Goal: Task Accomplishment & Management: Use online tool/utility

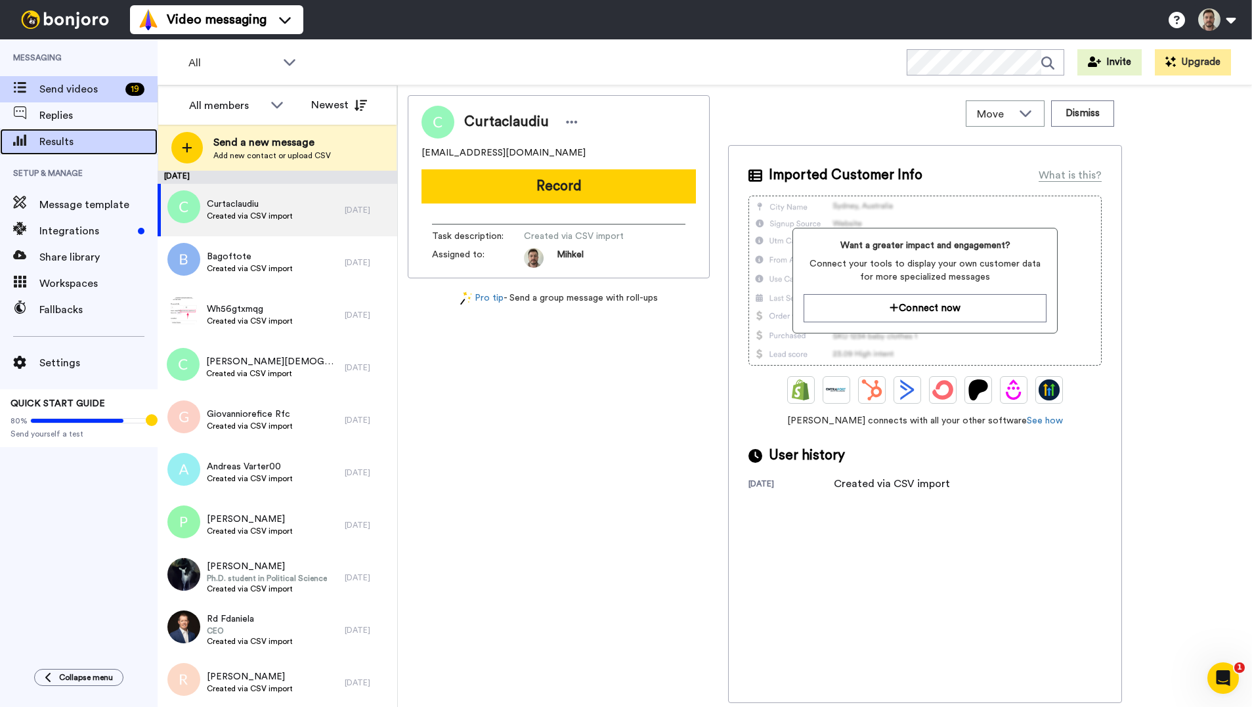
click at [79, 140] on span "Results" at bounding box center [98, 142] width 118 height 16
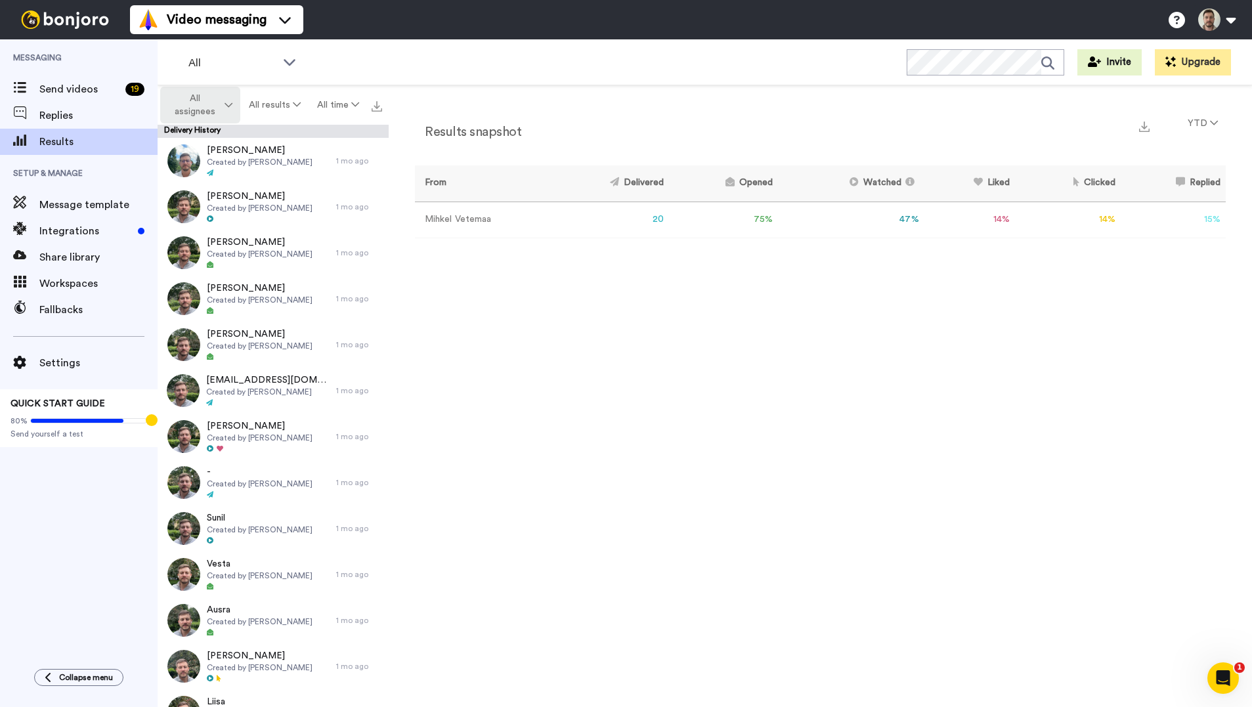
click at [211, 104] on span "All assignees" at bounding box center [195, 105] width 53 height 26
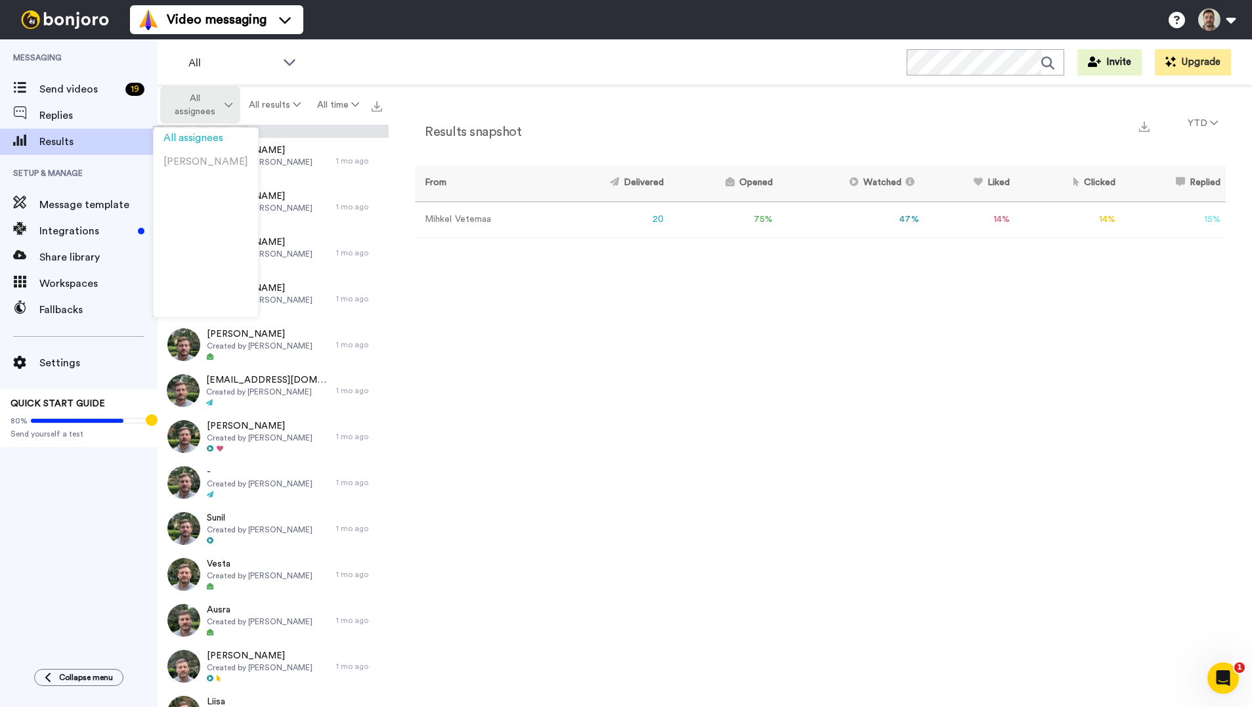
click at [211, 104] on span "All assignees" at bounding box center [195, 105] width 53 height 26
click at [293, 105] on icon at bounding box center [297, 104] width 8 height 9
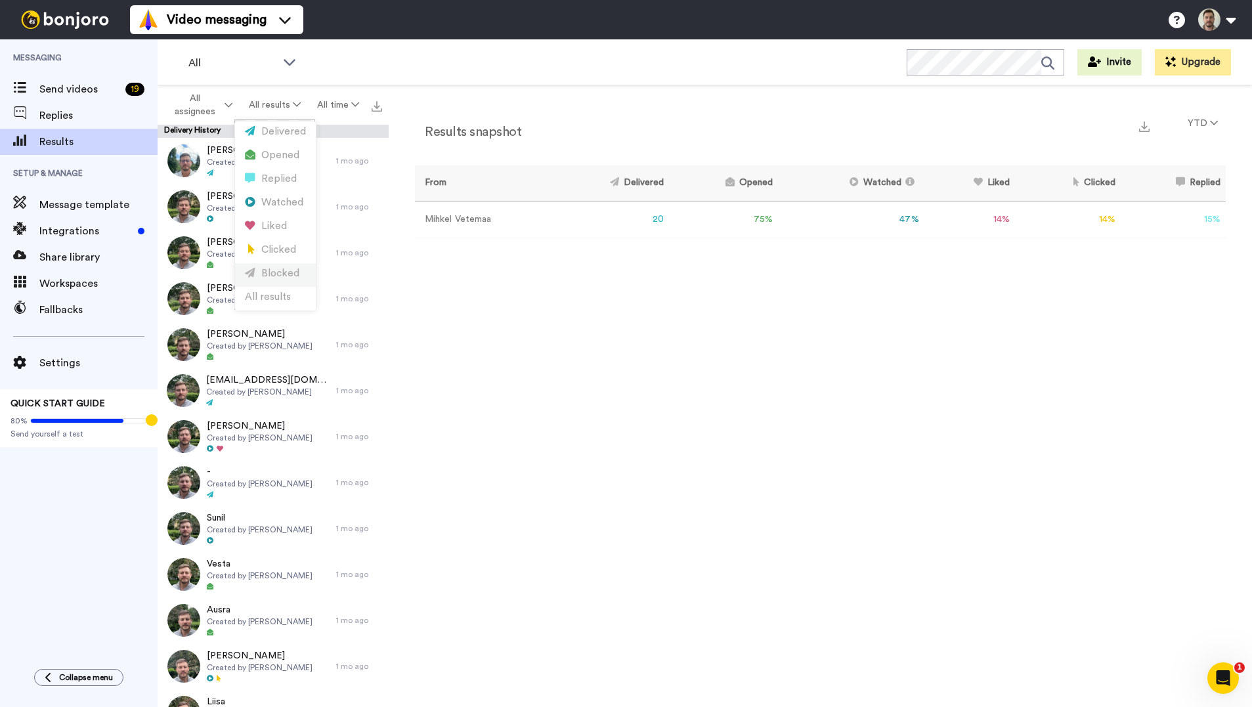
click at [268, 271] on div "Blocked" at bounding box center [275, 274] width 61 height 14
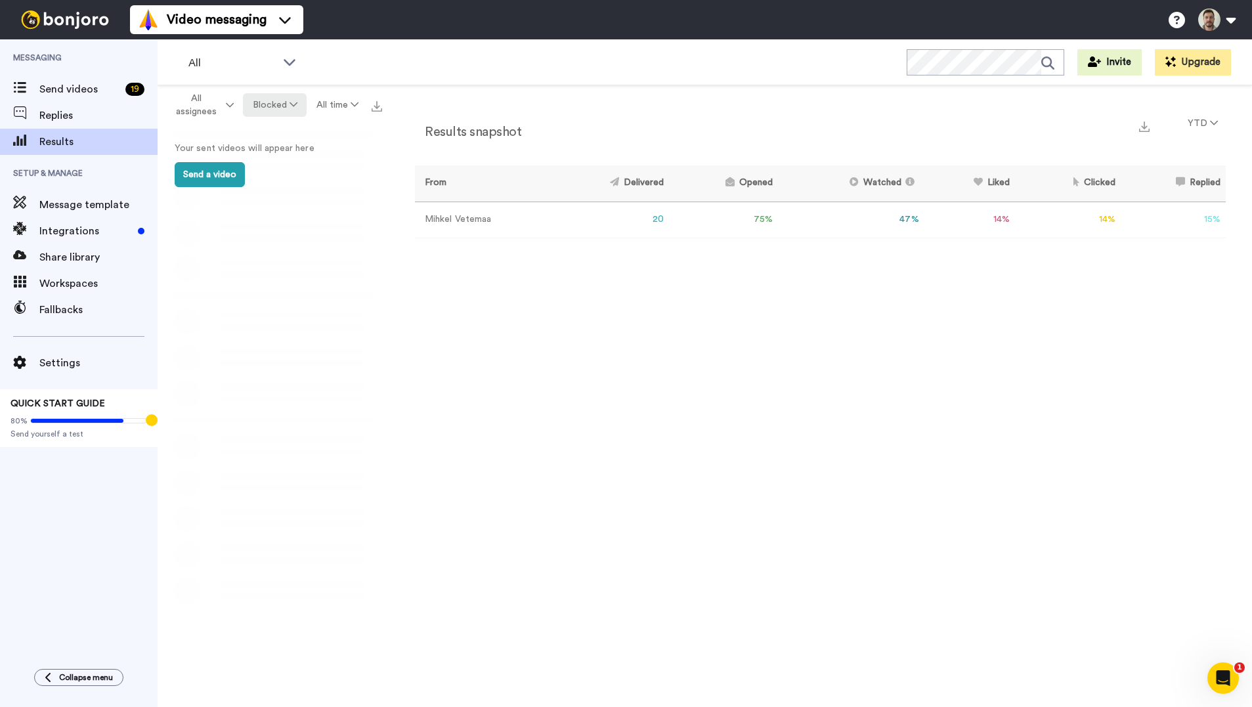
click at [273, 106] on button "Blocked" at bounding box center [275, 105] width 64 height 24
click at [297, 135] on div "Delivered" at bounding box center [275, 132] width 61 height 14
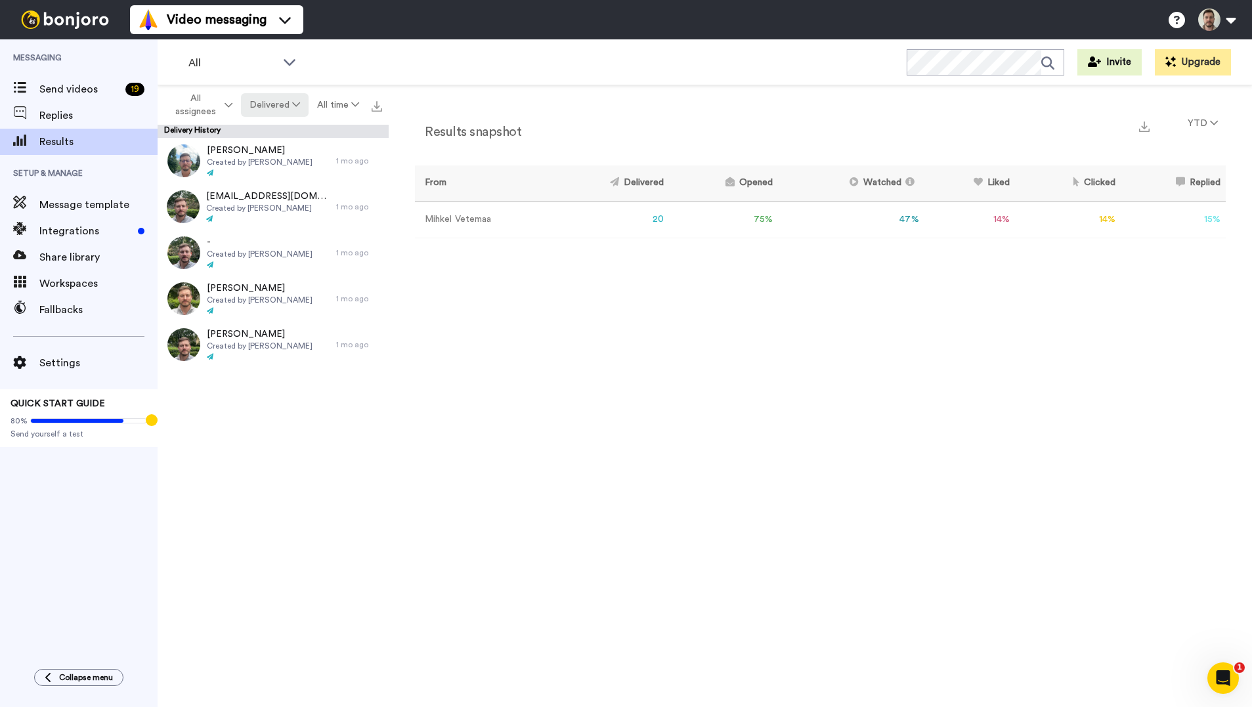
click at [283, 107] on button "Delivered" at bounding box center [275, 105] width 68 height 24
click at [285, 158] on div "Opened" at bounding box center [275, 155] width 61 height 14
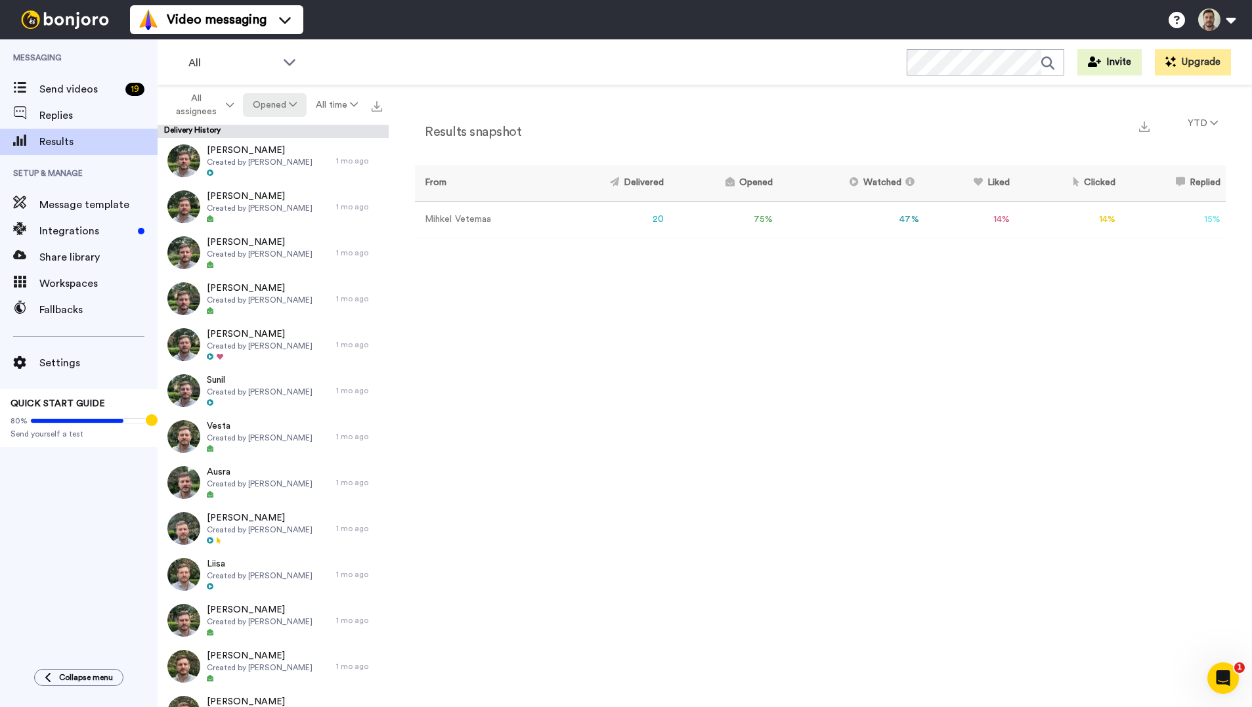
click at [266, 108] on button "Opened" at bounding box center [274, 105] width 63 height 24
click at [273, 298] on div "All results" at bounding box center [275, 297] width 61 height 14
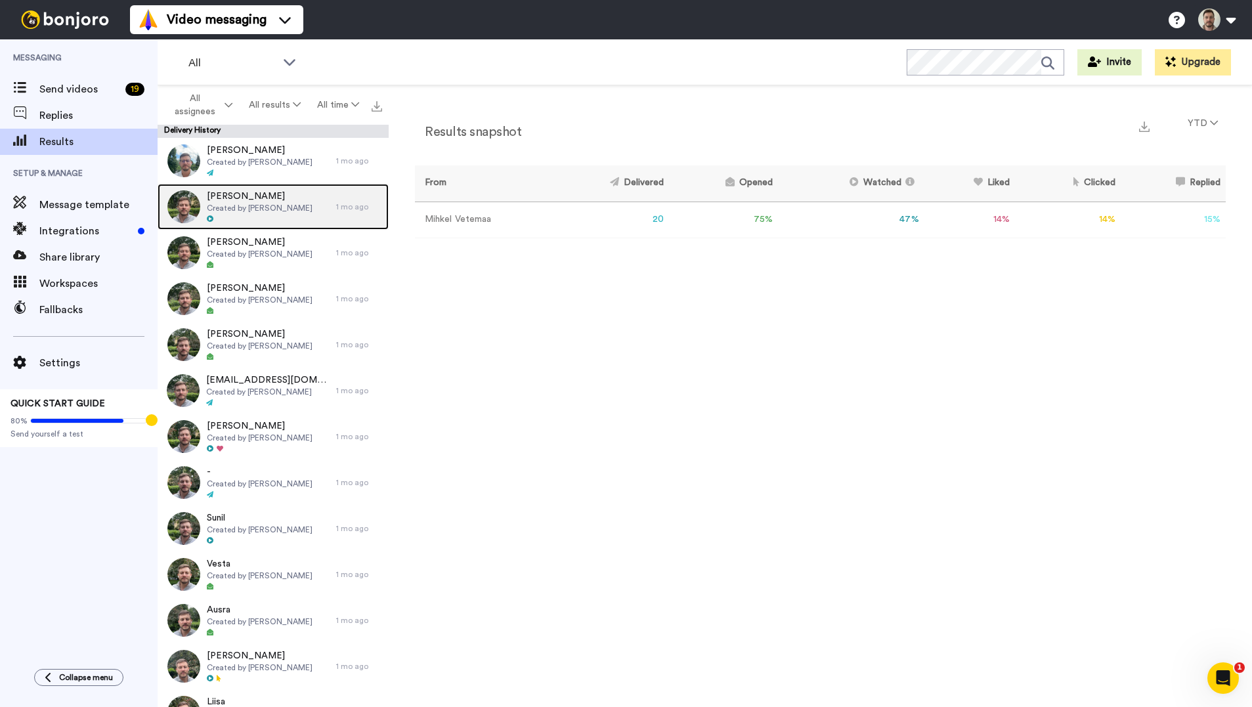
click at [239, 211] on span "Created by Mihkel Vetemaa" at bounding box center [260, 208] width 106 height 11
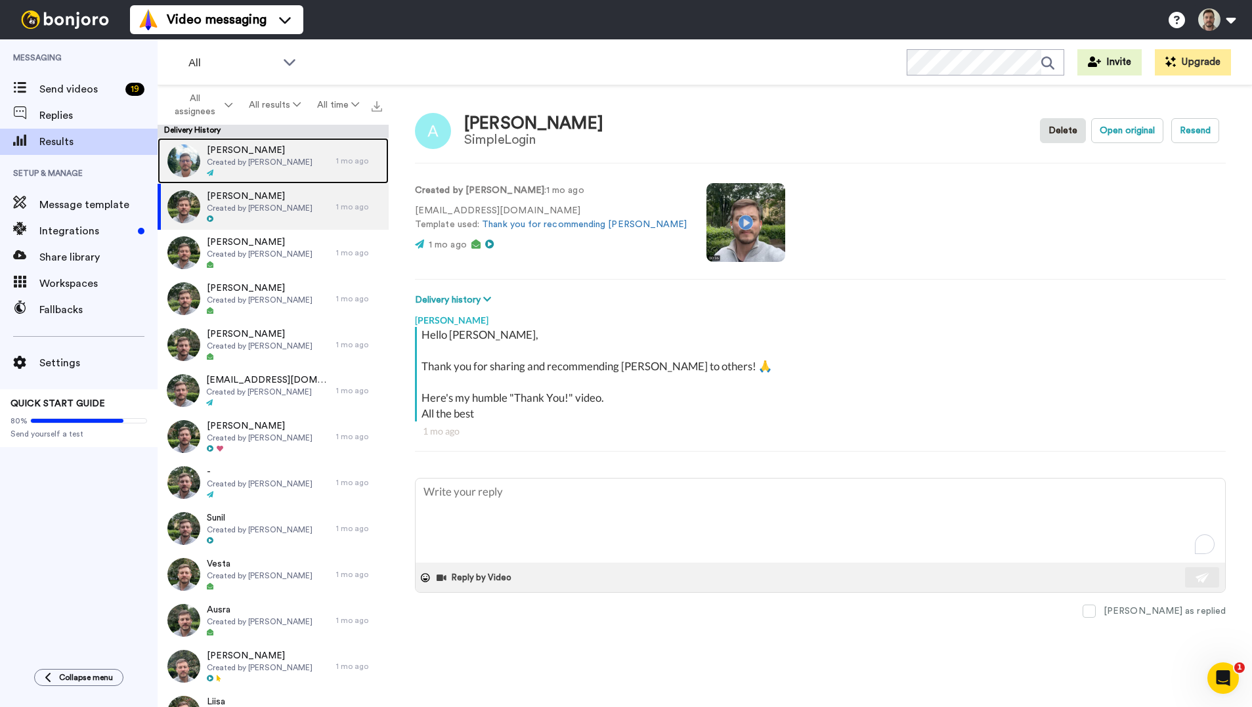
click at [244, 163] on span "Created by Mihkel Vetemaa" at bounding box center [260, 162] width 106 height 11
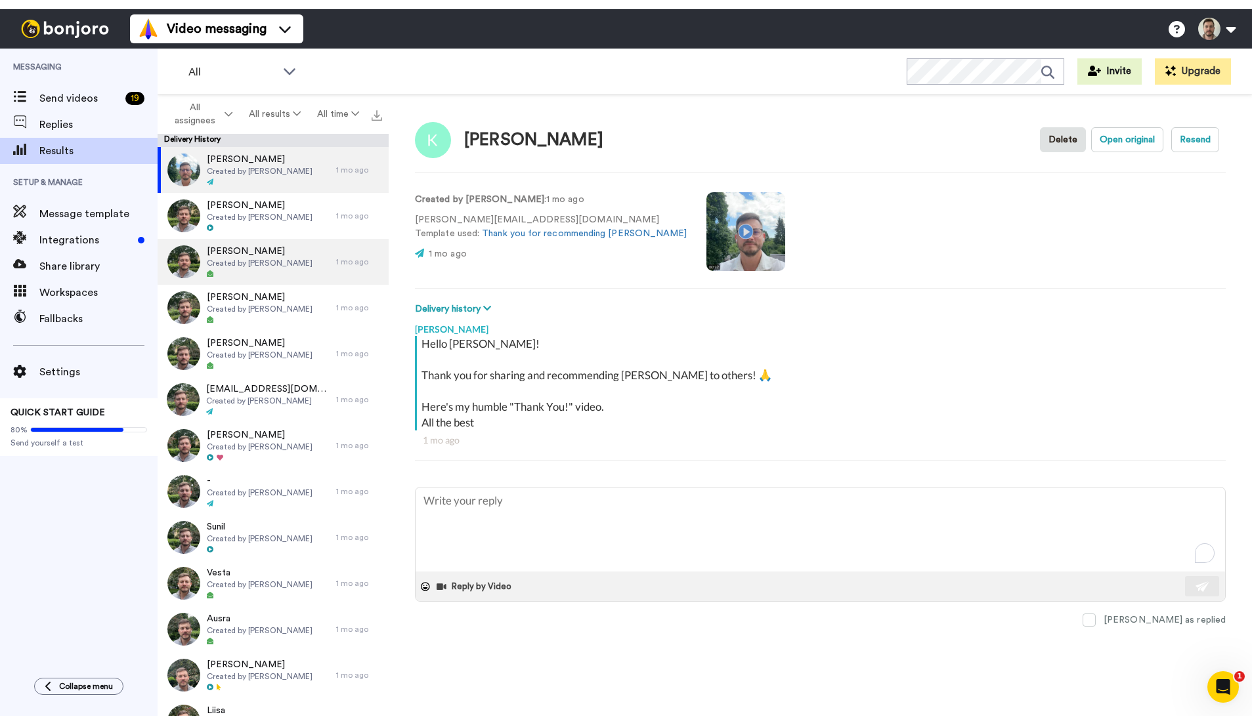
scroll to position [342, 0]
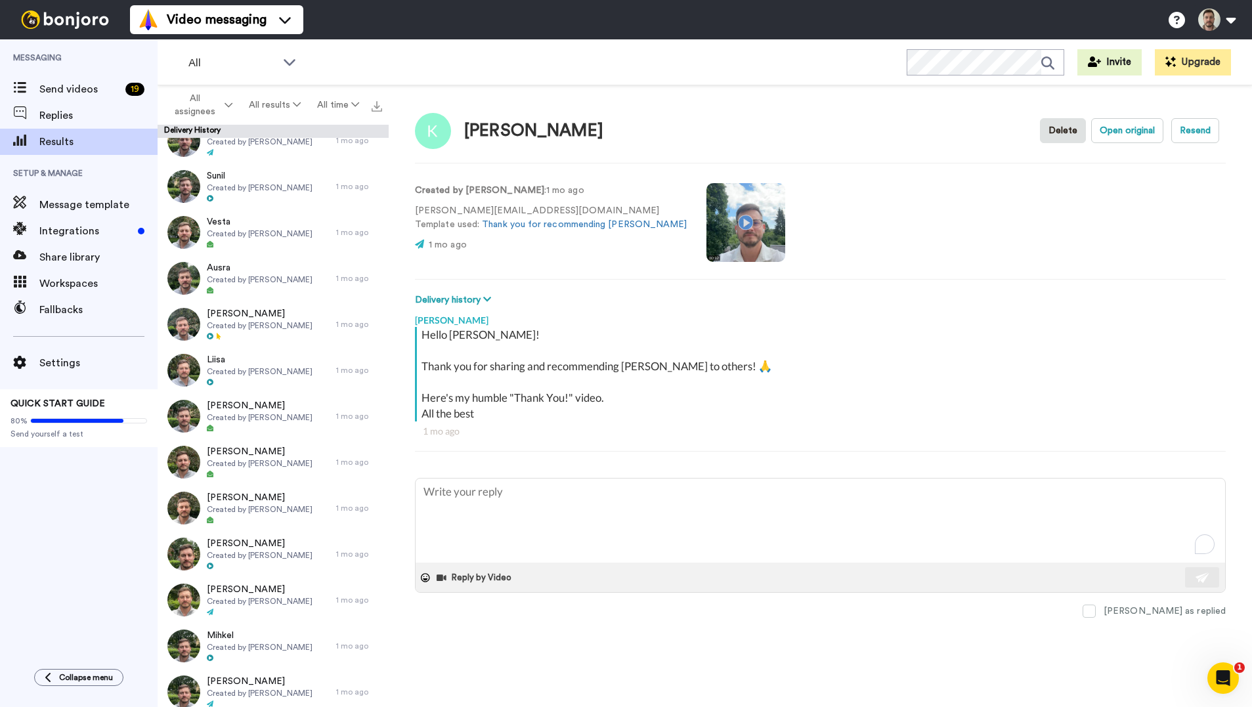
type textarea "x"
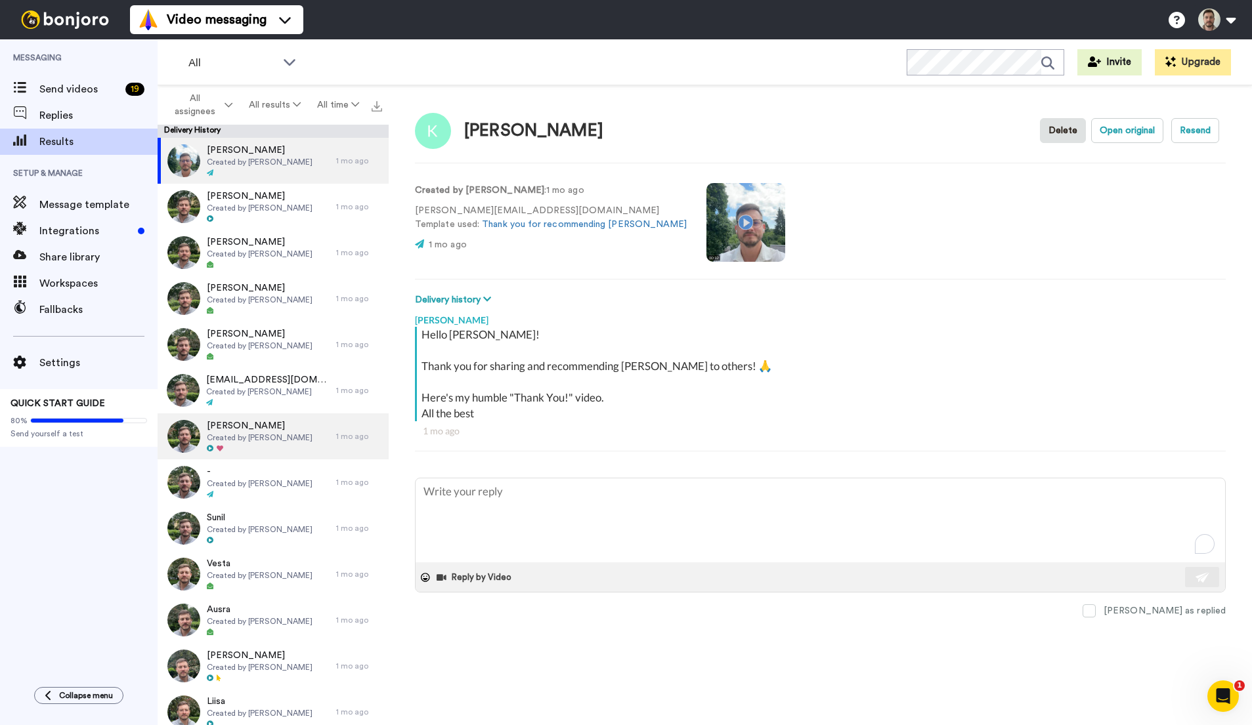
scroll to position [324, 0]
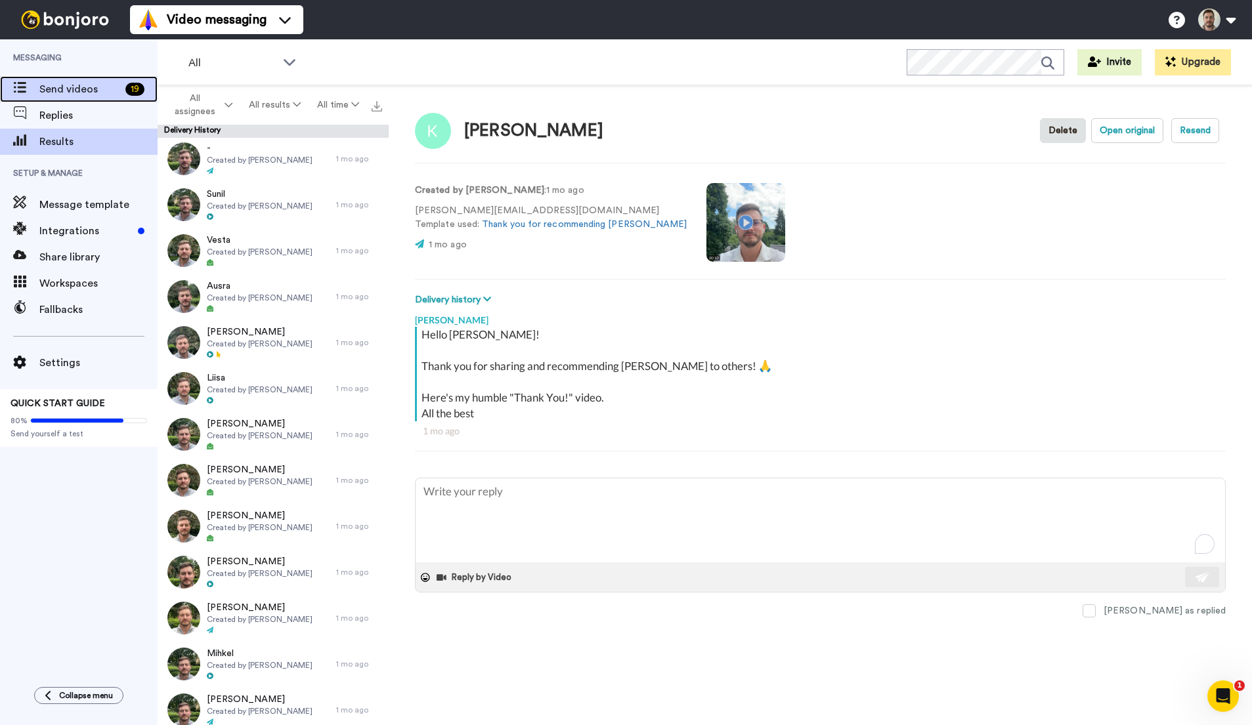
click at [76, 92] on span "Send videos" at bounding box center [79, 89] width 81 height 16
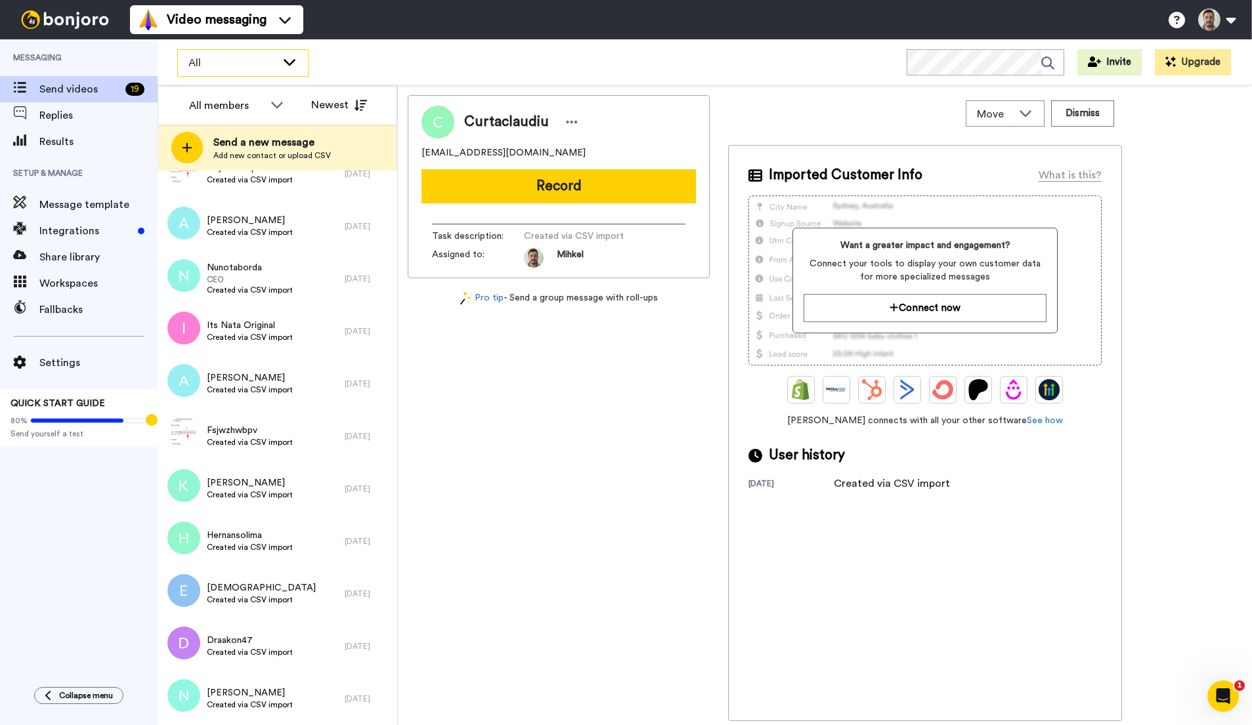
click at [303, 66] on div "All" at bounding box center [243, 63] width 130 height 26
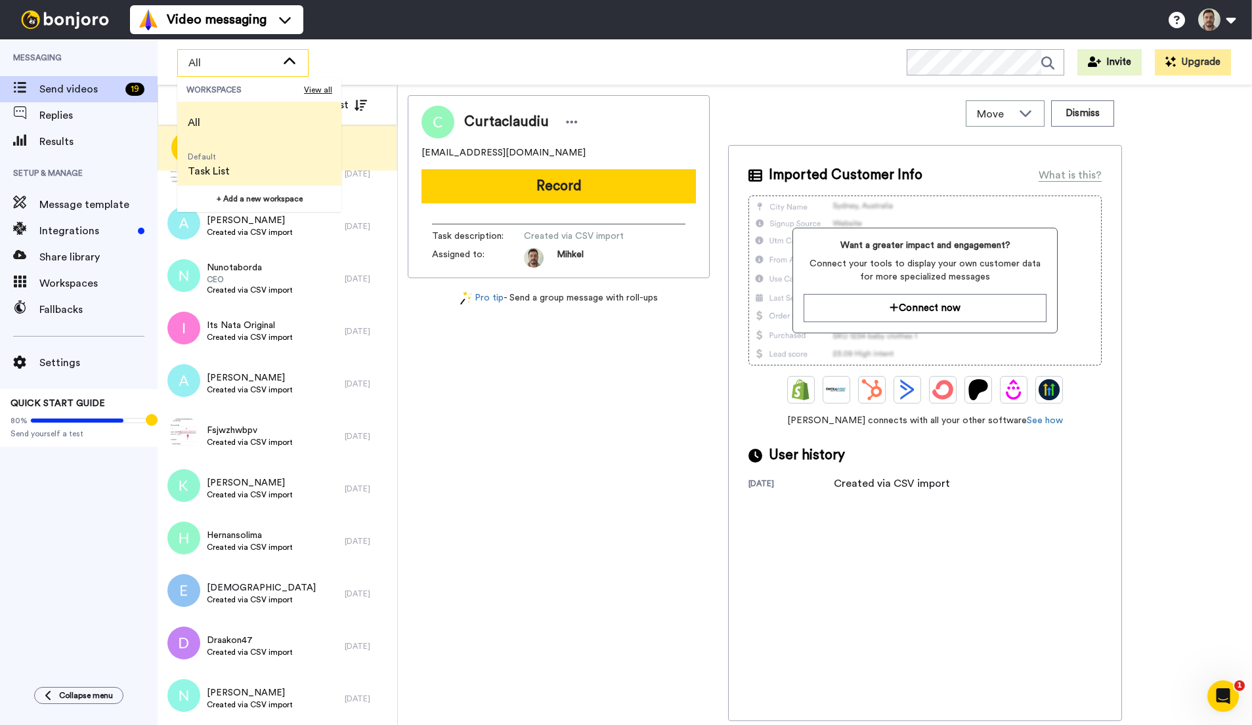
click at [264, 171] on li "Default Task List" at bounding box center [259, 165] width 164 height 42
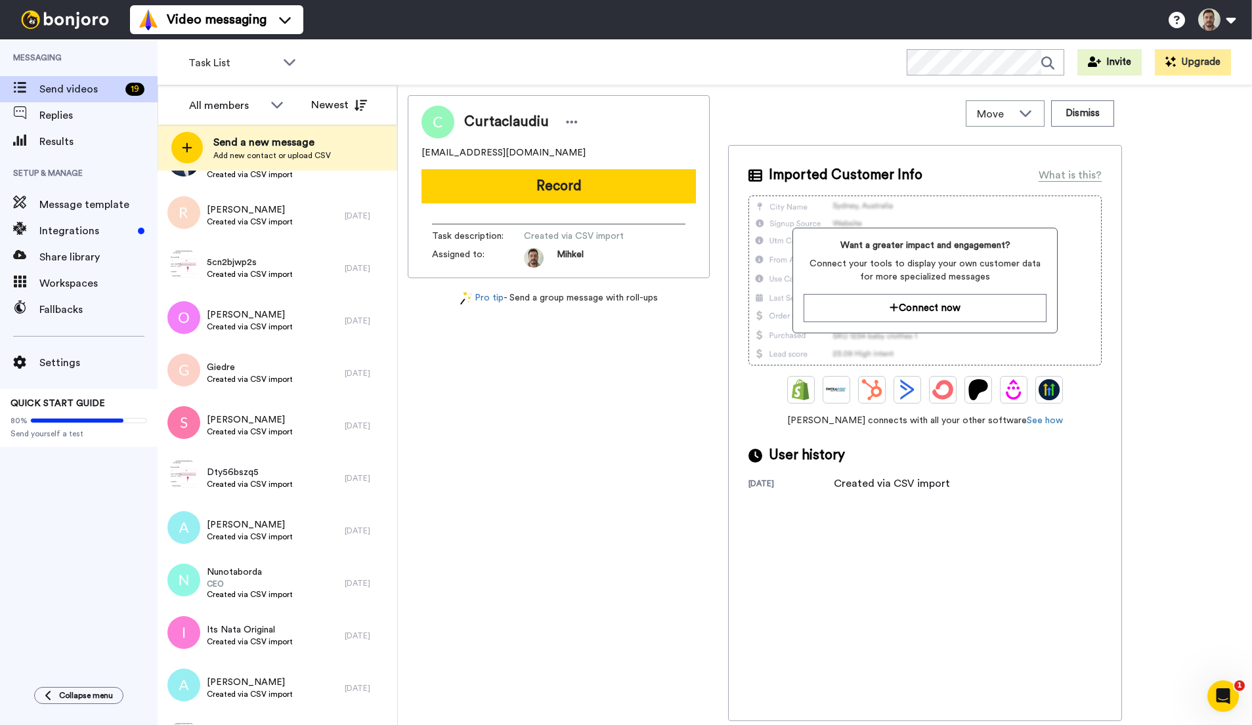
scroll to position [771, 0]
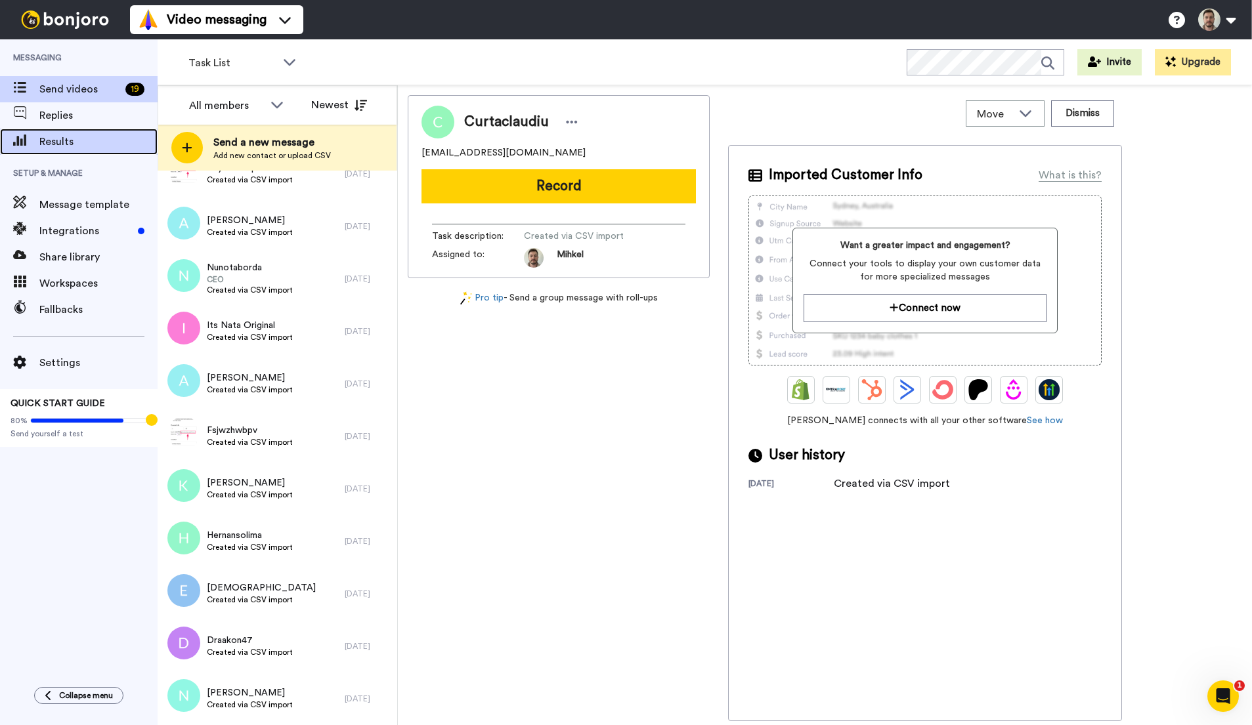
click at [85, 145] on span "Results" at bounding box center [98, 142] width 118 height 16
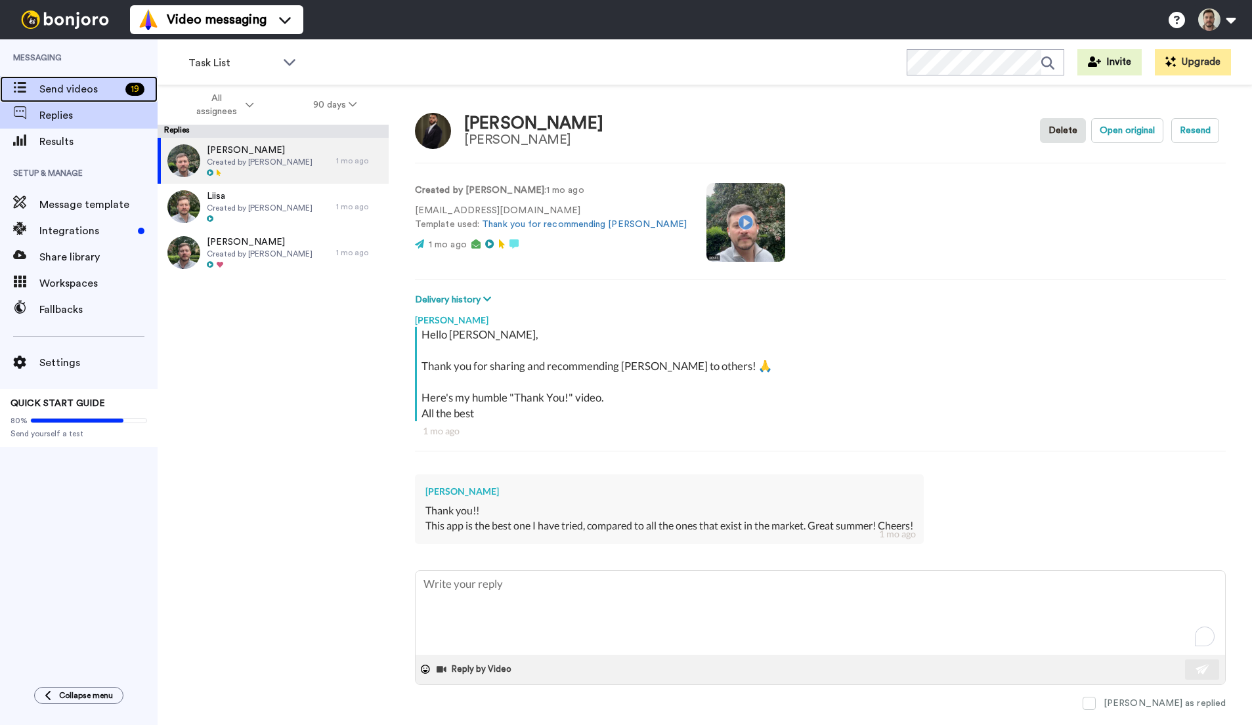
click at [97, 91] on span "Send videos" at bounding box center [79, 89] width 81 height 16
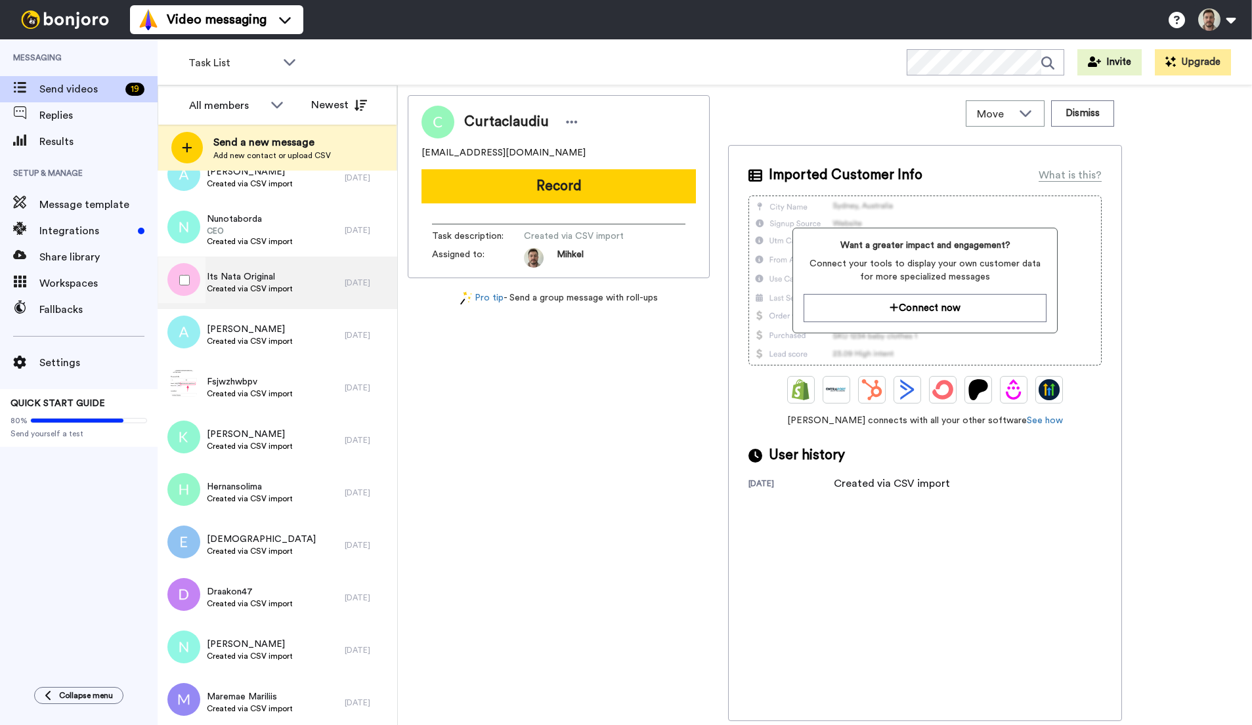
scroll to position [1139, 0]
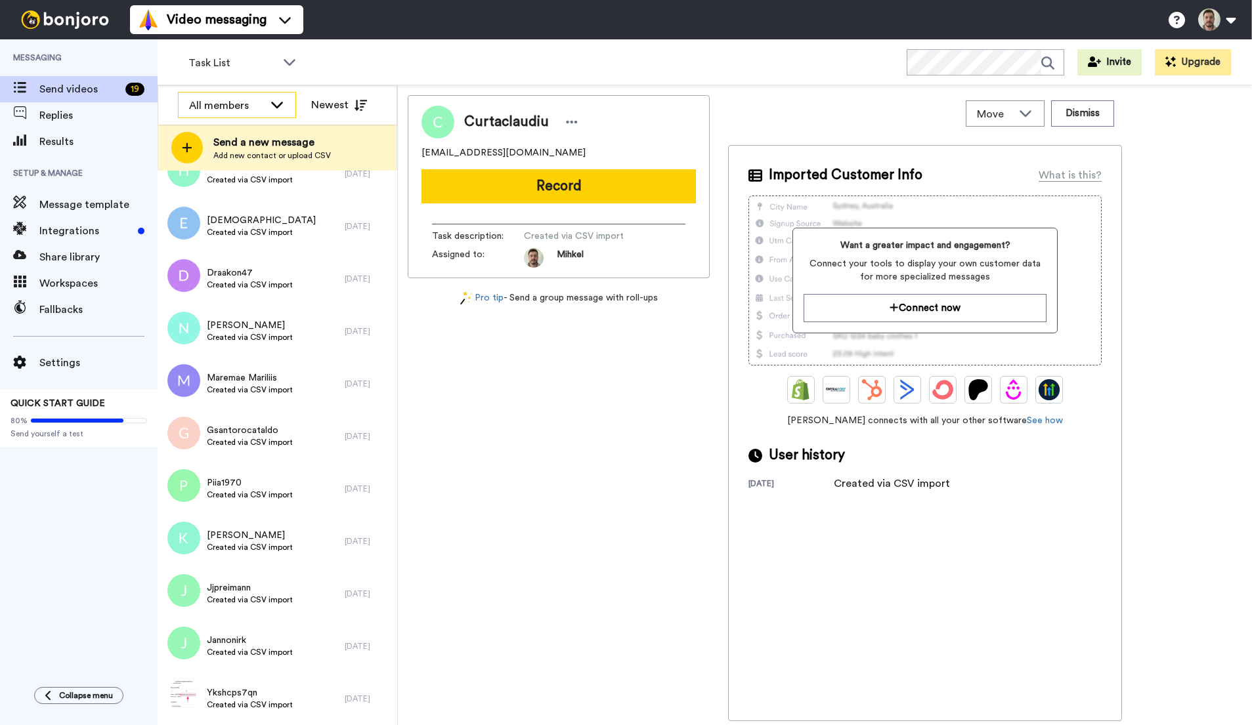
click at [261, 98] on div "All members" at bounding box center [226, 106] width 75 height 16
click at [72, 141] on span "Results" at bounding box center [98, 142] width 118 height 16
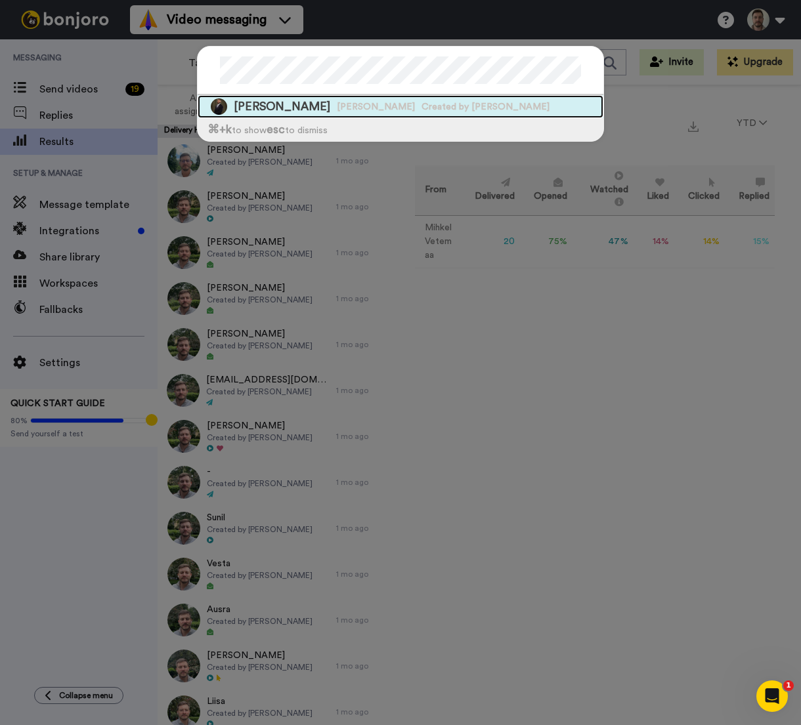
click at [425, 101] on span "Created by [PERSON_NAME]" at bounding box center [485, 106] width 128 height 13
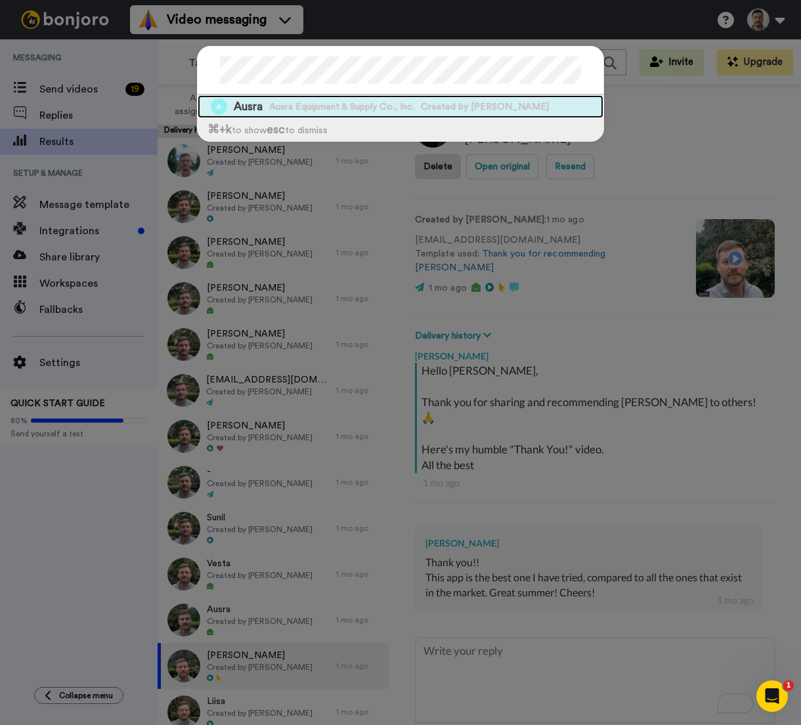
click at [519, 106] on span "Created by Mihkel Vetemaa" at bounding box center [485, 106] width 128 height 13
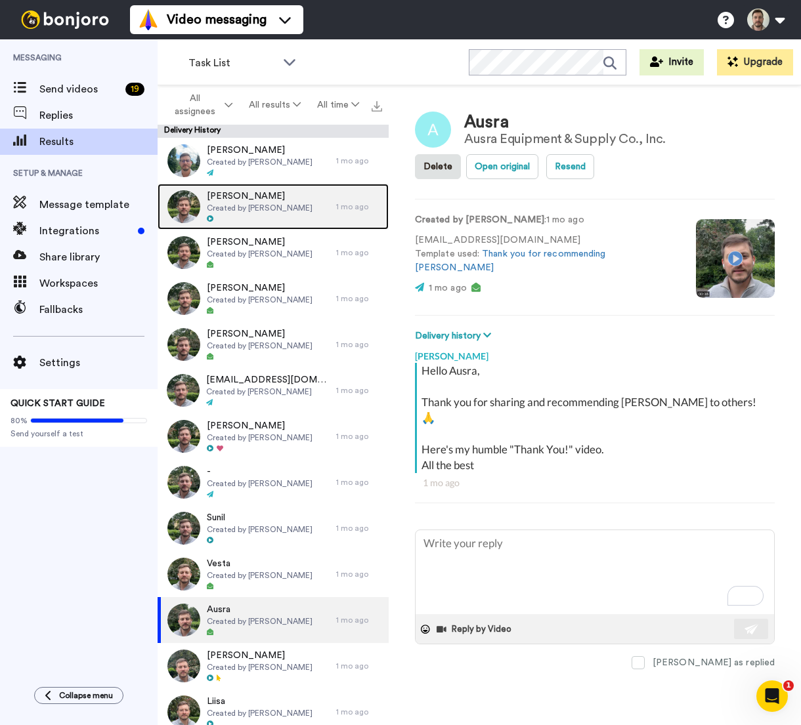
click at [249, 198] on span "Andre" at bounding box center [260, 196] width 106 height 13
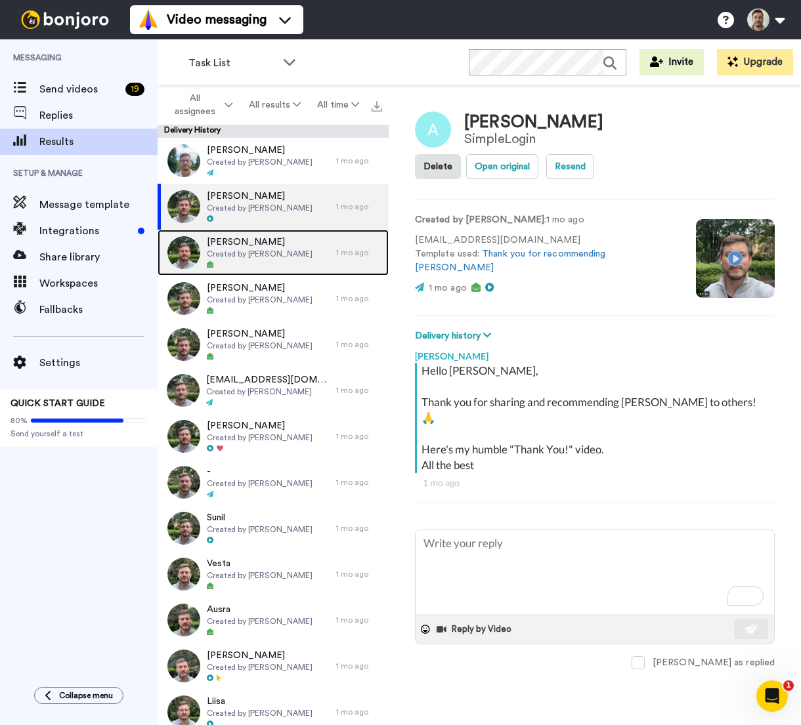
click at [223, 247] on span "Isabella" at bounding box center [260, 242] width 106 height 13
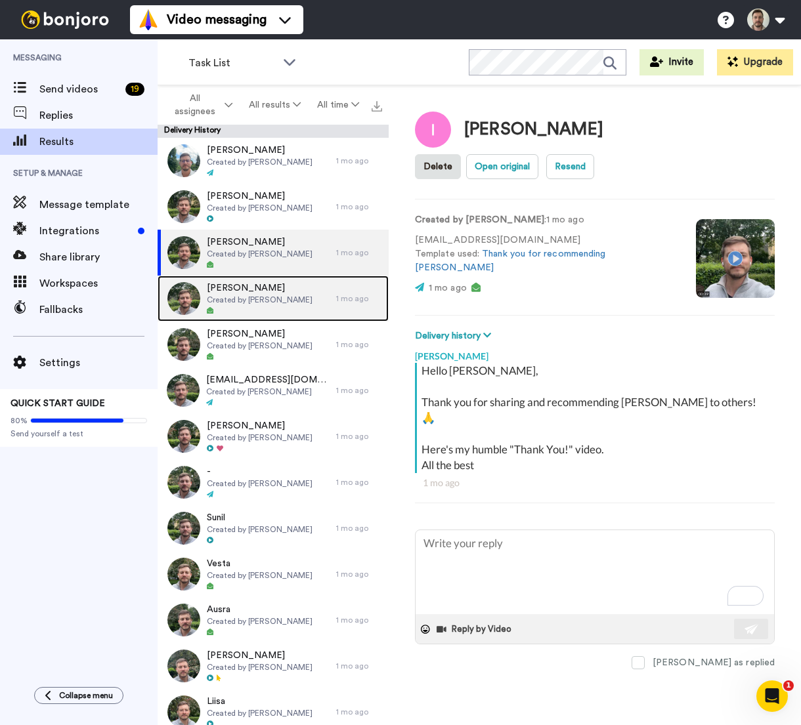
click at [259, 298] on span "Created by Mihkel Vetemaa" at bounding box center [260, 300] width 106 height 11
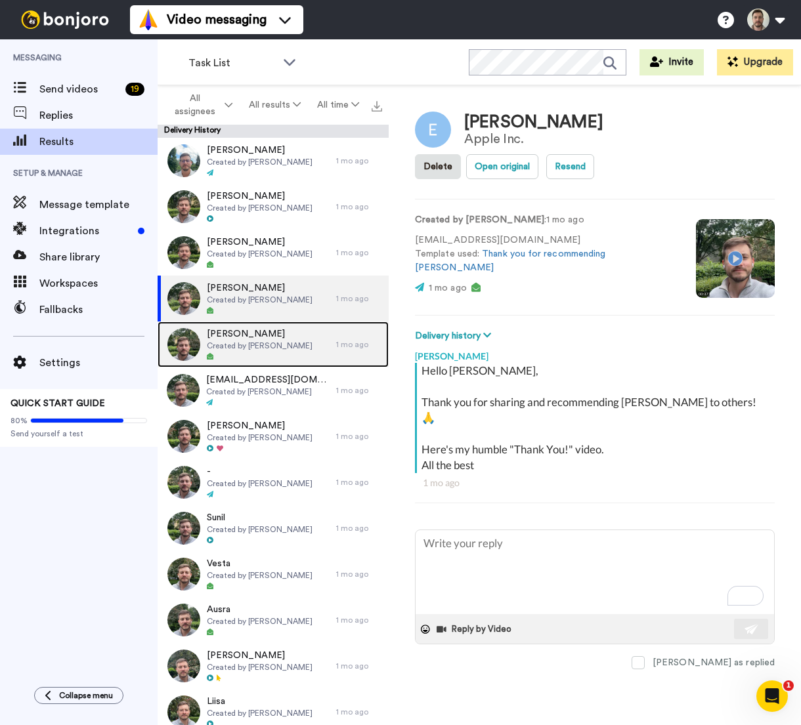
click at [277, 351] on span "Created by [PERSON_NAME]" at bounding box center [260, 346] width 106 height 11
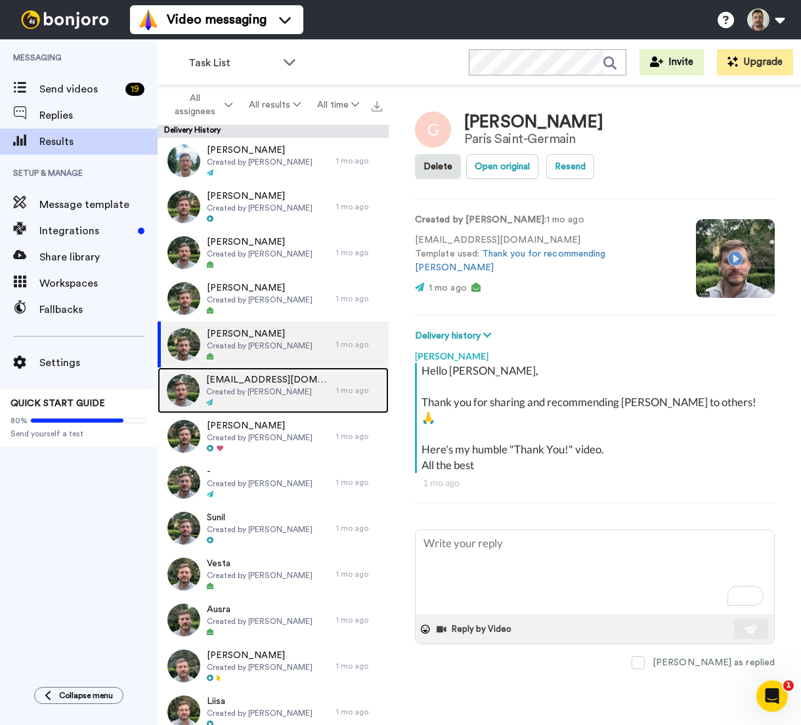
click at [247, 385] on span "[EMAIL_ADDRESS][DOMAIN_NAME]" at bounding box center [267, 380] width 123 height 13
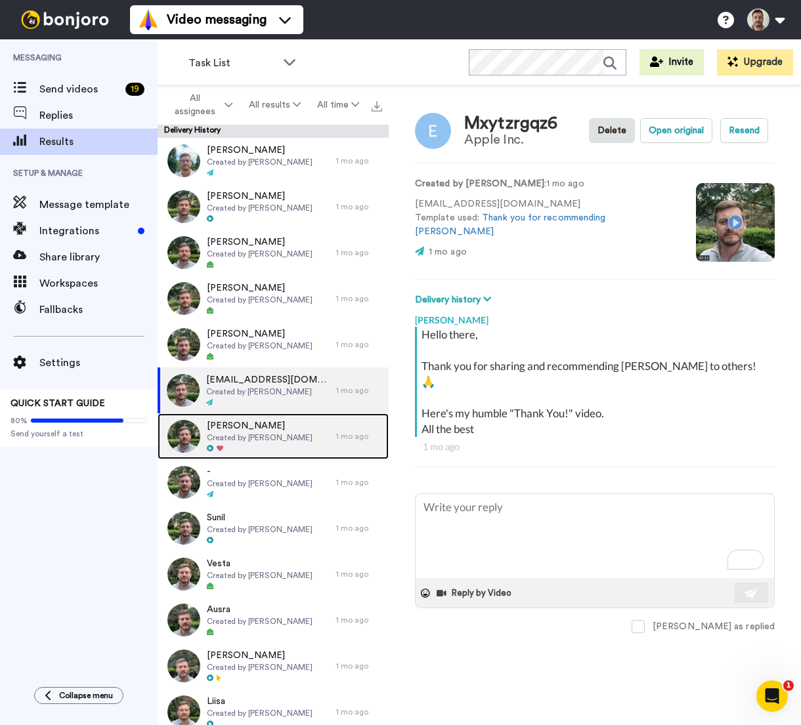
click at [236, 436] on span "Created by Mihkel Vetemaa" at bounding box center [260, 438] width 106 height 11
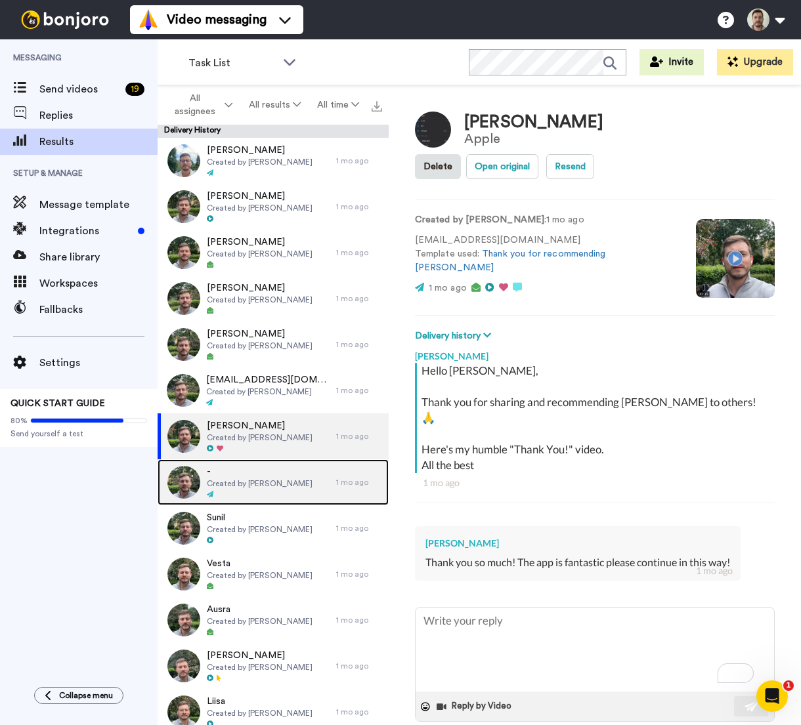
click at [251, 477] on span "-" at bounding box center [260, 471] width 106 height 13
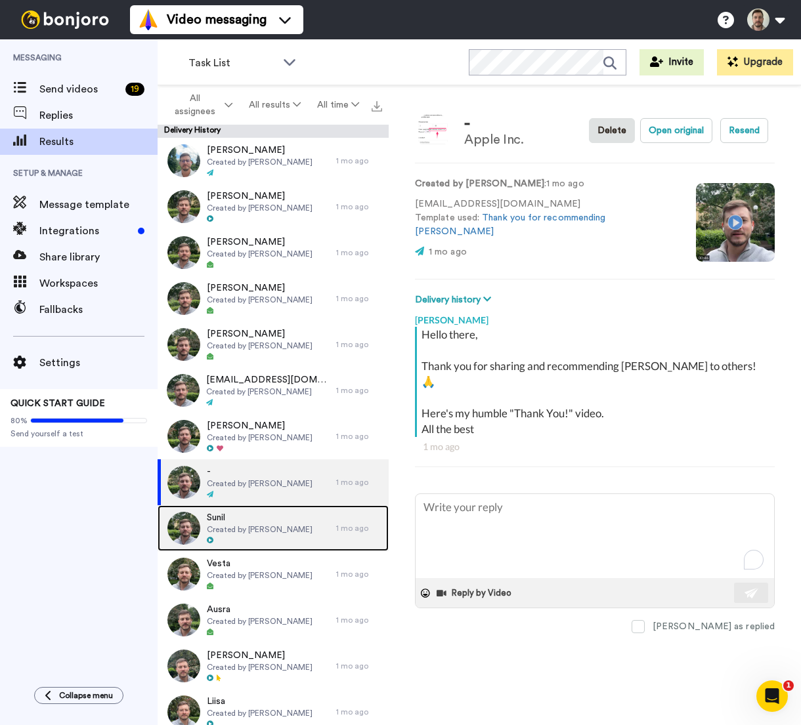
click at [278, 525] on span "Created by Mihkel Vetemaa" at bounding box center [260, 530] width 106 height 11
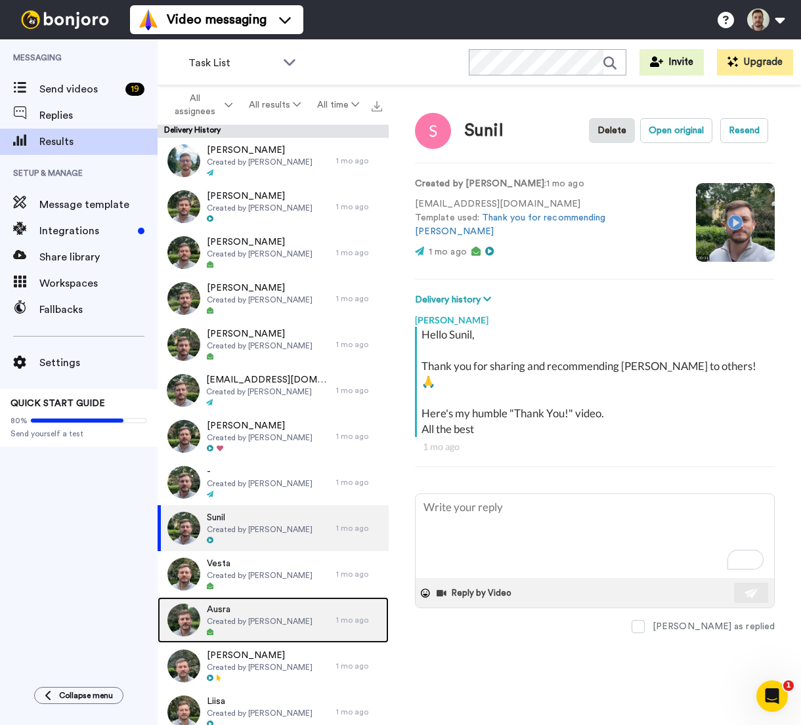
click at [263, 622] on span "Created by Mihkel Vetemaa" at bounding box center [260, 621] width 106 height 11
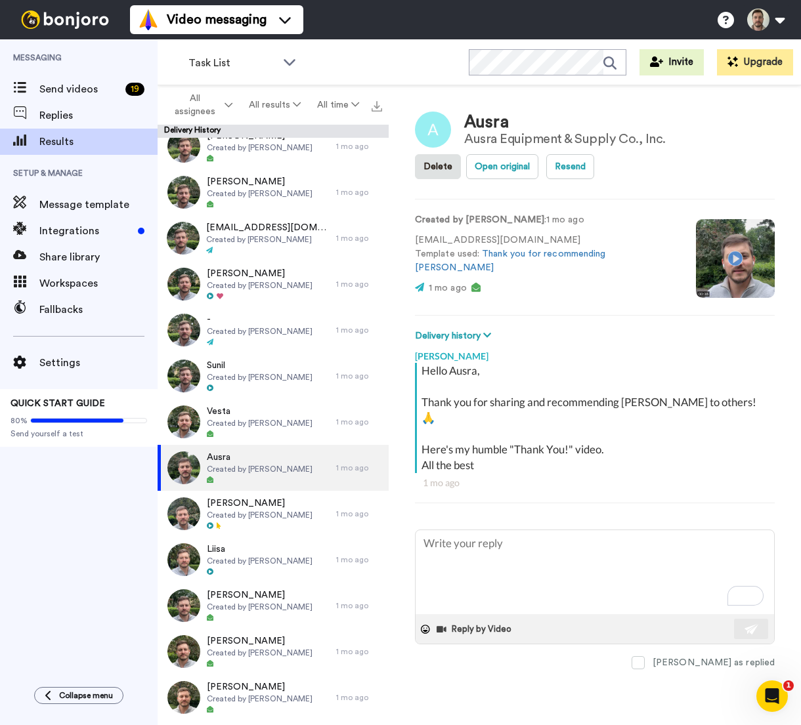
scroll to position [332, 0]
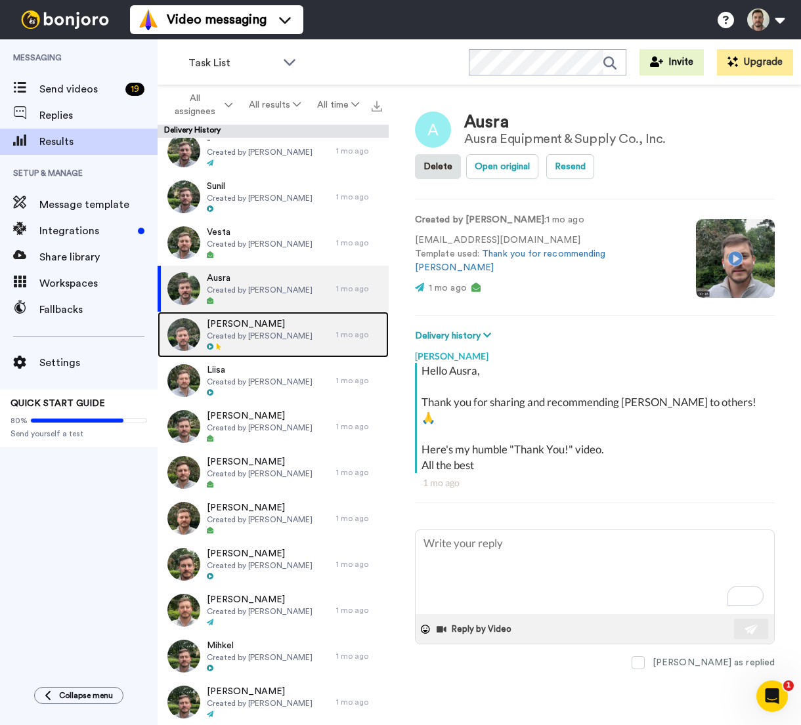
click at [261, 332] on span "Created by [PERSON_NAME]" at bounding box center [260, 336] width 106 height 11
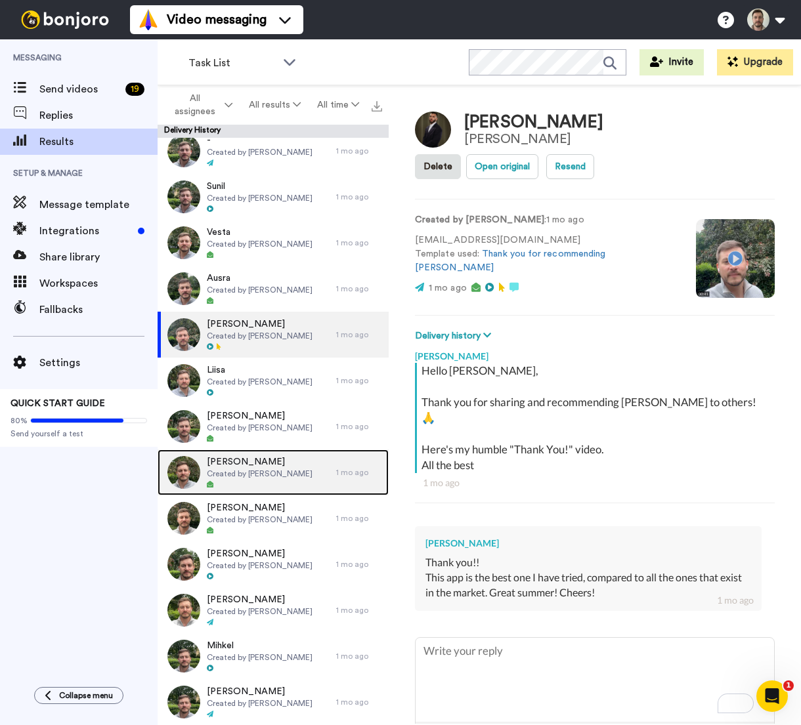
click at [253, 466] on span "Jakub" at bounding box center [260, 462] width 106 height 13
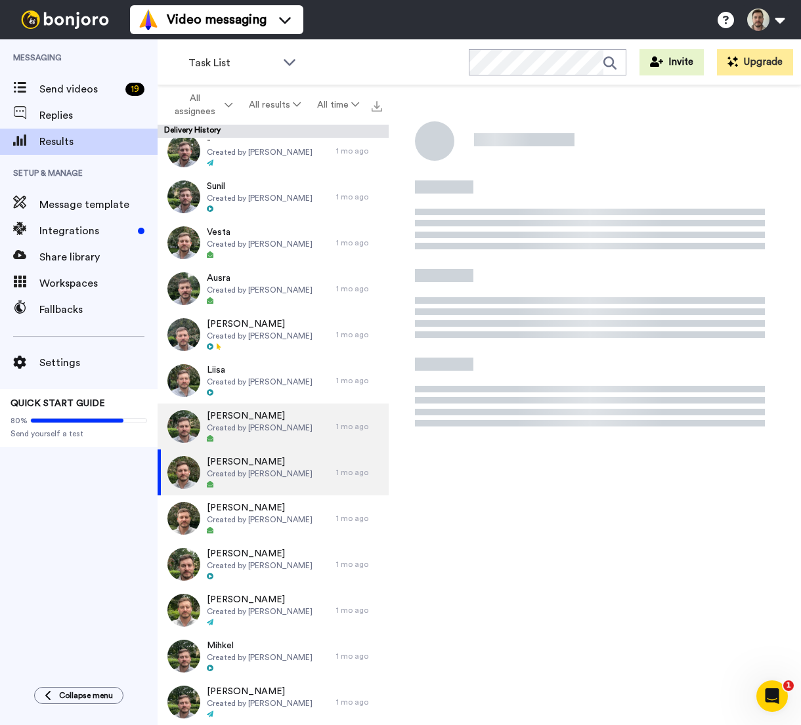
type textarea "x"
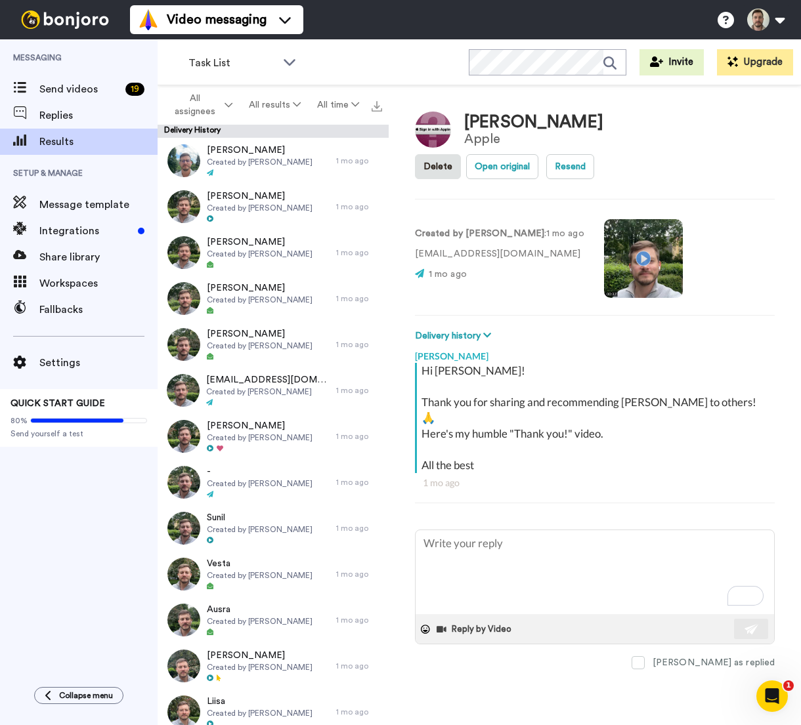
scroll to position [332, 0]
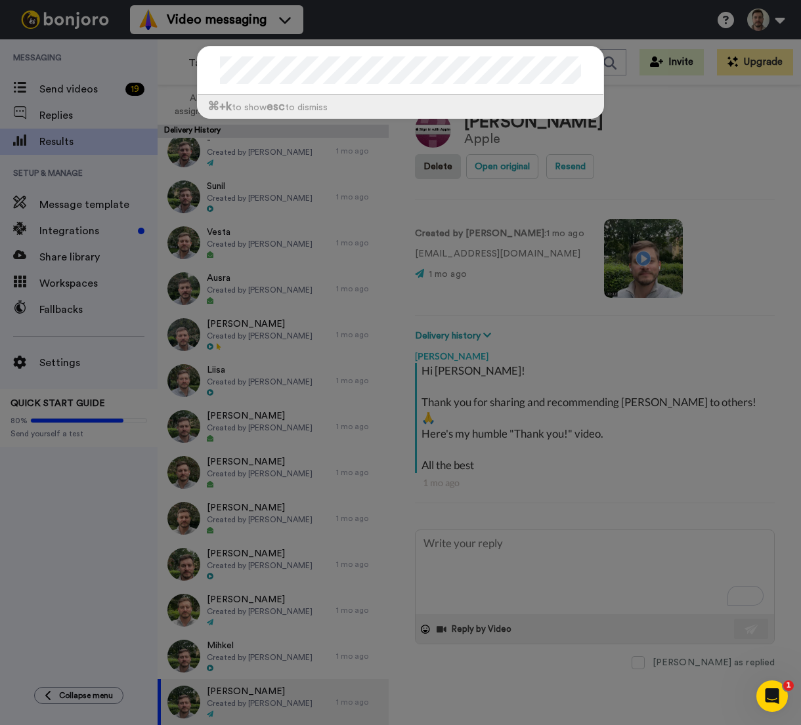
type textarea "x"
click at [748, 282] on div "⌘ +k to show esc to dismiss" at bounding box center [400, 362] width 801 height 725
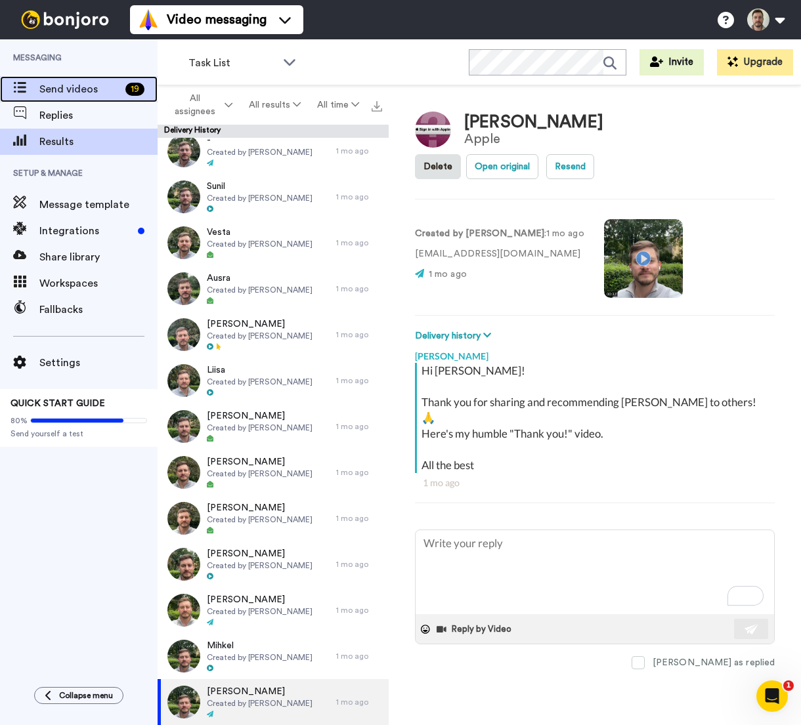
click at [77, 85] on span "Send videos" at bounding box center [79, 89] width 81 height 16
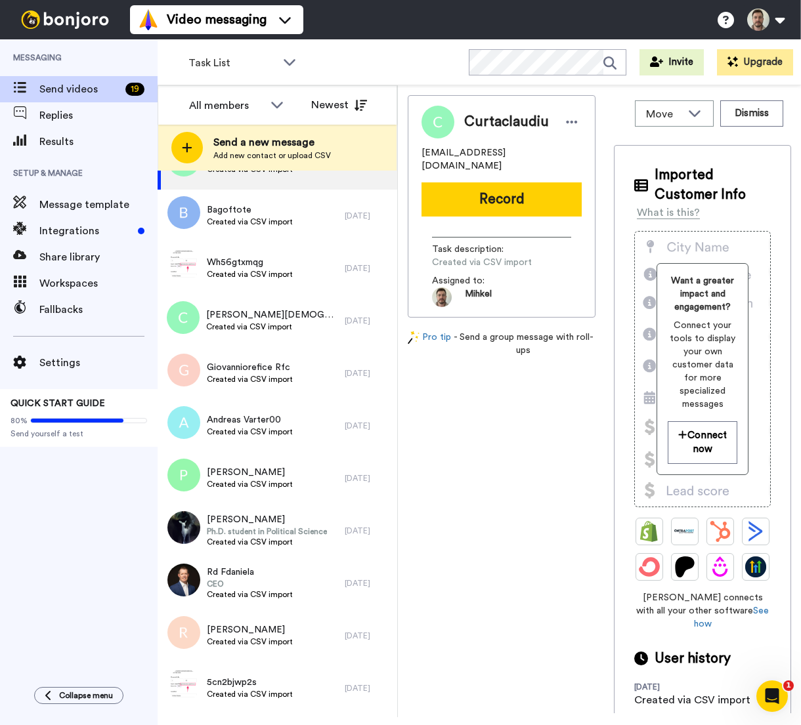
scroll to position [1147, 0]
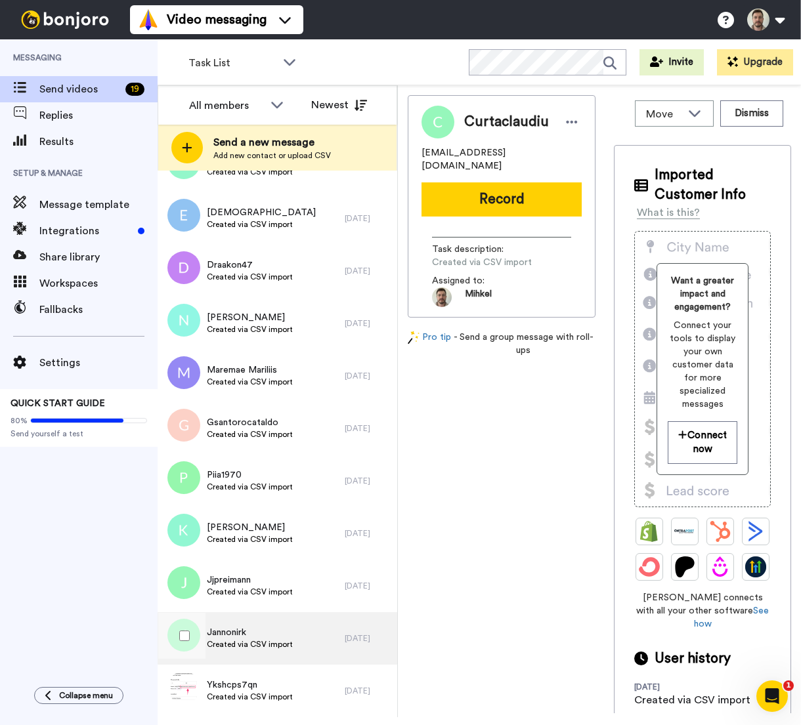
click at [285, 651] on div "Jannonirk Created via CSV import" at bounding box center [250, 638] width 86 height 25
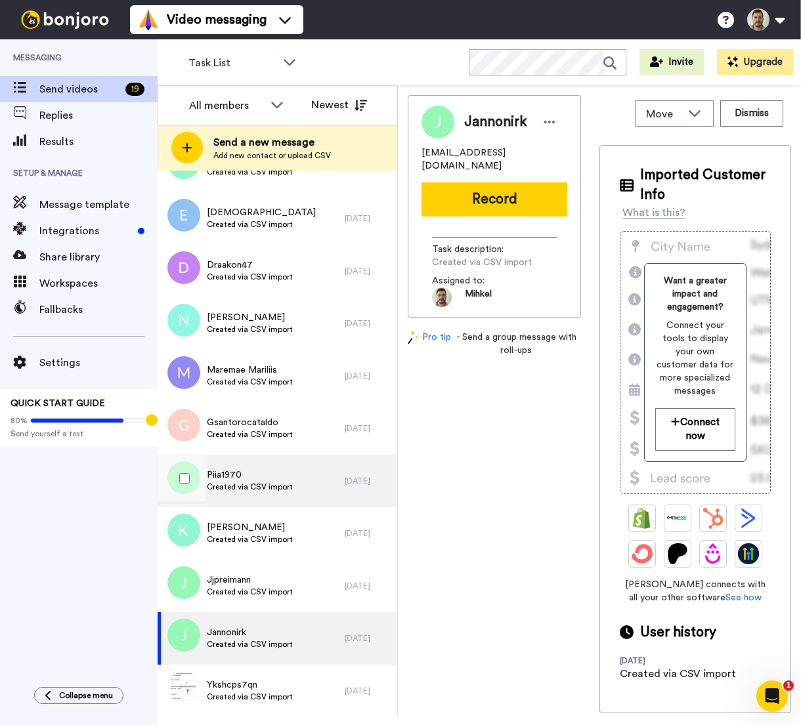
click at [293, 486] on div "Piia1970 Created via CSV import" at bounding box center [251, 481] width 187 height 53
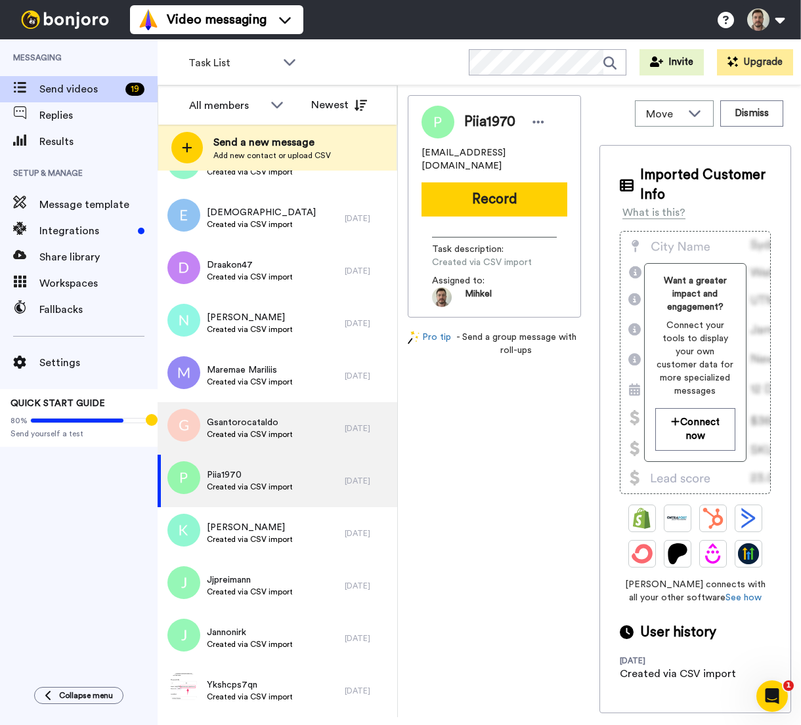
click at [251, 431] on span "Created via CSV import" at bounding box center [250, 434] width 86 height 11
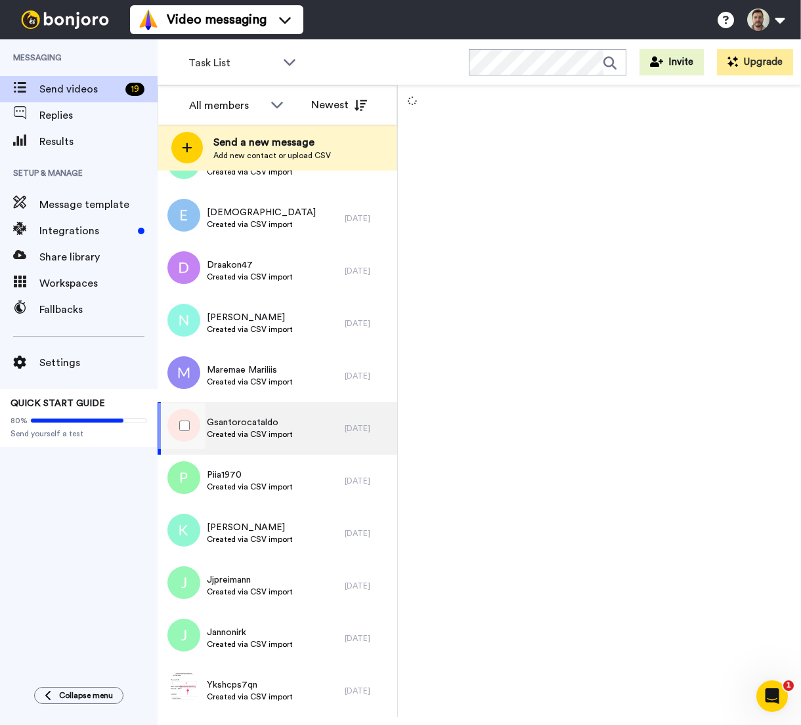
click at [251, 431] on span "Created via CSV import" at bounding box center [250, 434] width 86 height 11
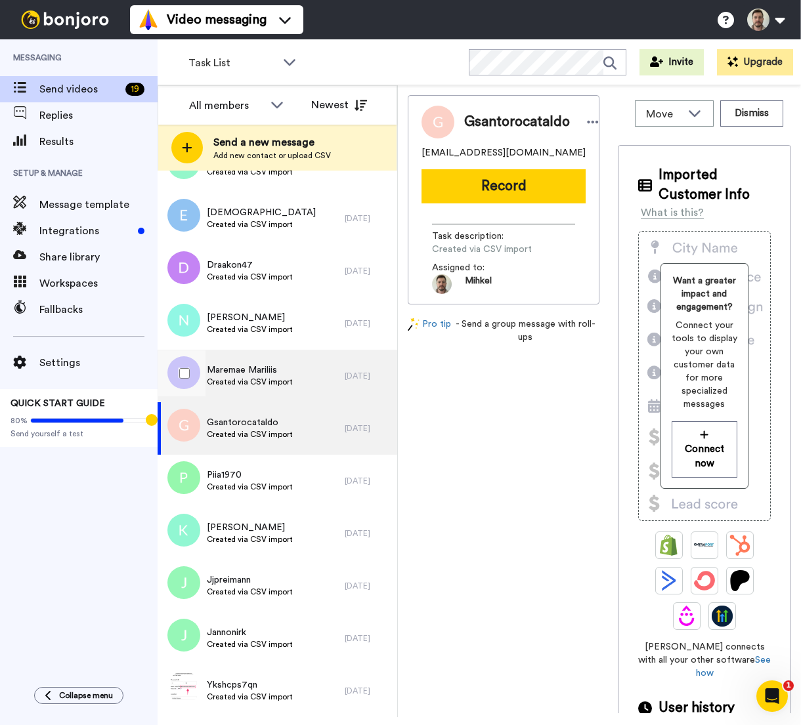
click at [255, 388] on div "Maremae Mariliis Created via CSV import" at bounding box center [250, 376] width 86 height 25
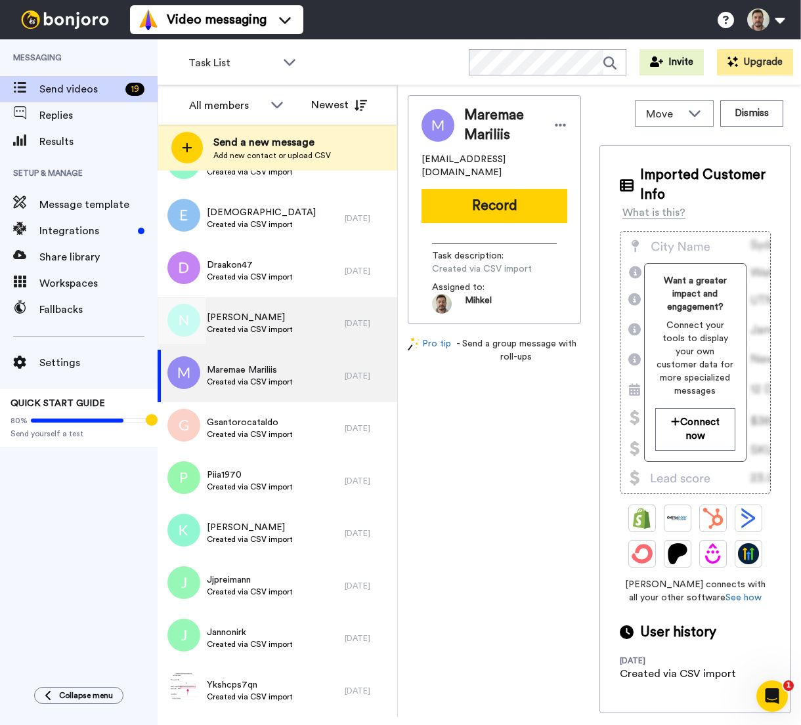
click at [258, 326] on span "Created via CSV import" at bounding box center [250, 329] width 86 height 11
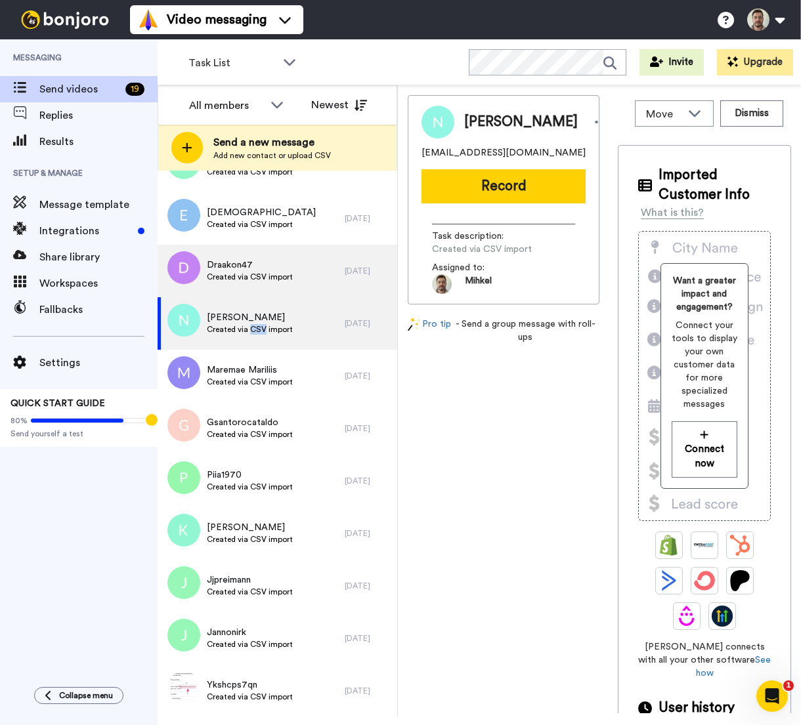
click at [265, 282] on span "Created via CSV import" at bounding box center [250, 277] width 86 height 11
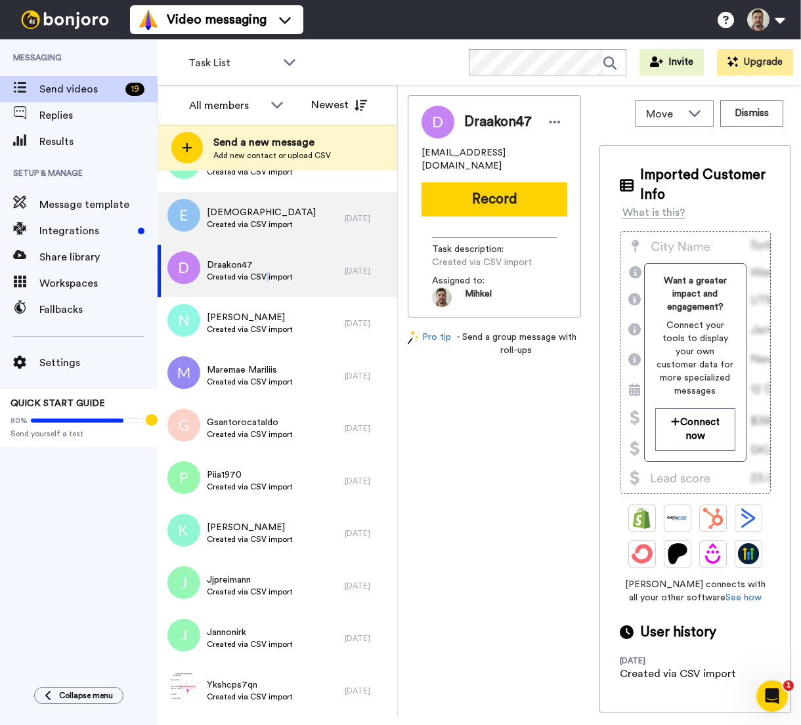
click at [272, 224] on span "Created via CSV import" at bounding box center [261, 224] width 109 height 11
click at [271, 224] on span "Created via CSV import" at bounding box center [261, 224] width 109 height 11
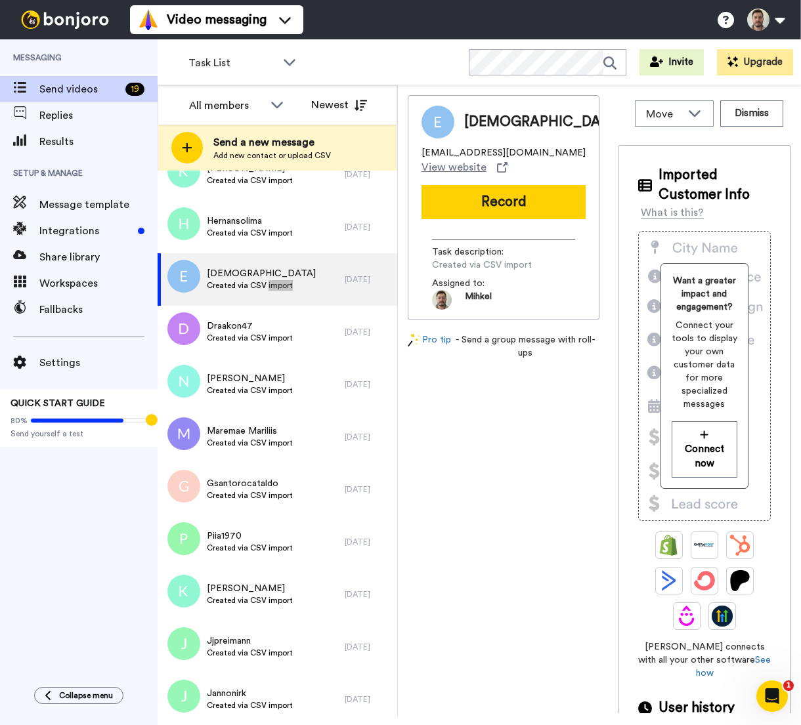
scroll to position [1055, 0]
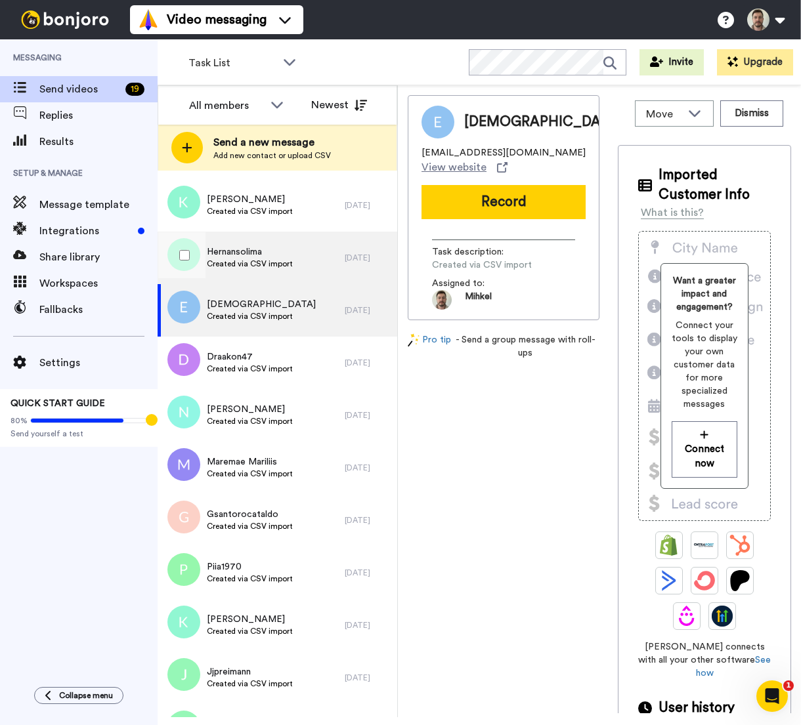
click at [255, 259] on span "Created via CSV import" at bounding box center [250, 264] width 86 height 11
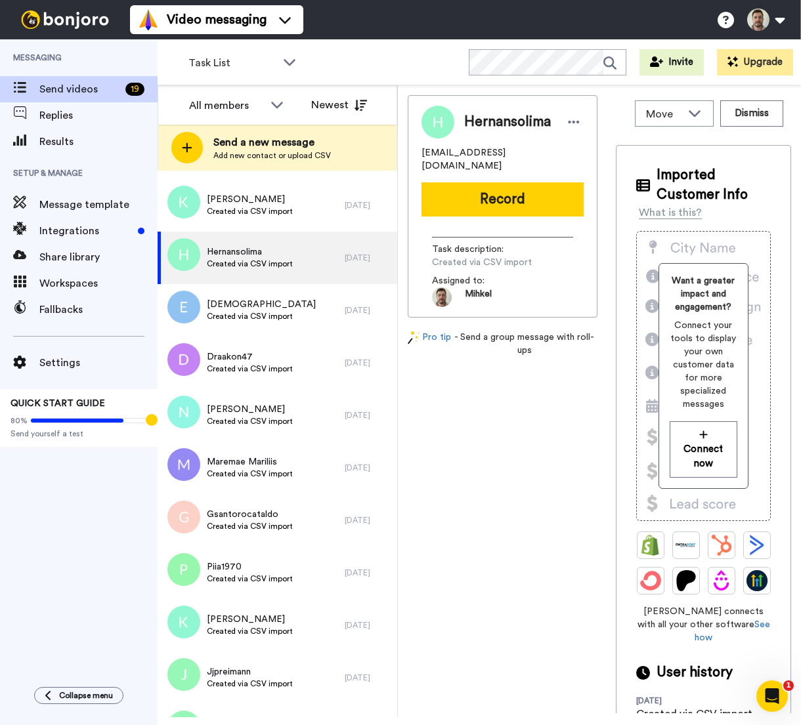
scroll to position [976, 0]
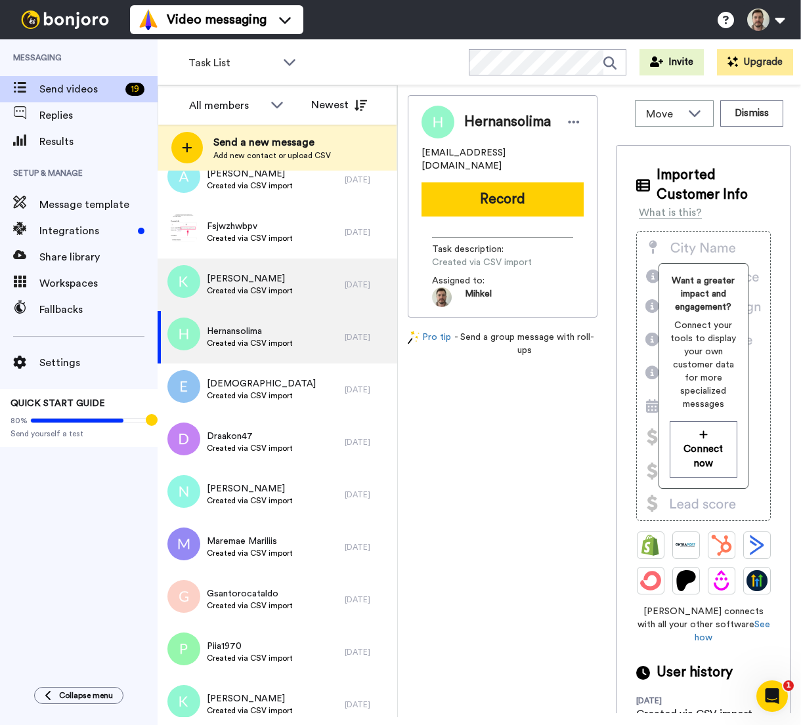
click at [251, 284] on span "Kaspar Veevali" at bounding box center [250, 278] width 86 height 13
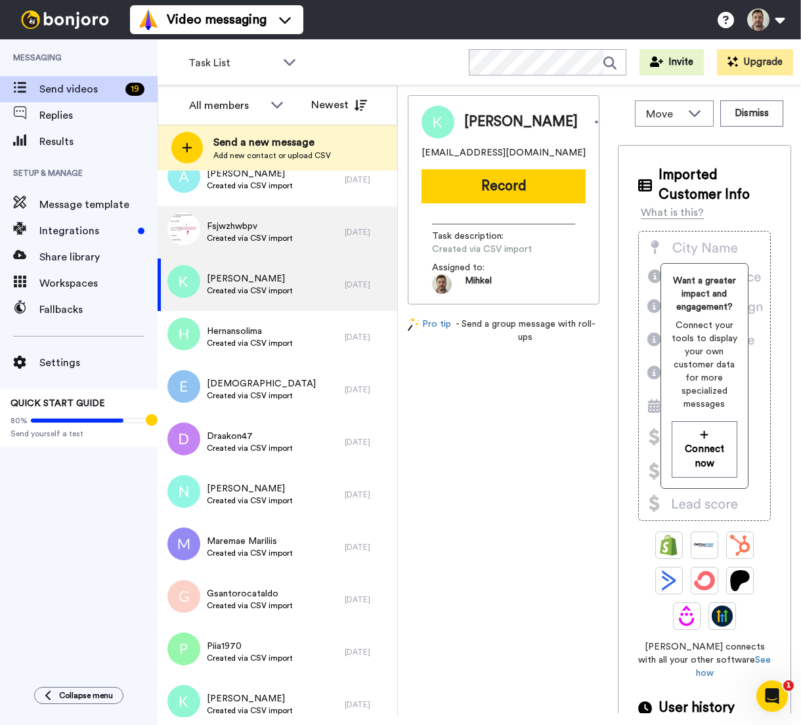
click at [241, 234] on span "Created via CSV import" at bounding box center [250, 238] width 86 height 11
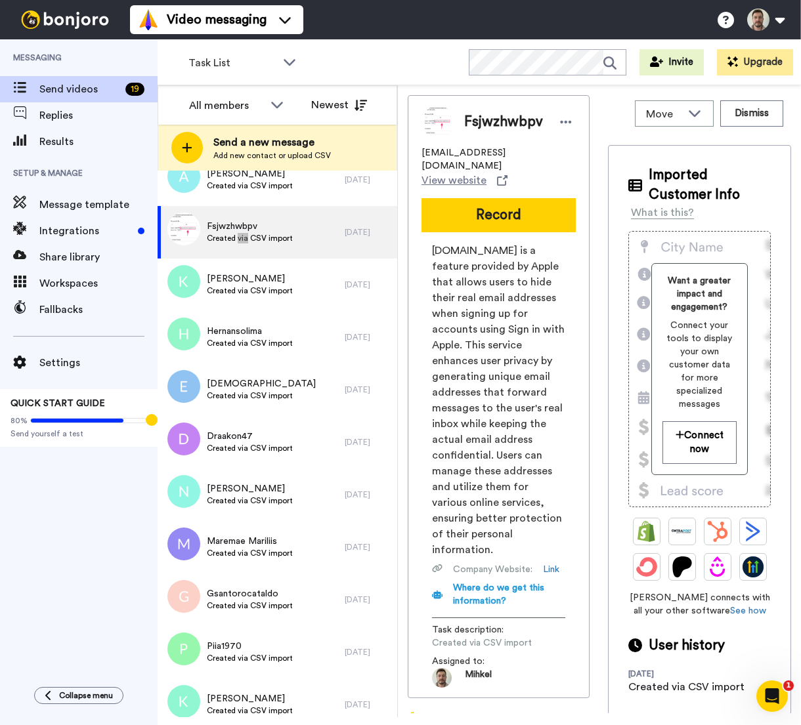
scroll to position [889, 0]
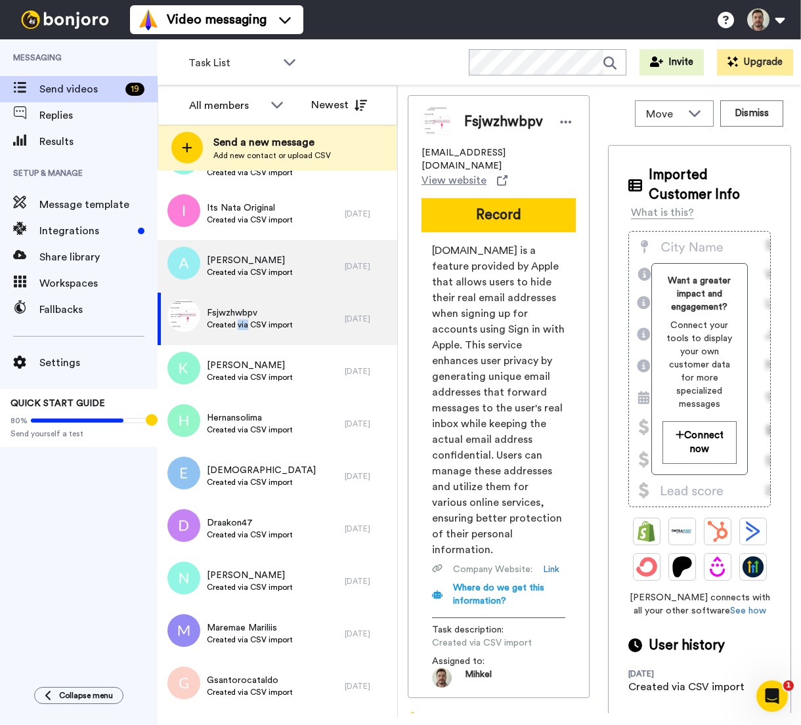
click at [253, 277] on span "Created via CSV import" at bounding box center [250, 272] width 86 height 11
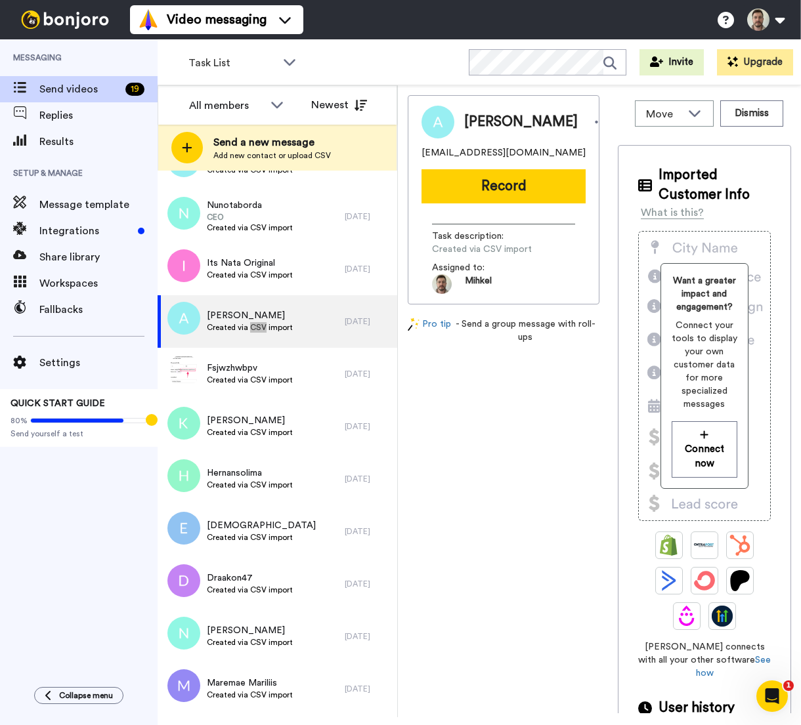
scroll to position [817, 0]
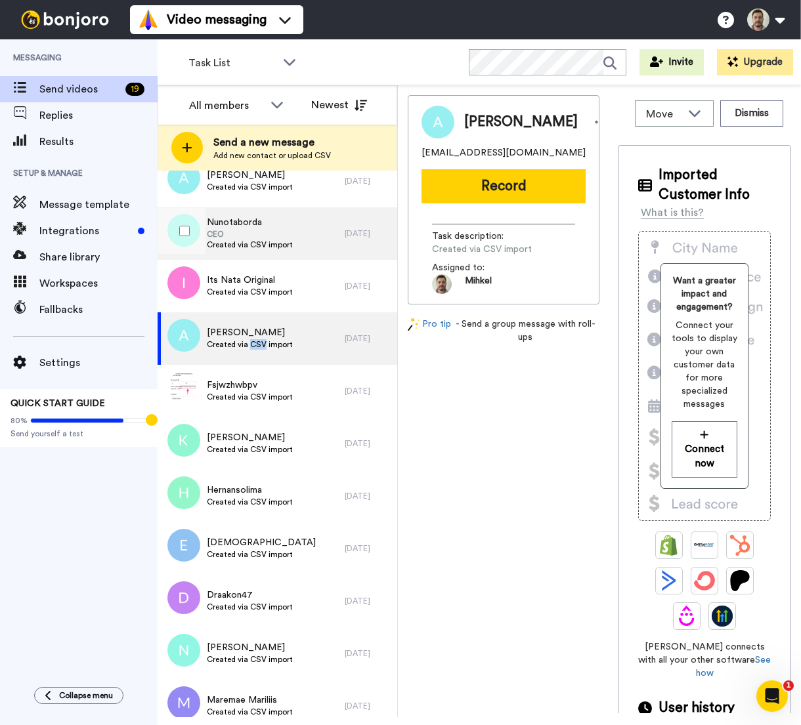
click at [255, 238] on span "CEO" at bounding box center [250, 234] width 86 height 11
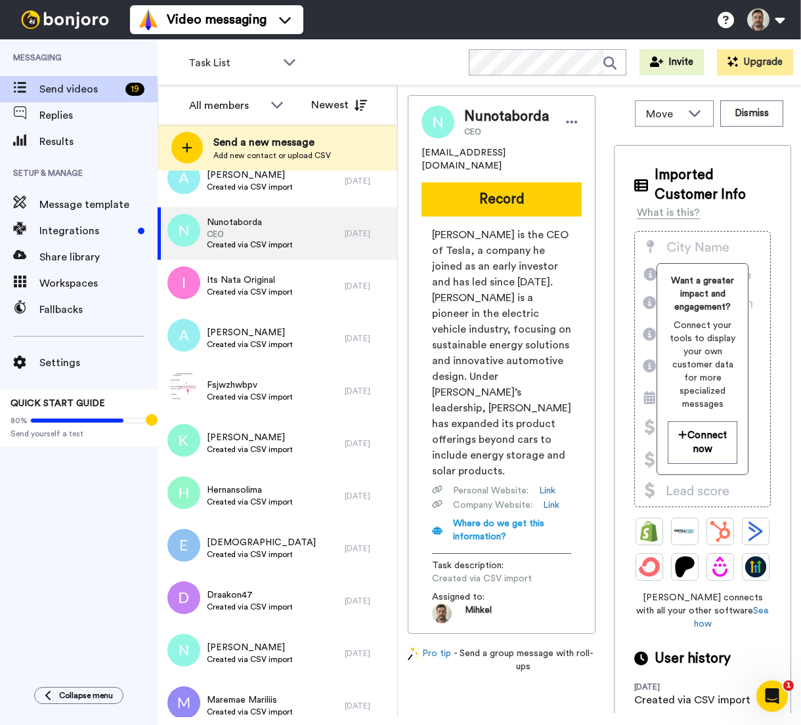
scroll to position [697, 0]
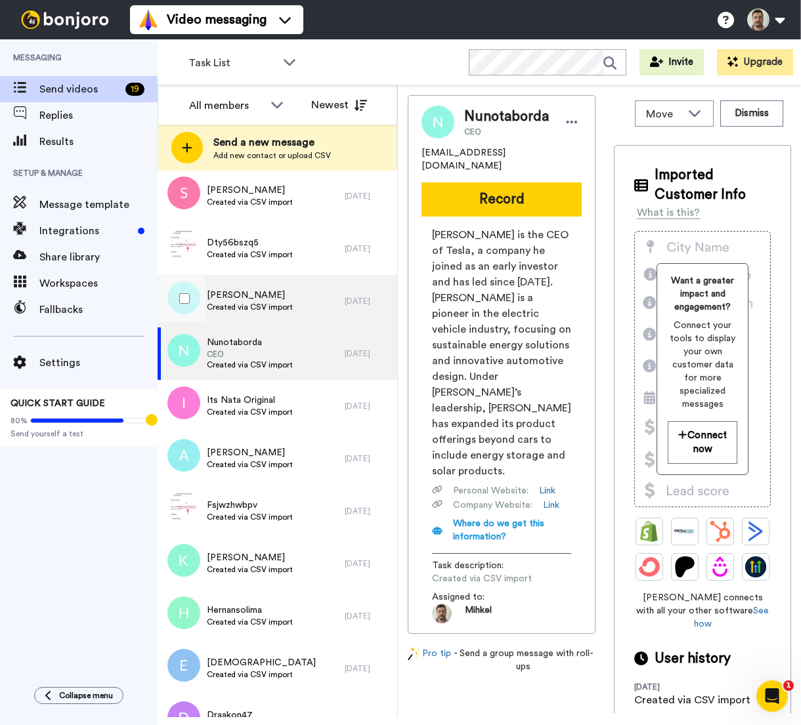
click at [255, 286] on div "Adrien Created via CSV import" at bounding box center [251, 301] width 187 height 53
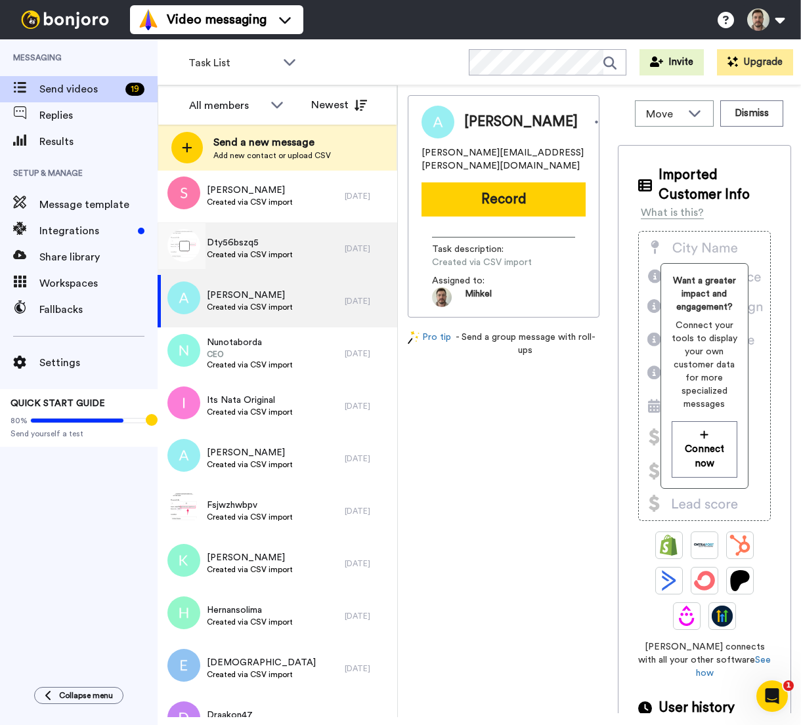
click at [273, 251] on span "Created via CSV import" at bounding box center [250, 254] width 86 height 11
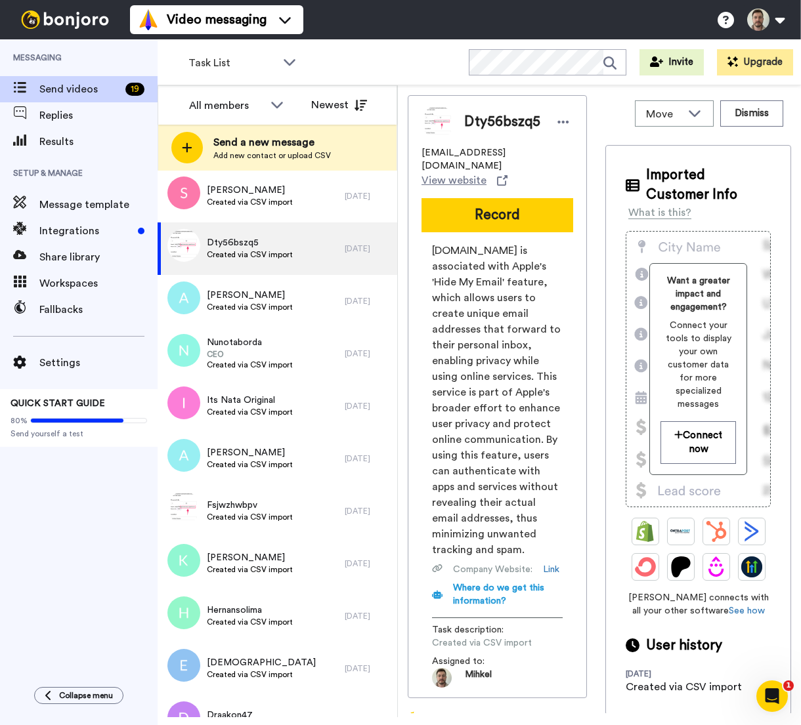
scroll to position [538, 0]
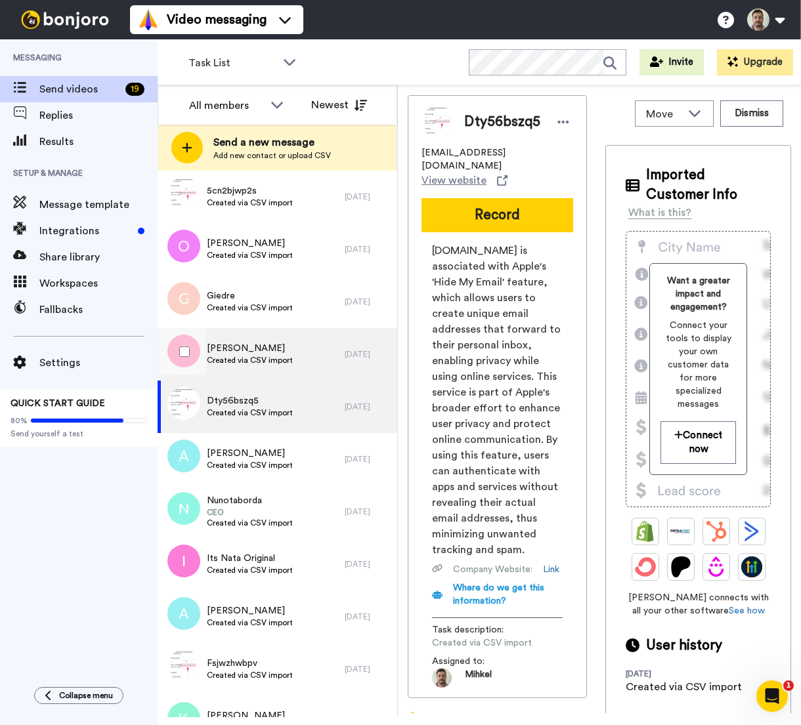
click at [276, 363] on span "Created via CSV import" at bounding box center [250, 360] width 86 height 11
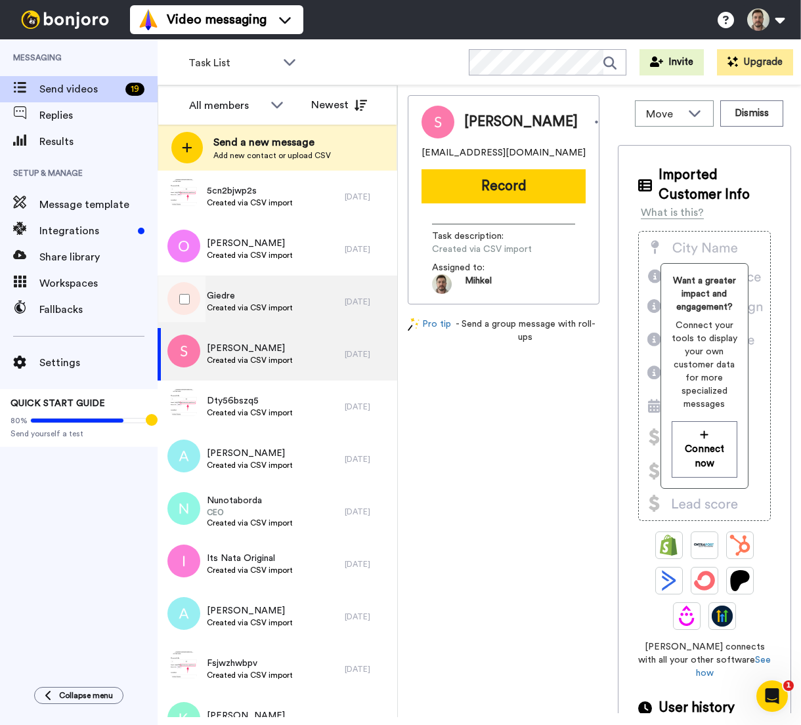
click at [248, 304] on span "Created via CSV import" at bounding box center [250, 308] width 86 height 11
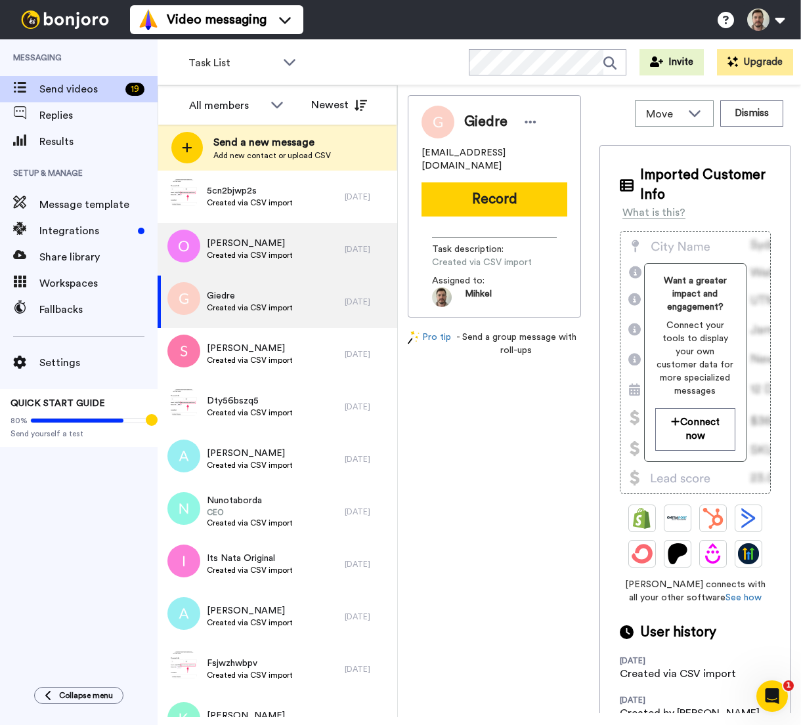
click at [244, 254] on span "Created via CSV import" at bounding box center [250, 255] width 86 height 11
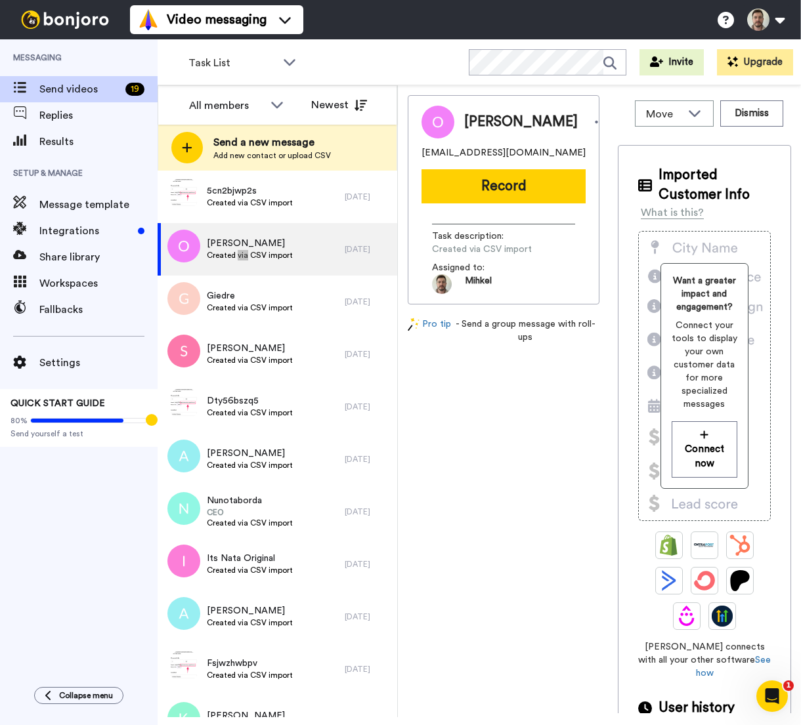
scroll to position [397, 0]
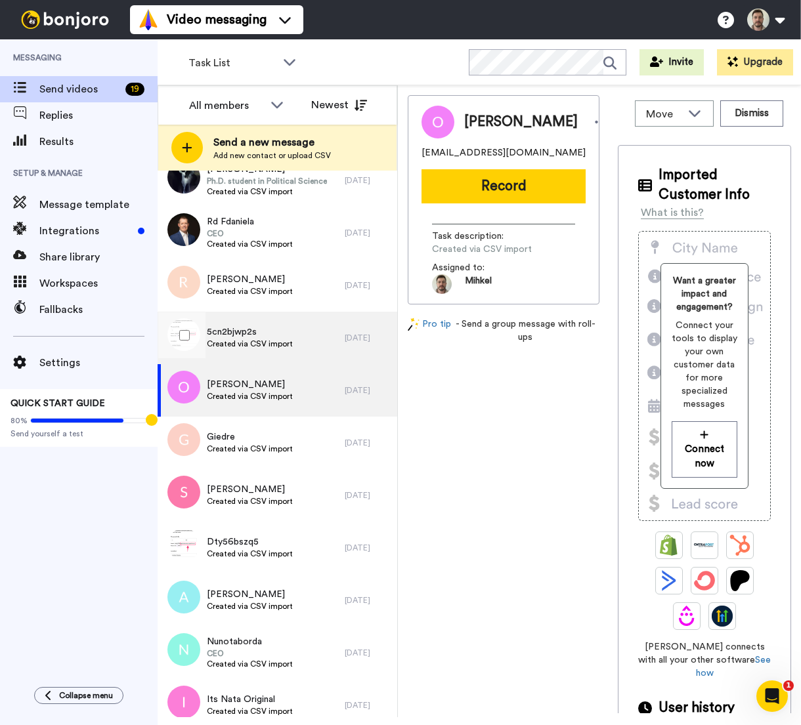
click at [272, 341] on span "Created via CSV import" at bounding box center [250, 344] width 86 height 11
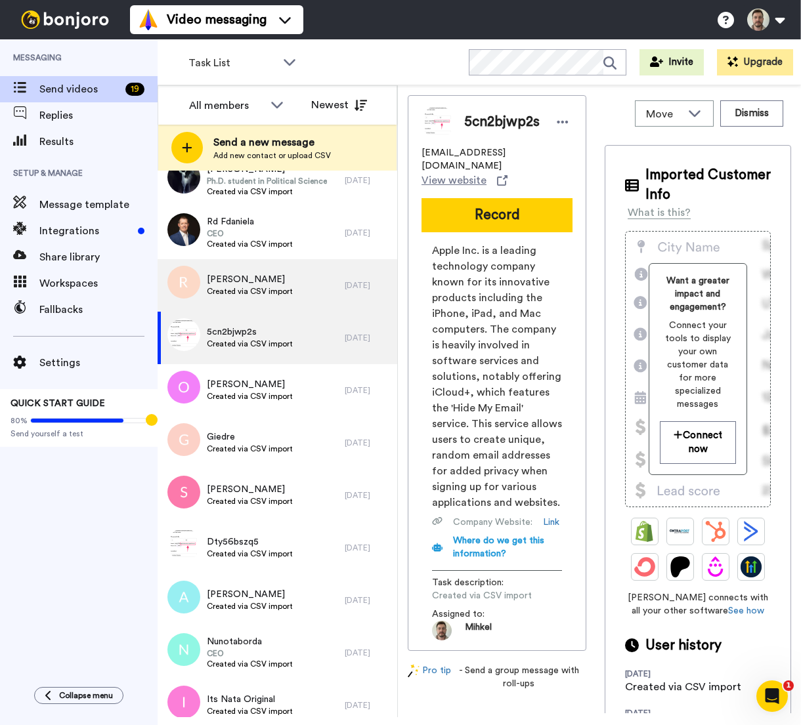
click at [224, 286] on span "Created via CSV import" at bounding box center [250, 291] width 86 height 11
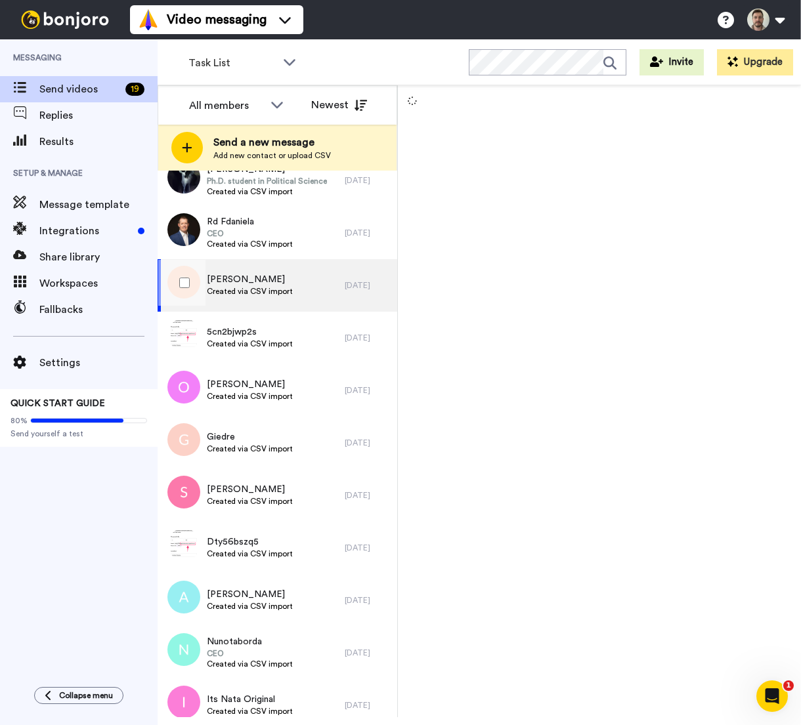
click at [224, 286] on span "Created via CSV import" at bounding box center [250, 291] width 86 height 11
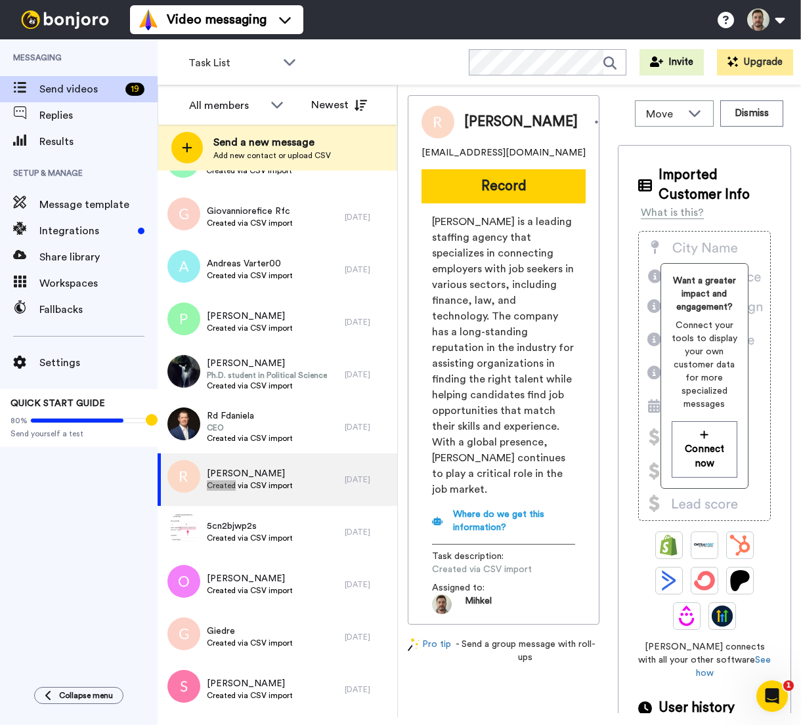
scroll to position [211, 0]
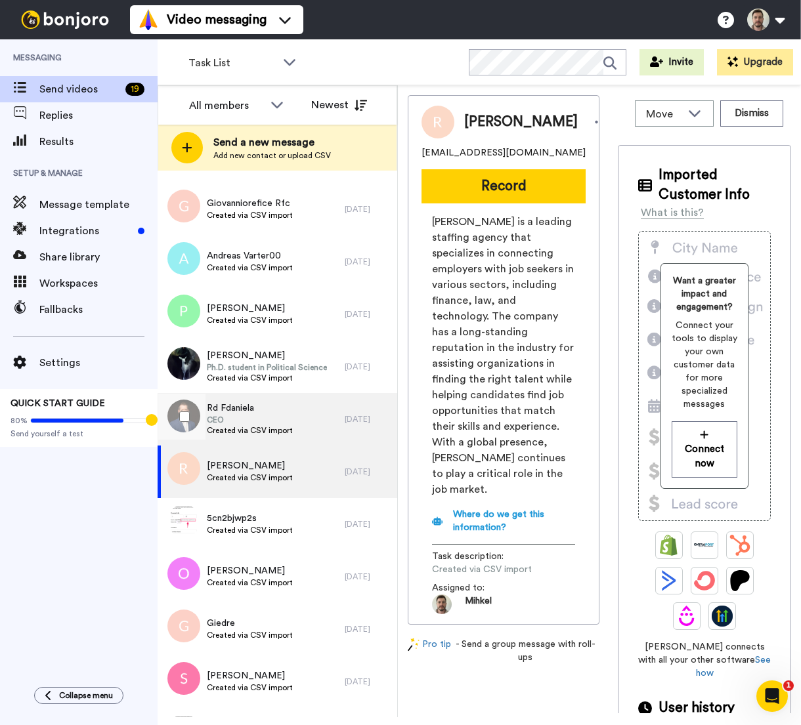
click at [269, 418] on span "CEO" at bounding box center [250, 420] width 86 height 11
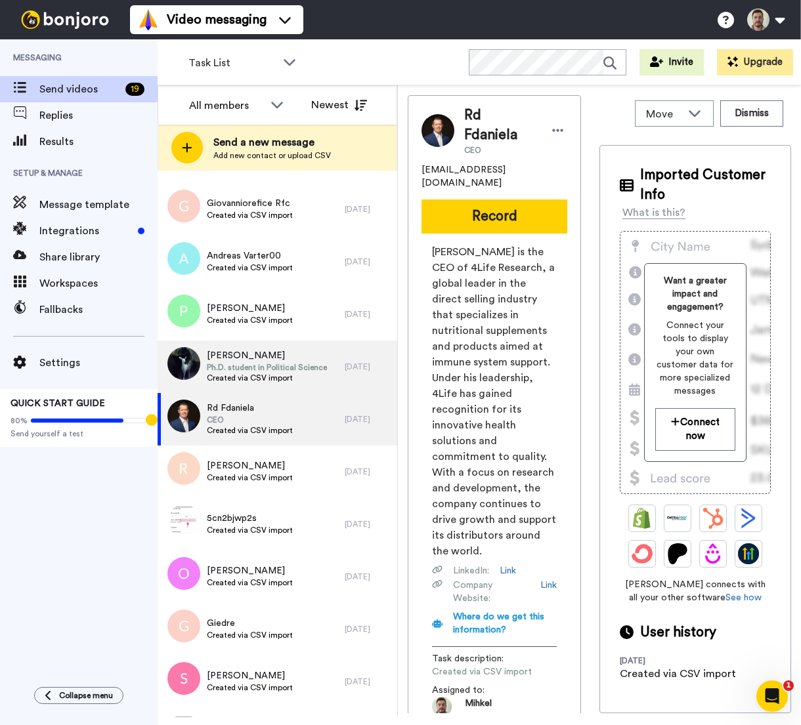
click at [230, 368] on span "Ph.D. student in Political Science" at bounding box center [267, 367] width 120 height 11
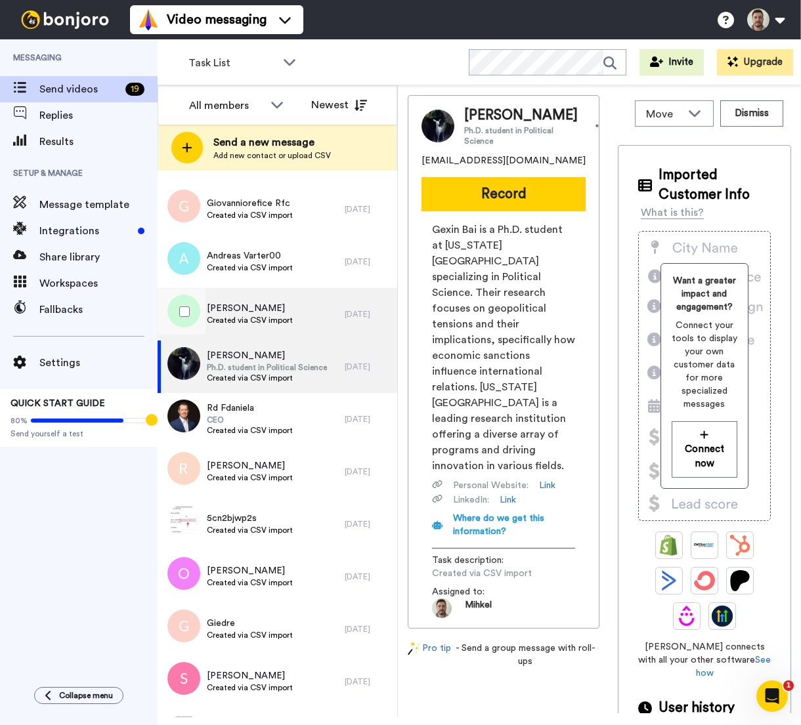
click at [257, 307] on span "Pagano Emanuele" at bounding box center [250, 308] width 86 height 13
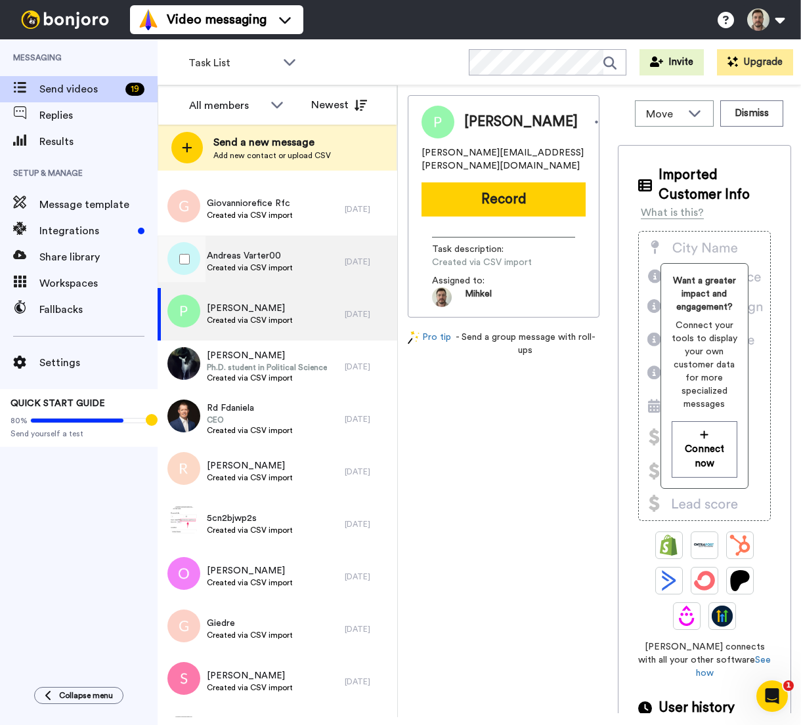
click at [278, 264] on span "Created via CSV import" at bounding box center [250, 268] width 86 height 11
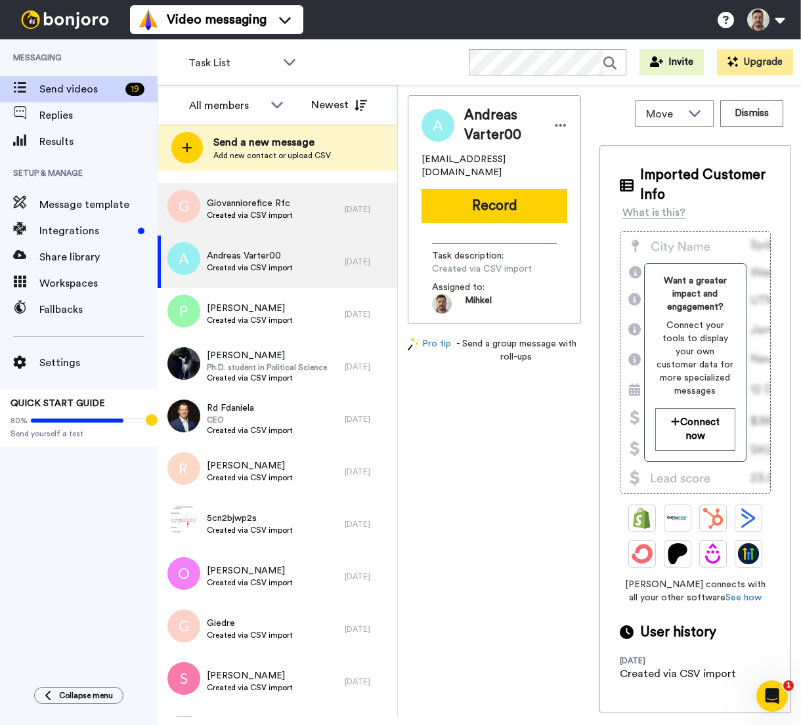
click at [280, 214] on span "Created via CSV import" at bounding box center [250, 215] width 86 height 11
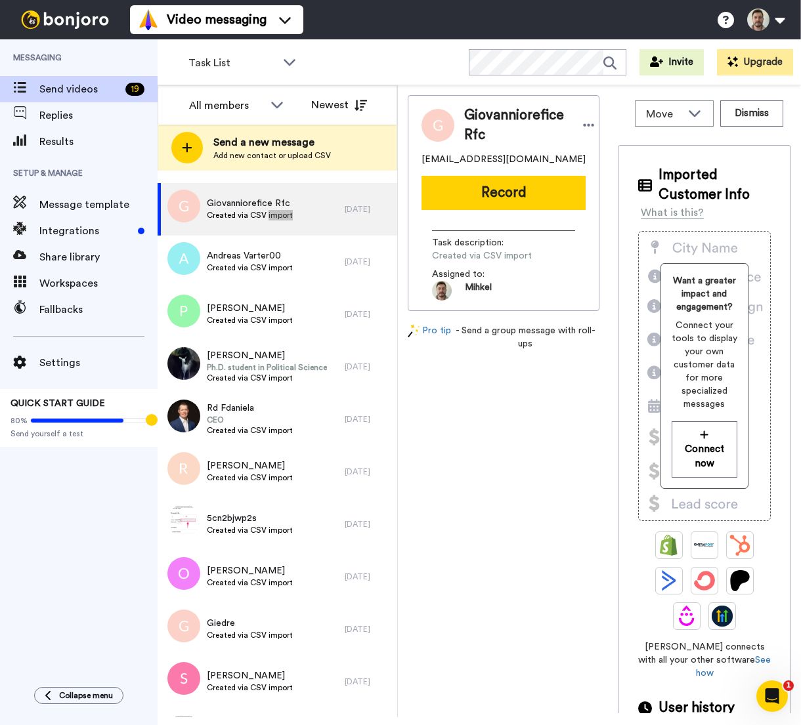
scroll to position [136, 0]
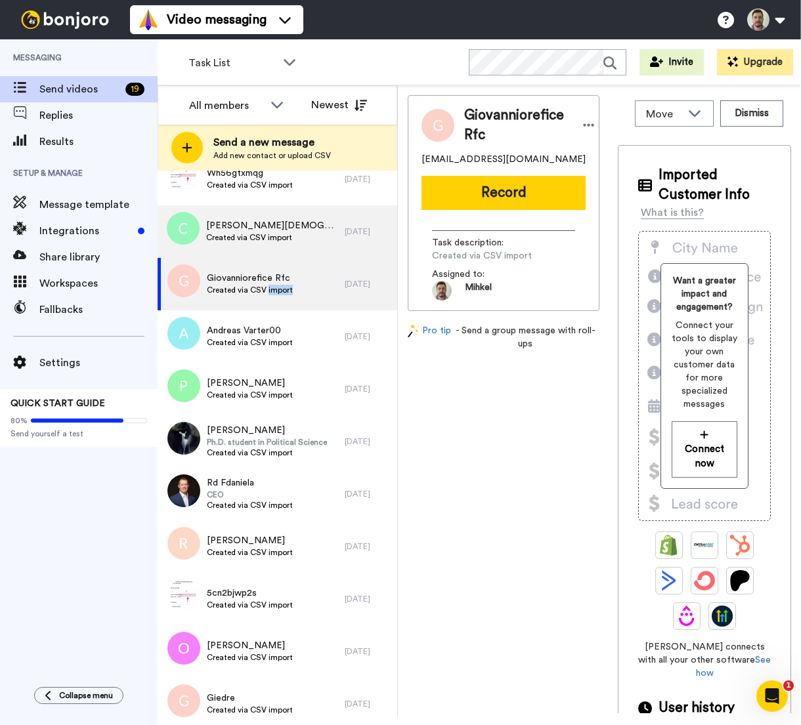
click at [244, 229] on span "Claudio Bisconti" at bounding box center [272, 225] width 132 height 13
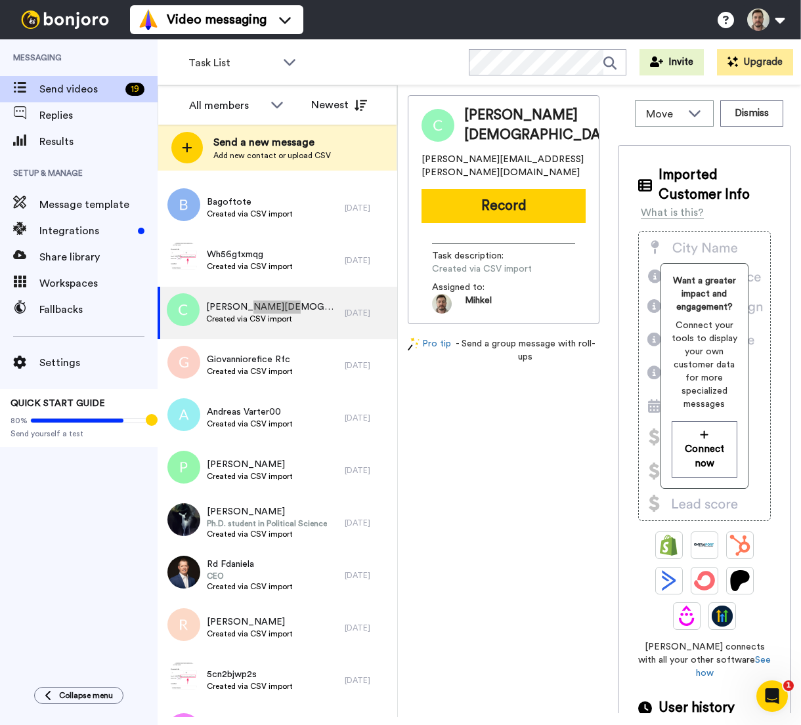
scroll to position [37, 0]
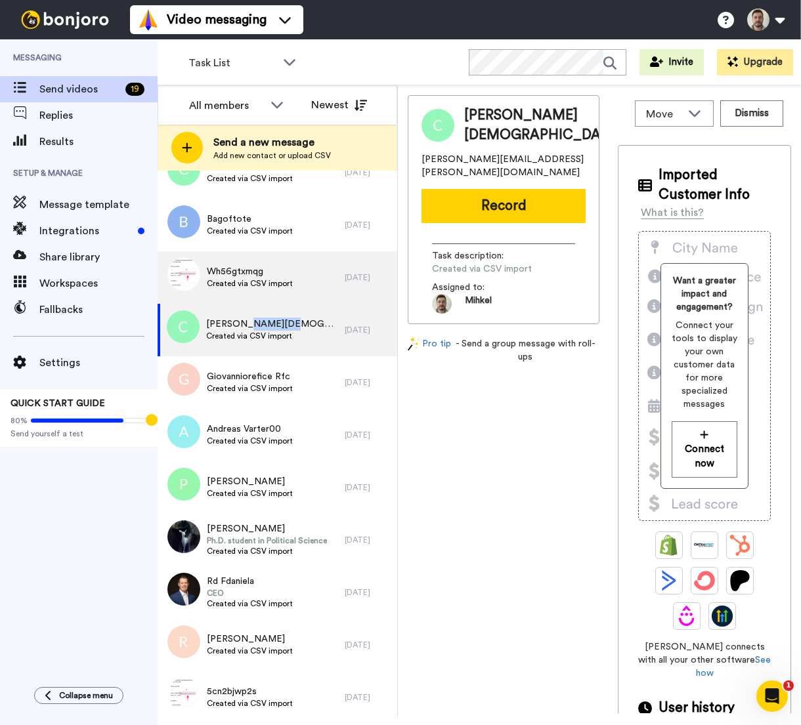
click at [249, 282] on span "Created via CSV import" at bounding box center [250, 283] width 86 height 11
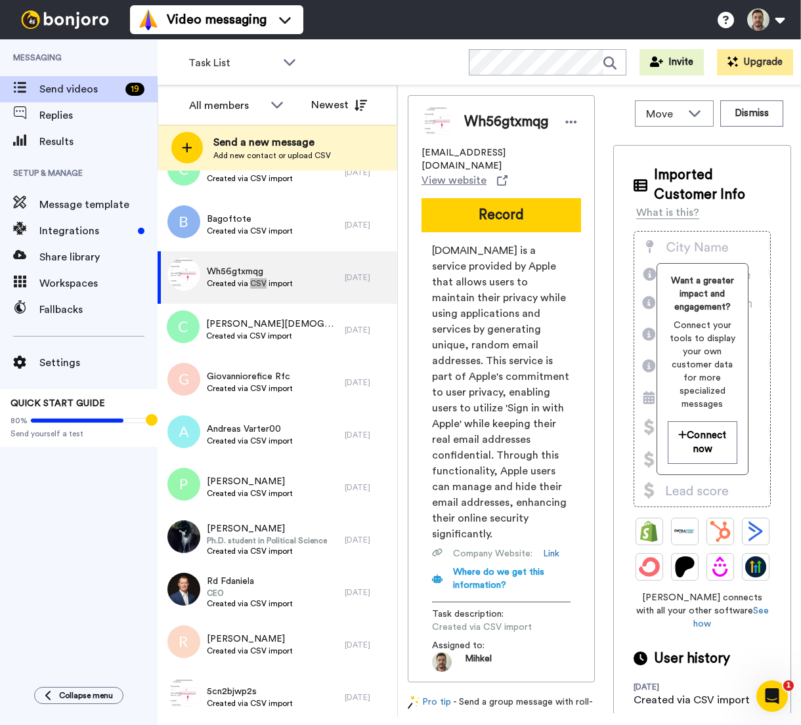
scroll to position [20, 0]
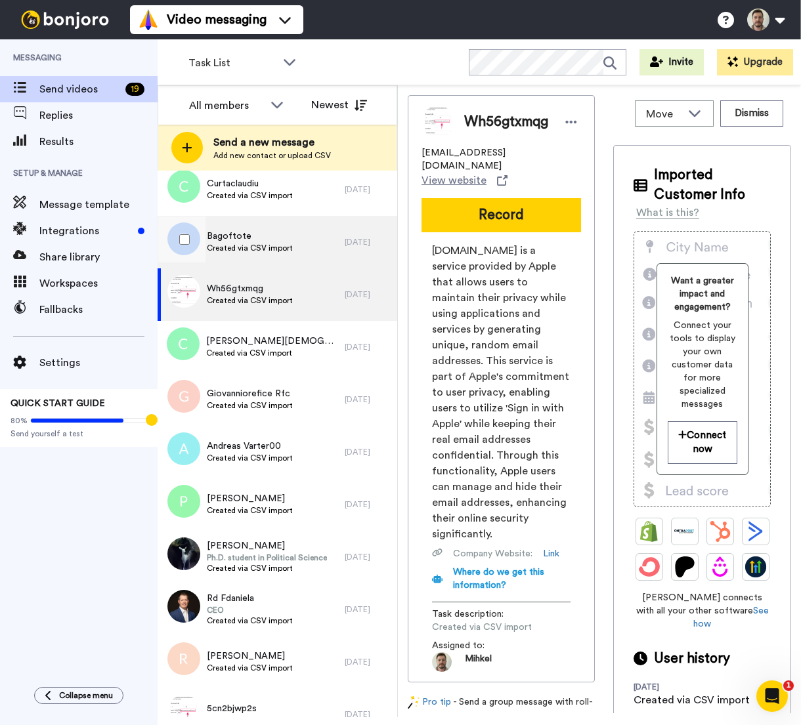
click at [290, 244] on span "Created via CSV import" at bounding box center [250, 248] width 86 height 11
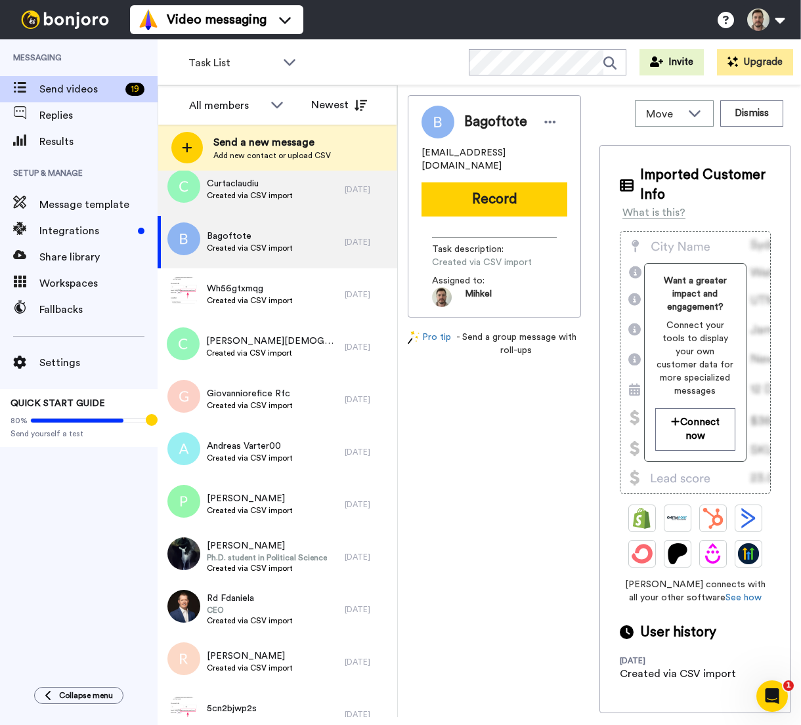
click at [259, 192] on span "Created via CSV import" at bounding box center [250, 195] width 86 height 11
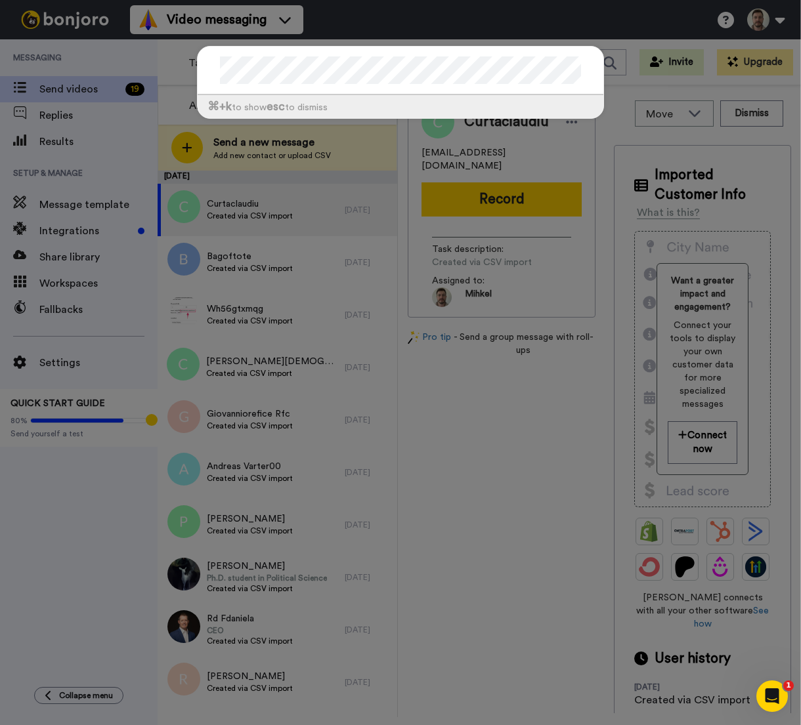
click at [555, 34] on div "⌘ +k to show esc to dismiss" at bounding box center [400, 89] width 433 height 112
click at [638, 18] on div "⌘ +k to show esc to dismiss" at bounding box center [400, 362] width 801 height 725
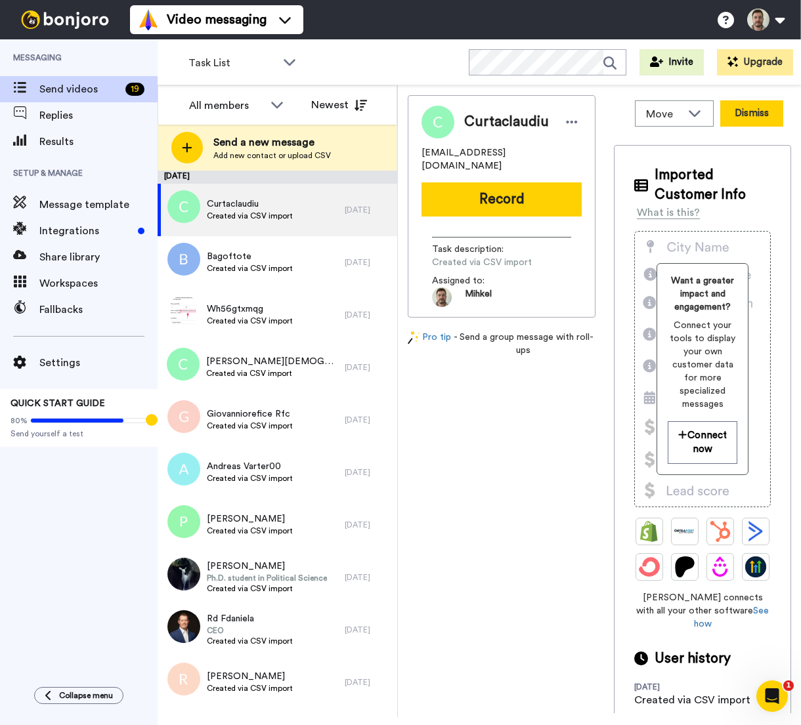
click at [746, 116] on button "Dismiss" at bounding box center [751, 113] width 63 height 26
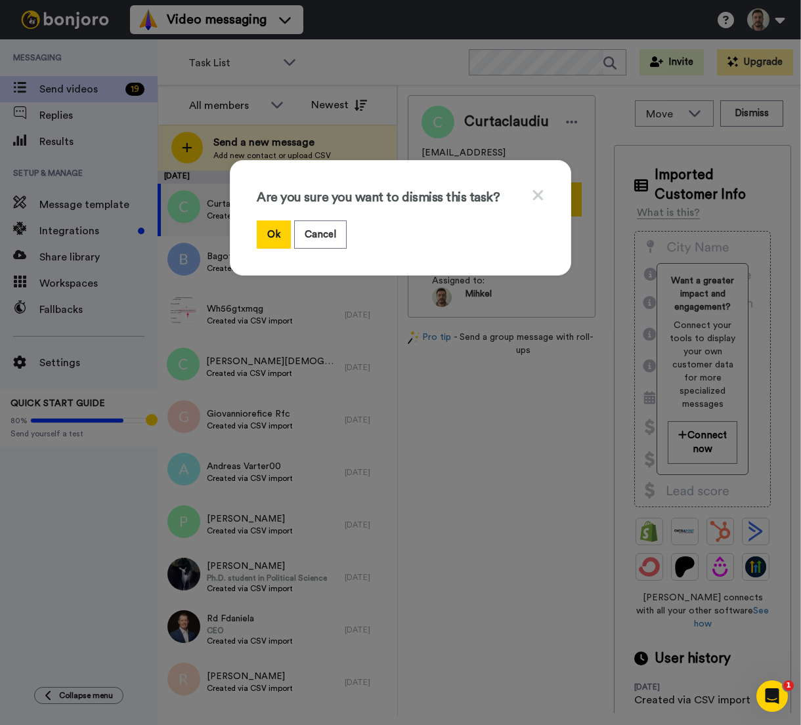
click at [534, 188] on icon at bounding box center [538, 195] width 12 height 16
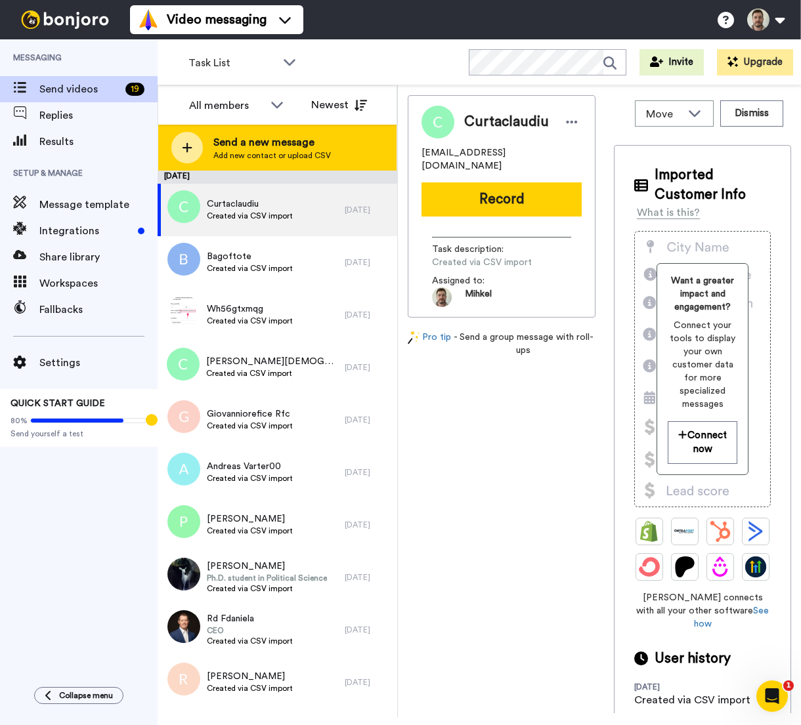
click at [238, 149] on span "Send a new message" at bounding box center [272, 143] width 118 height 16
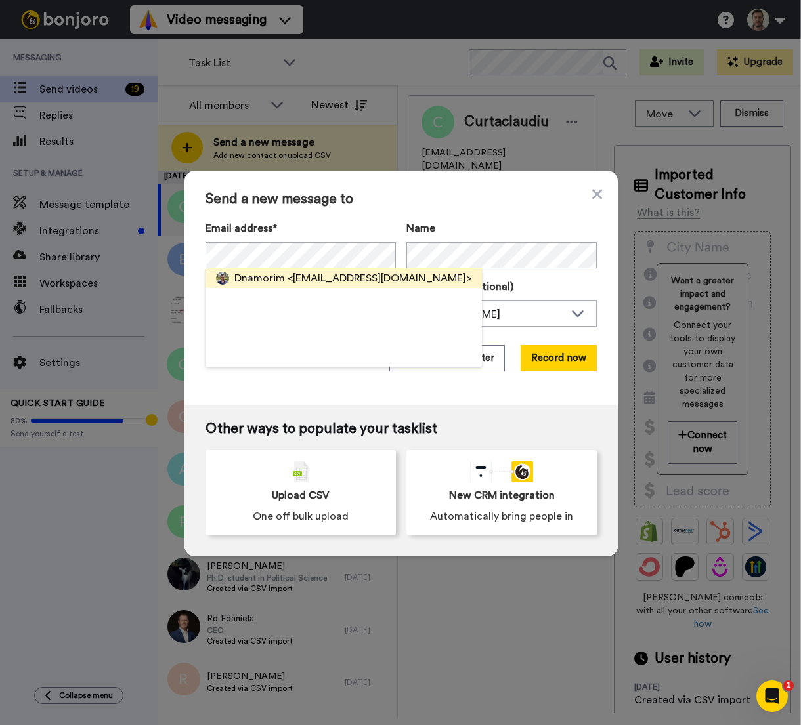
click at [339, 282] on span "<dnamorim@icloud.com>" at bounding box center [380, 278] width 184 height 16
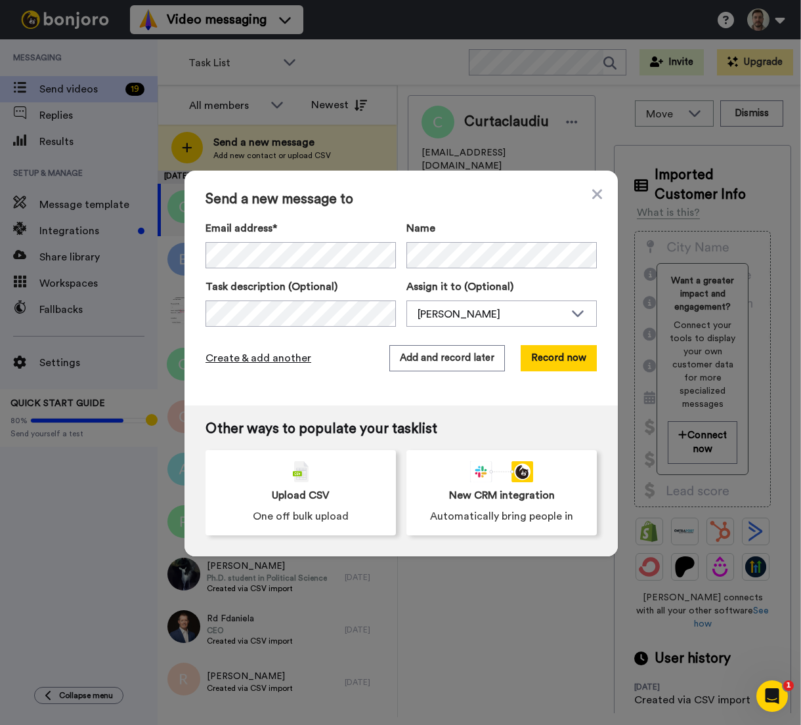
click at [249, 357] on span "Create & add another" at bounding box center [258, 359] width 106 height 16
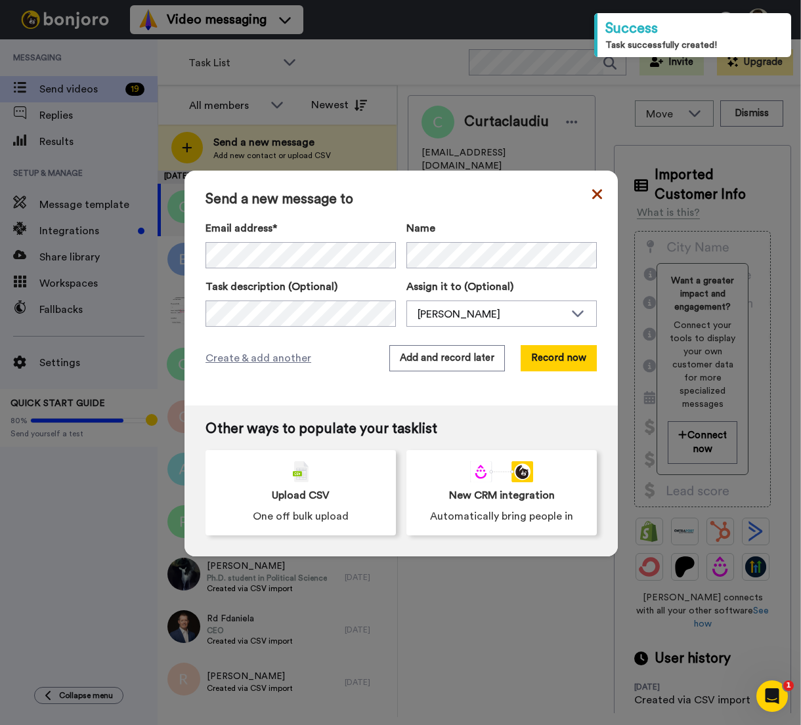
click at [592, 196] on icon at bounding box center [597, 194] width 10 height 10
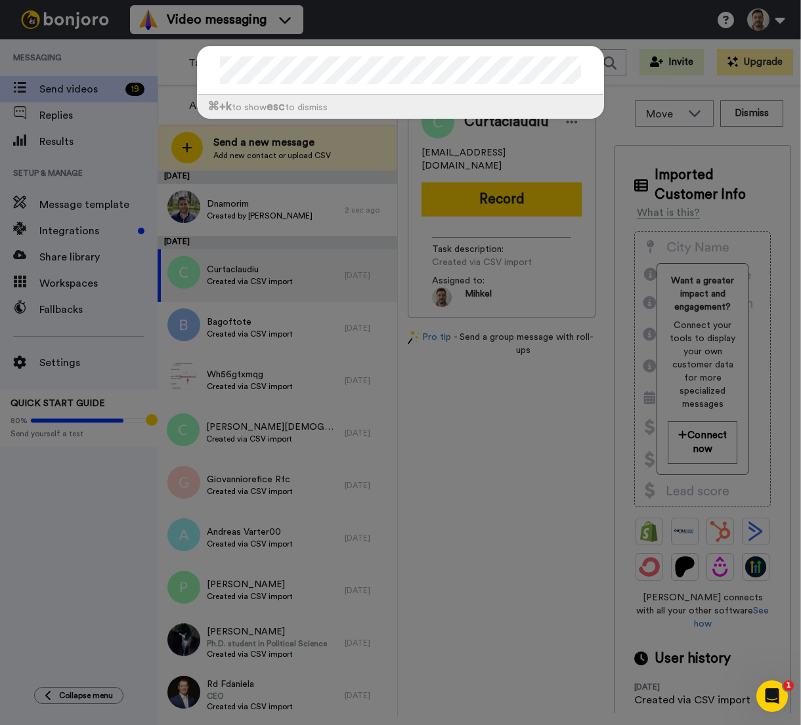
click at [539, 405] on div "⌘ +k to show esc to dismiss" at bounding box center [400, 362] width 801 height 725
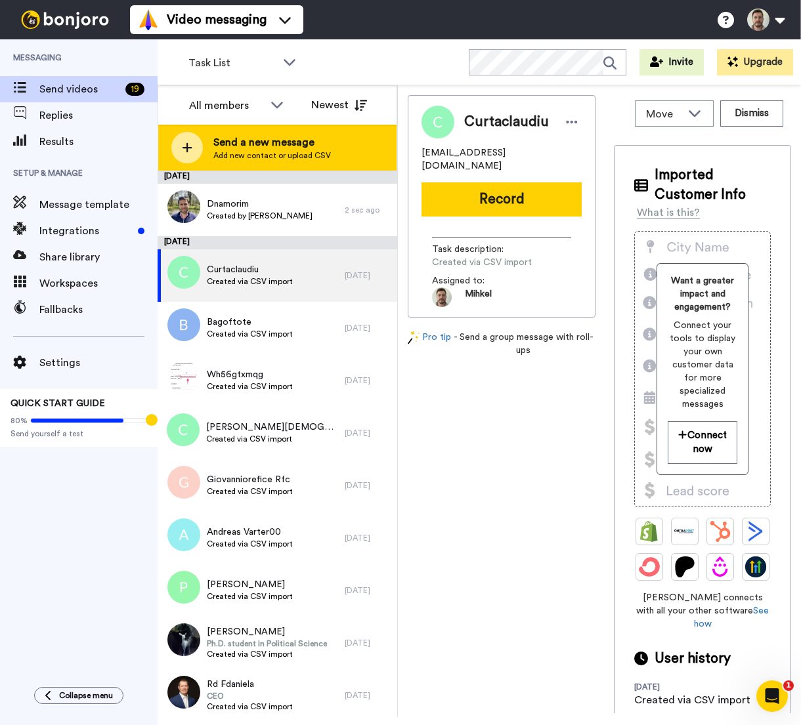
click at [215, 148] on span "Send a new message" at bounding box center [272, 143] width 118 height 16
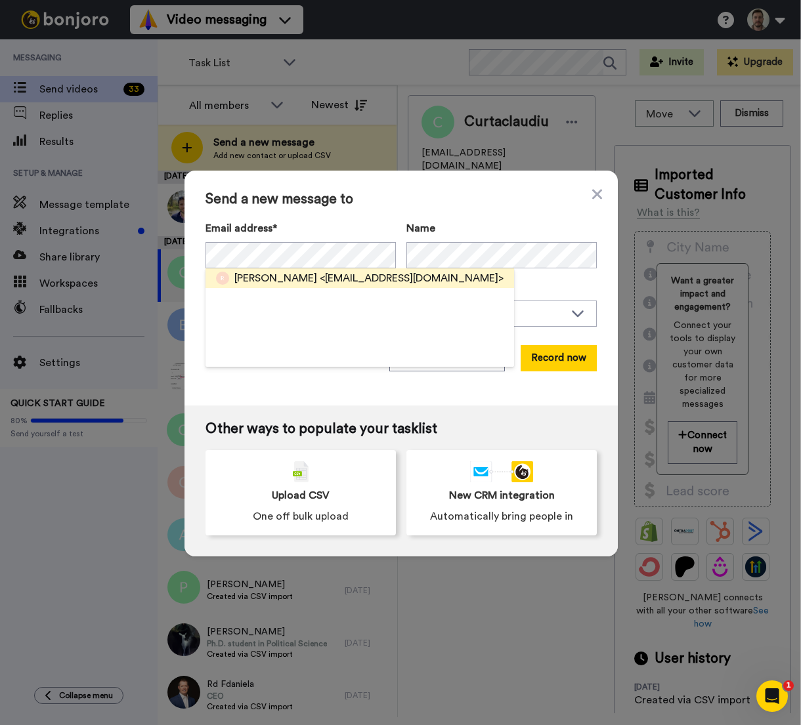
click at [352, 274] on span "<digobaptista@gmail.com>" at bounding box center [412, 278] width 184 height 16
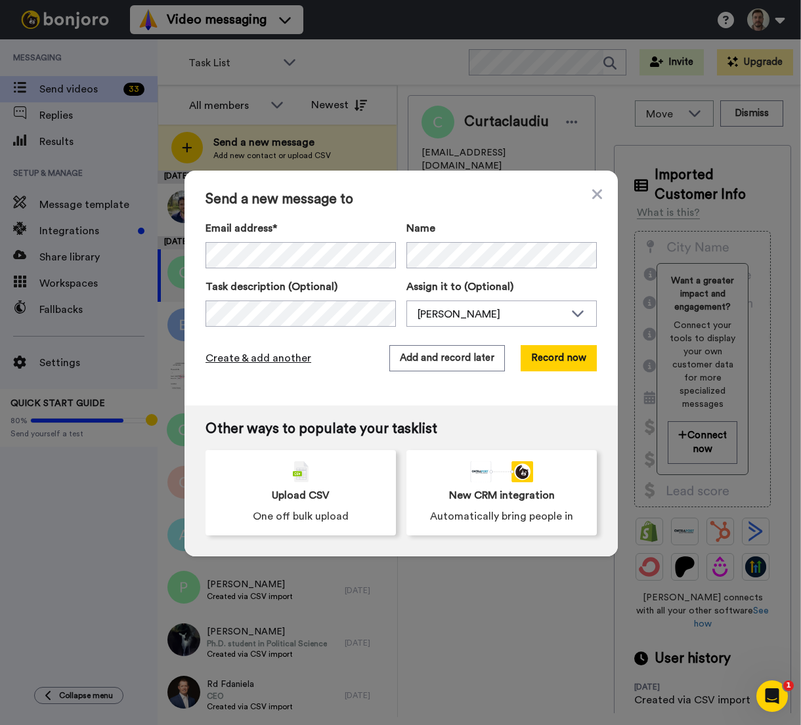
click at [278, 358] on span "Create & add another" at bounding box center [258, 359] width 106 height 16
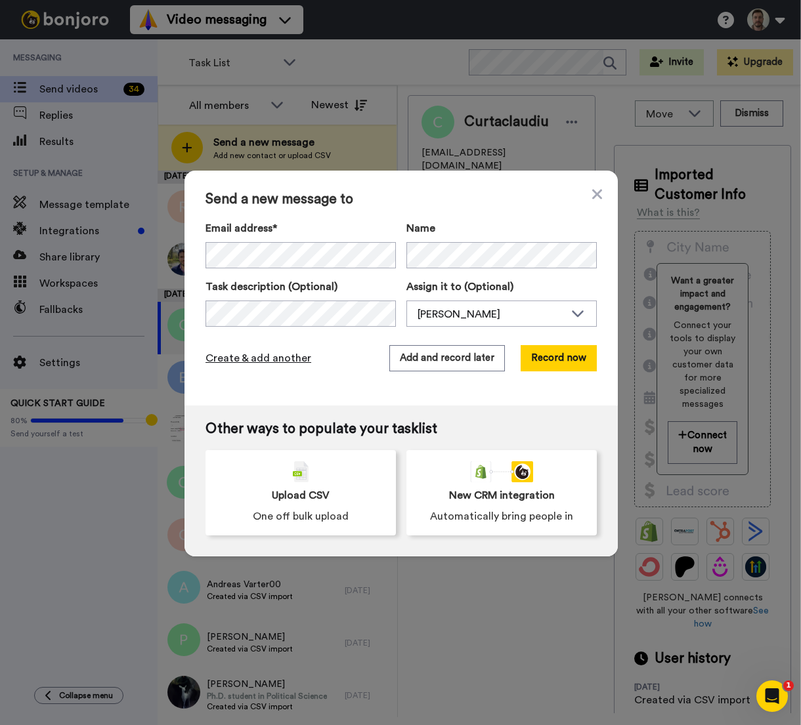
click at [240, 358] on span "Create & add another" at bounding box center [258, 359] width 106 height 16
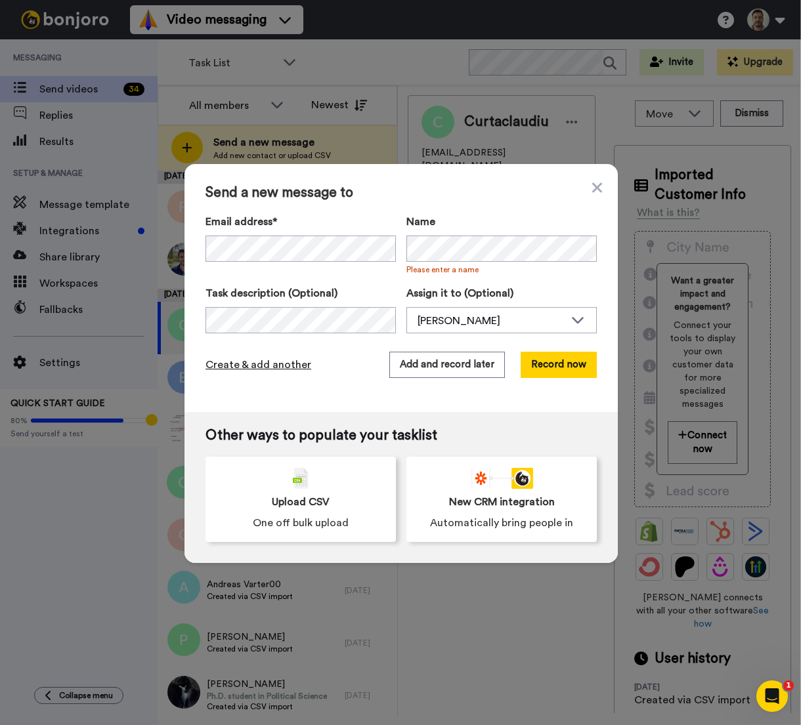
click at [283, 366] on span "Create & add another" at bounding box center [258, 365] width 106 height 16
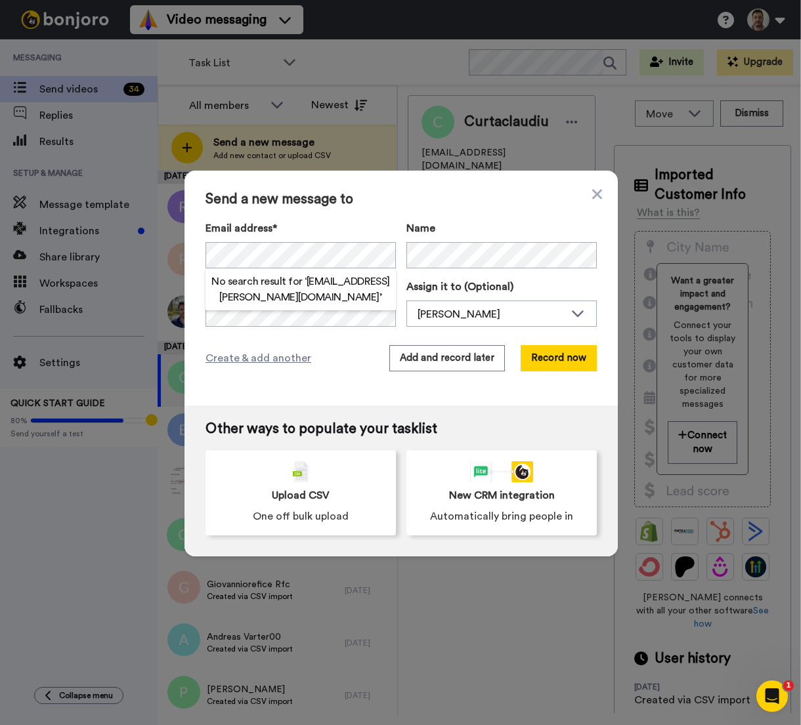
click at [341, 282] on h2 "No search result for ‘ niclas@eckhoff.se ’" at bounding box center [300, 290] width 190 height 32
click at [254, 354] on span "Create & add another" at bounding box center [258, 359] width 106 height 16
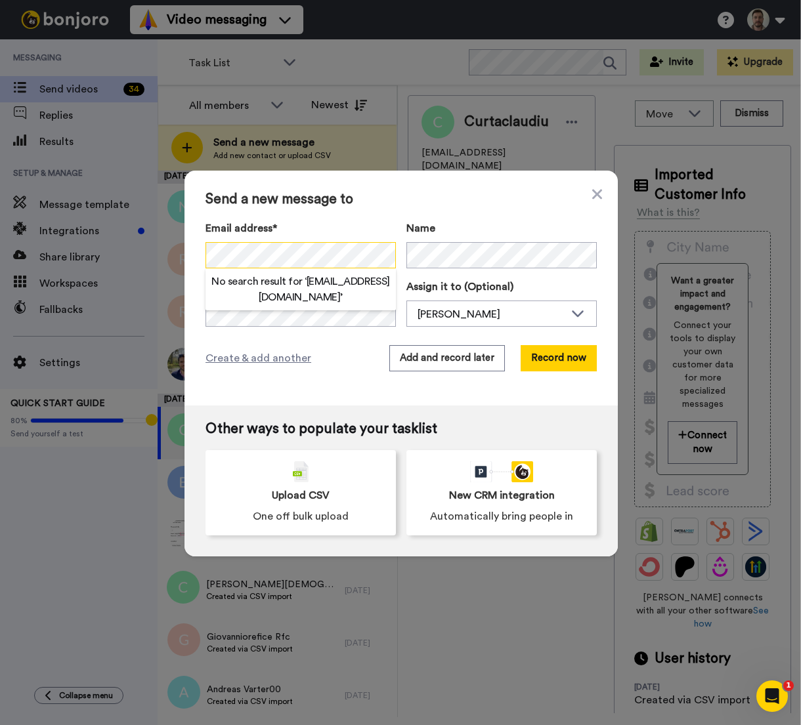
click at [190, 257] on div "Send a new message to Email address* No search result for ‘ aleksandrs.danilkiv…" at bounding box center [400, 288] width 433 height 235
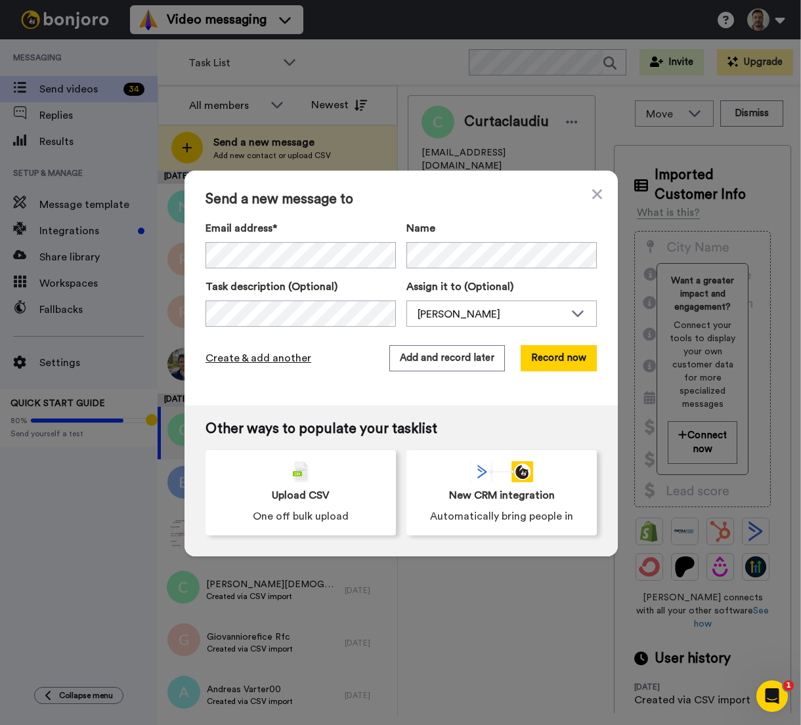
click at [267, 364] on span "Create & add another" at bounding box center [258, 359] width 106 height 16
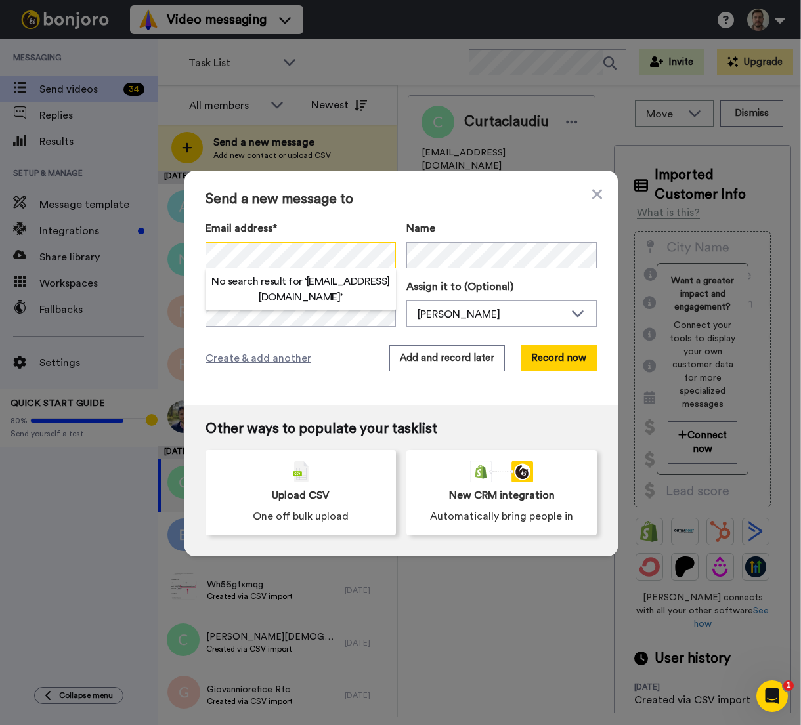
click at [192, 257] on div "Send a new message to Email address* No search result for ‘ chnm2dkwfy@privater…" at bounding box center [400, 288] width 433 height 235
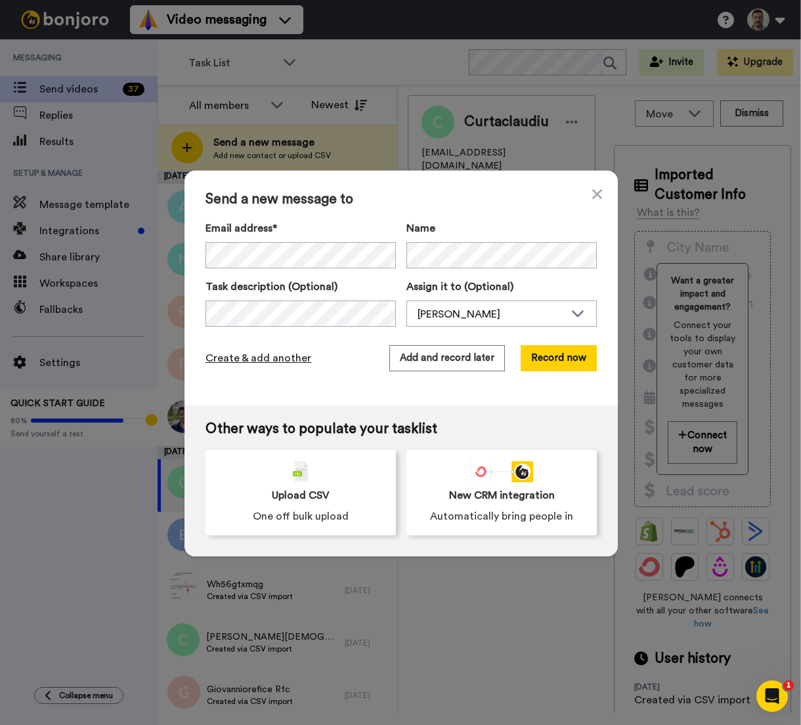
click at [289, 358] on span "Create & add another" at bounding box center [258, 359] width 106 height 16
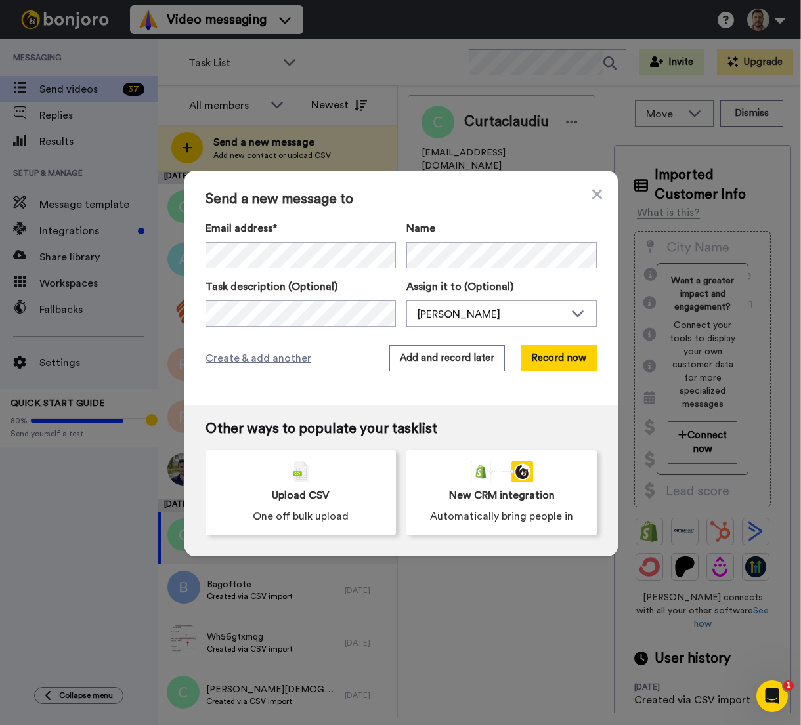
click at [360, 351] on div "Create & add another Add and record later Record now" at bounding box center [400, 358] width 391 height 26
click at [269, 357] on span "Create & add another" at bounding box center [258, 359] width 106 height 16
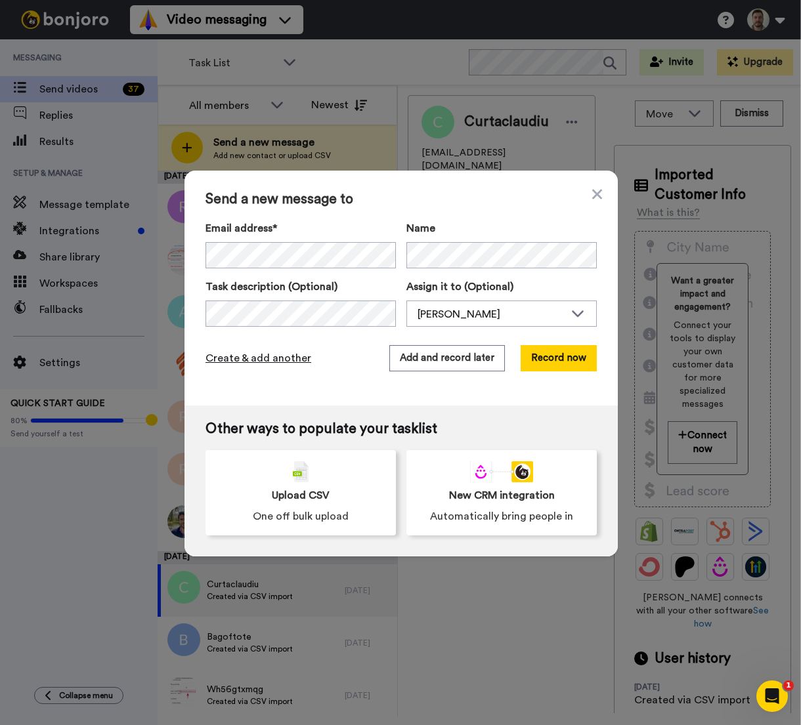
click at [267, 357] on span "Create & add another" at bounding box center [258, 359] width 106 height 16
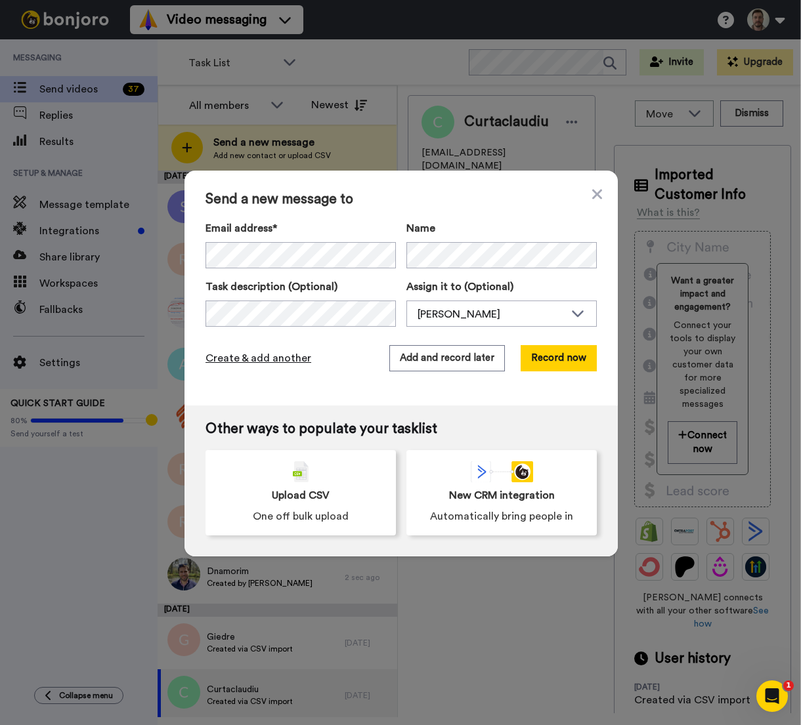
click at [230, 362] on span "Create & add another" at bounding box center [258, 359] width 106 height 16
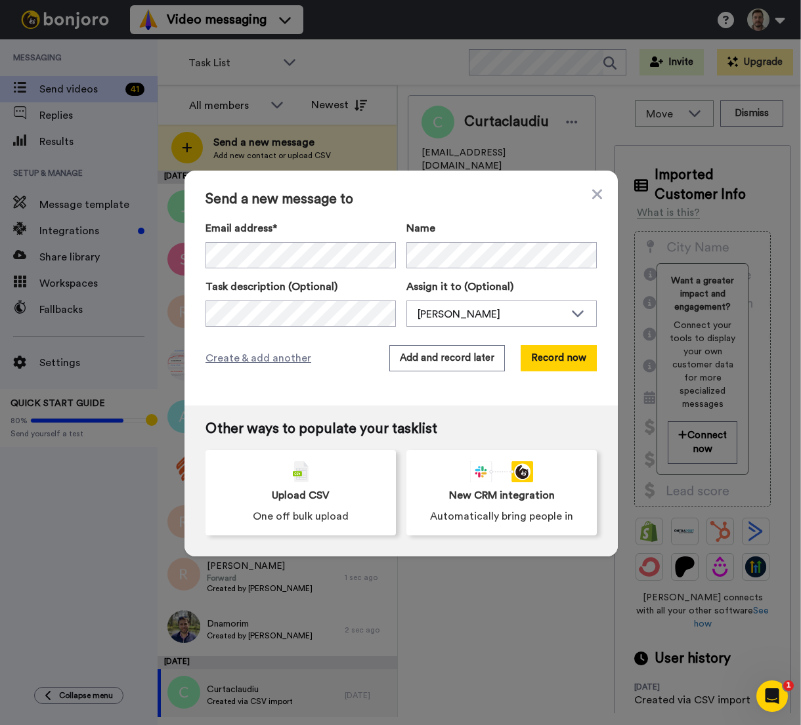
click at [473, 269] on div "Email address* No search result for ‘ 8vs4zvpnyt@privaterelay.appleid.com ’ Nam…" at bounding box center [400, 274] width 391 height 106
click at [293, 361] on span "Create & add another" at bounding box center [258, 359] width 106 height 16
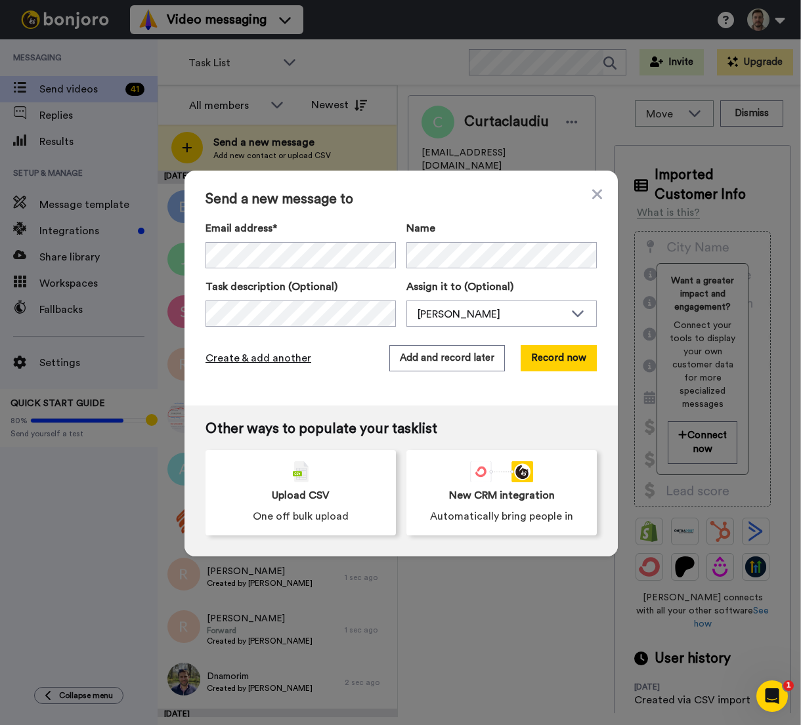
click at [256, 366] on span "Create & add another" at bounding box center [258, 359] width 106 height 16
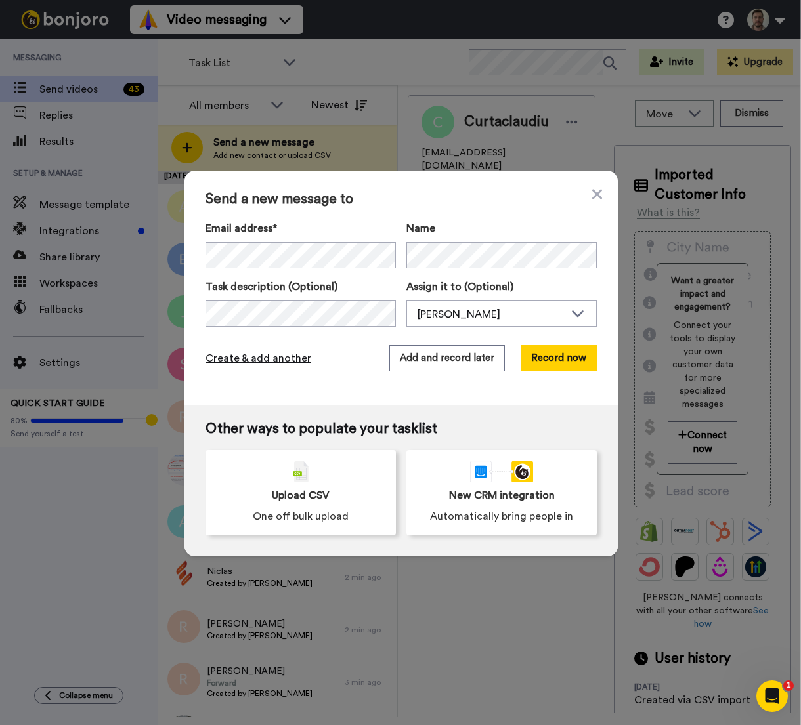
click at [262, 356] on span "Create & add another" at bounding box center [258, 359] width 106 height 16
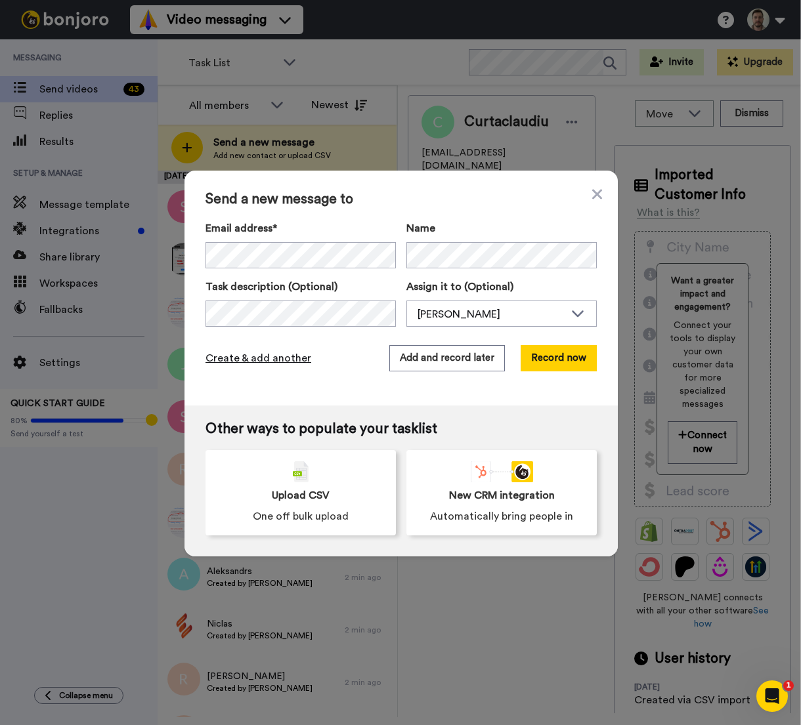
click at [244, 360] on span "Create & add another" at bounding box center [258, 359] width 106 height 16
click at [261, 361] on span "Create & add another" at bounding box center [258, 359] width 106 height 16
click at [265, 358] on span "Create & add another" at bounding box center [258, 359] width 106 height 16
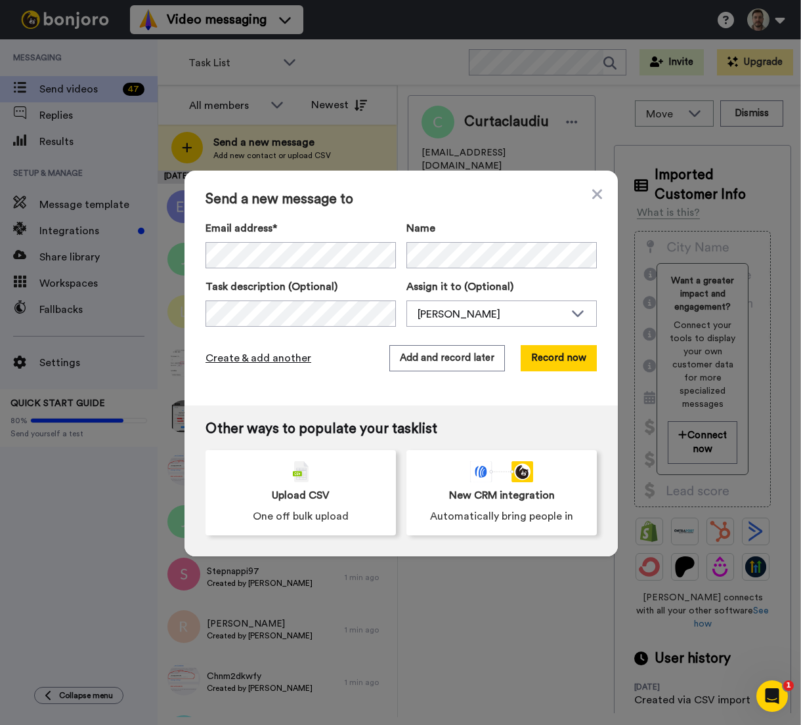
click at [256, 357] on span "Create & add another" at bounding box center [258, 359] width 106 height 16
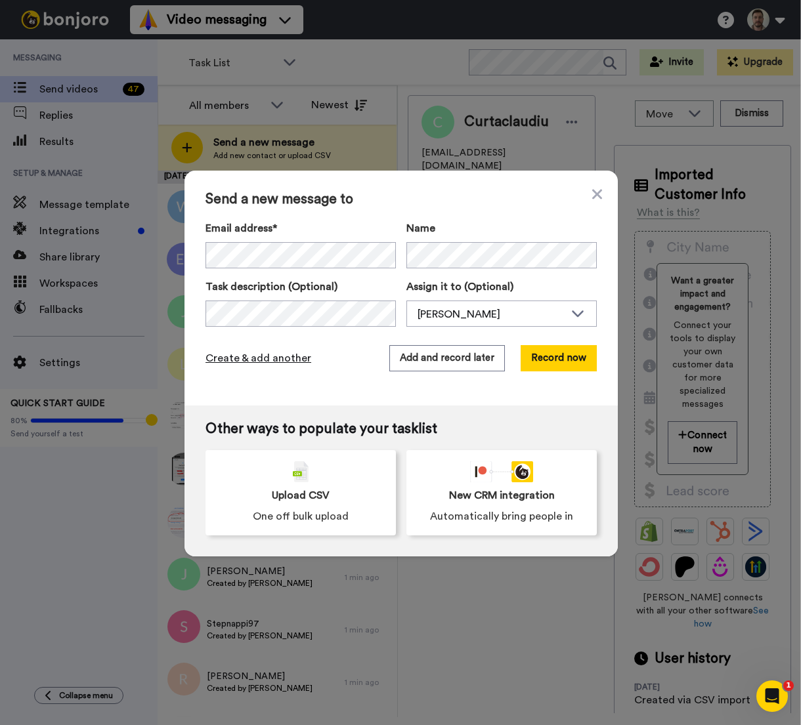
click at [262, 358] on span "Create & add another" at bounding box center [258, 359] width 106 height 16
click at [257, 358] on span "Create & add another" at bounding box center [258, 359] width 106 height 16
click at [255, 357] on span "Create & add another" at bounding box center [258, 359] width 106 height 16
click at [272, 360] on span "Create & add another" at bounding box center [258, 359] width 106 height 16
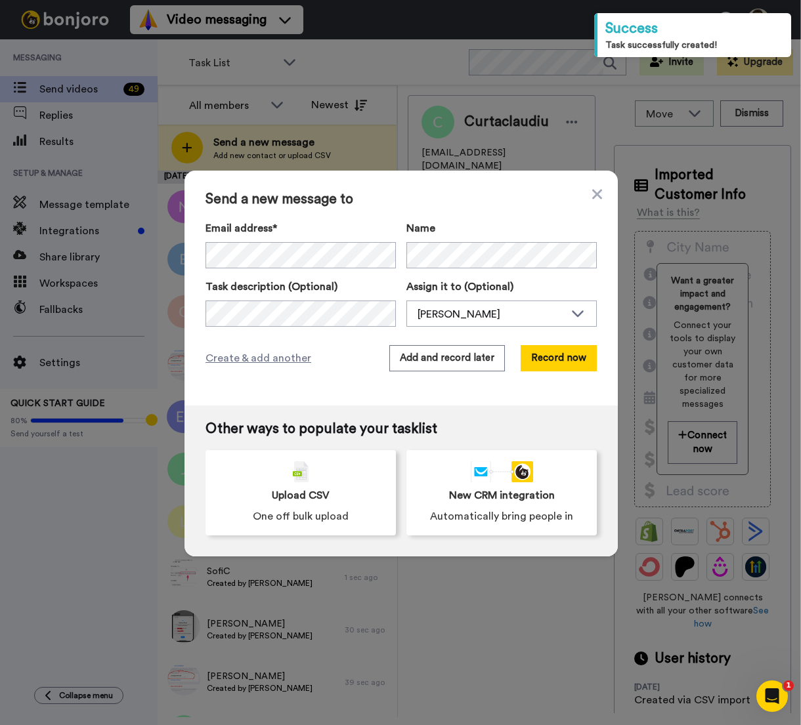
click at [586, 195] on span "Send a new message to" at bounding box center [400, 200] width 391 height 16
click at [601, 198] on div "Send a new message to Email address* Jacopo <jacopo.bellu@outlook.com> Laura <l…" at bounding box center [400, 288] width 433 height 235
click at [597, 196] on div "Send a new message to Email address* Jacopo <jacopo.bellu@outlook.com> Laura <l…" at bounding box center [400, 288] width 433 height 235
click at [592, 198] on icon at bounding box center [597, 194] width 10 height 16
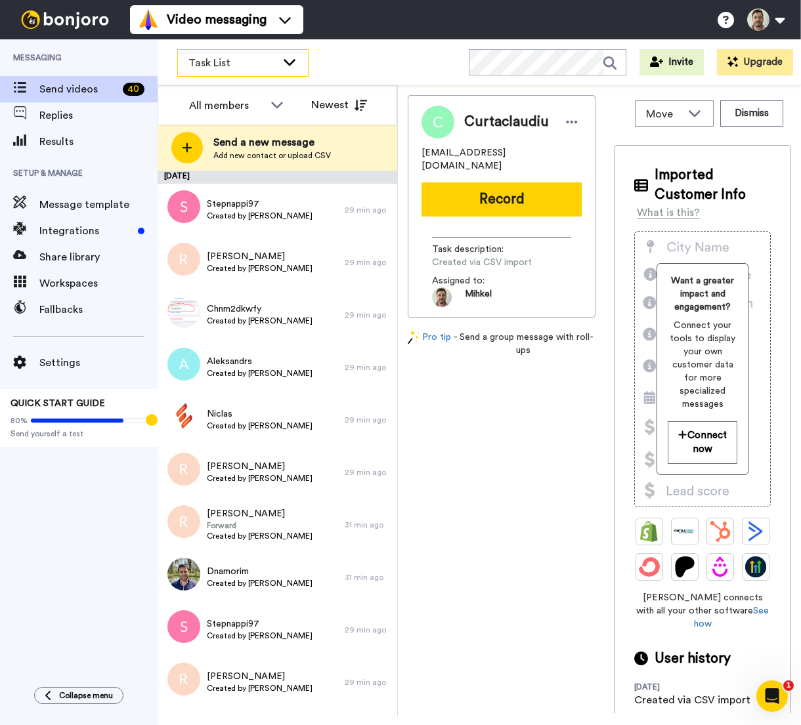
click at [280, 64] on div "Task List" at bounding box center [243, 63] width 130 height 26
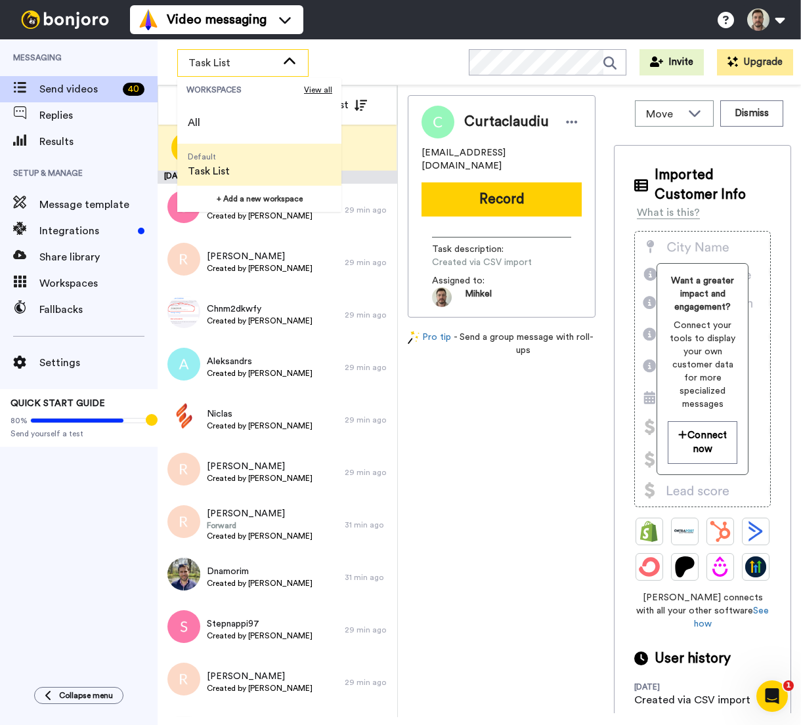
click at [393, 57] on div "Task List WORKSPACES View all All Default Task List + Add a new workspace Invit…" at bounding box center [479, 62] width 643 height 46
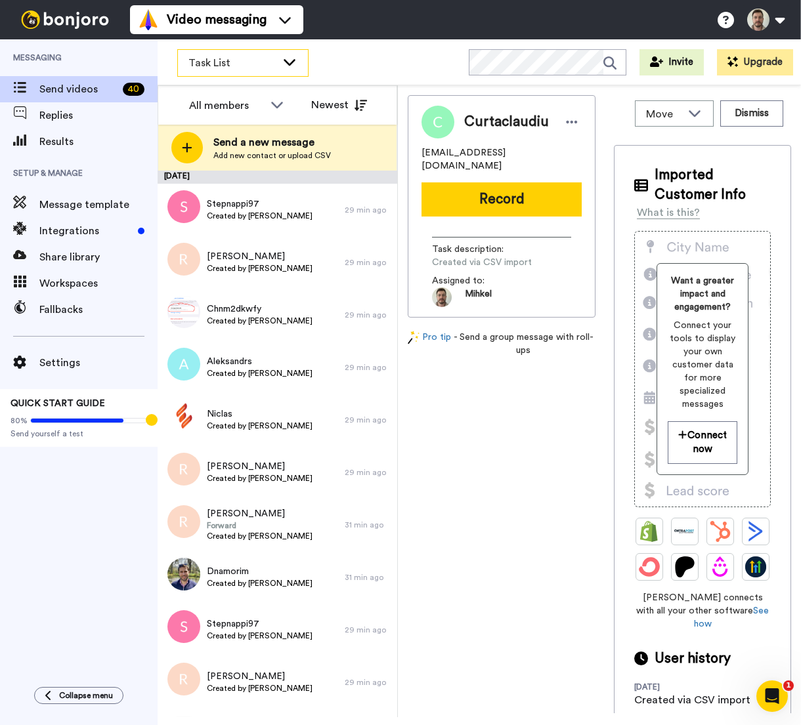
click at [293, 55] on icon at bounding box center [290, 61] width 16 height 13
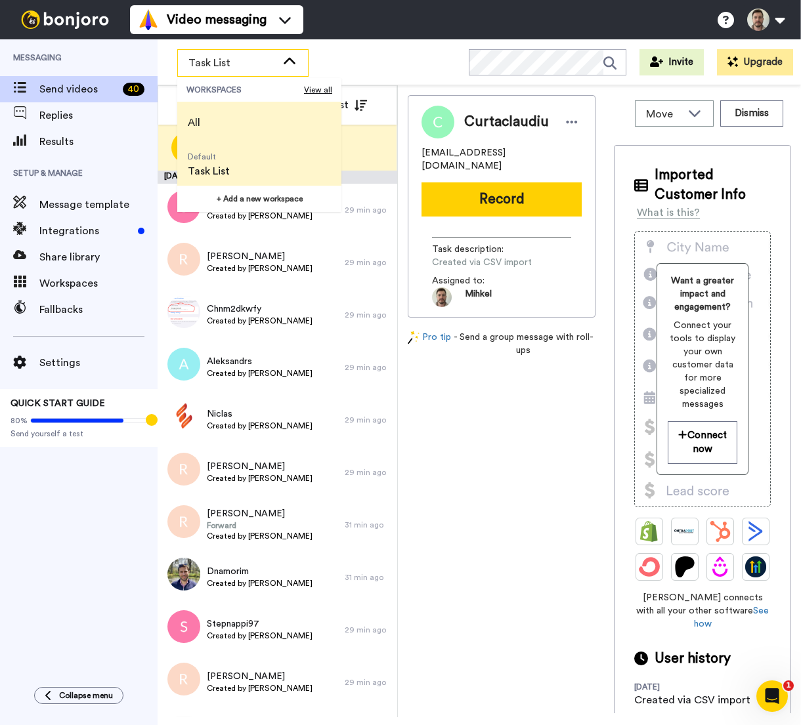
click at [244, 127] on li "All" at bounding box center [259, 123] width 164 height 42
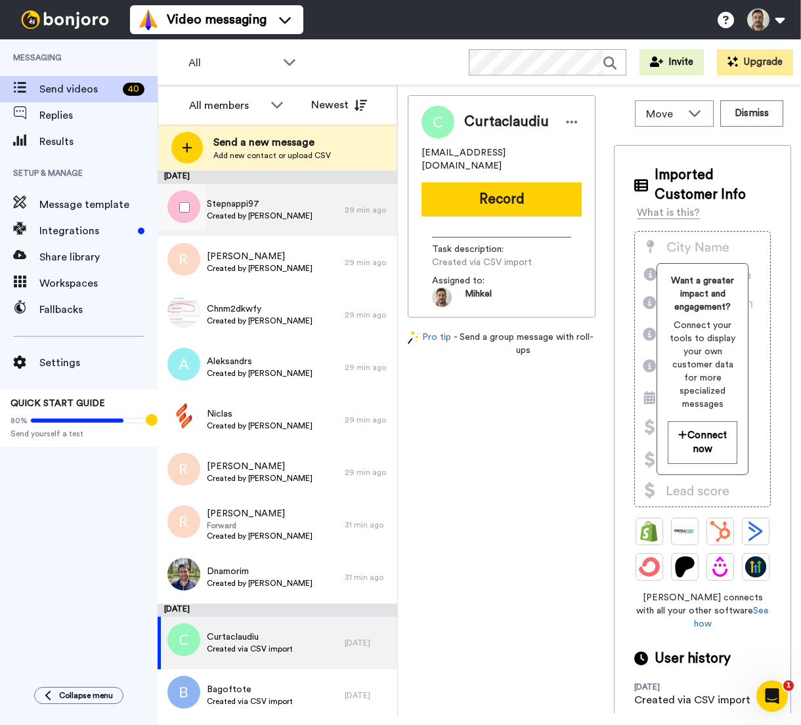
click at [238, 205] on span "Stepnappi97" at bounding box center [260, 204] width 106 height 13
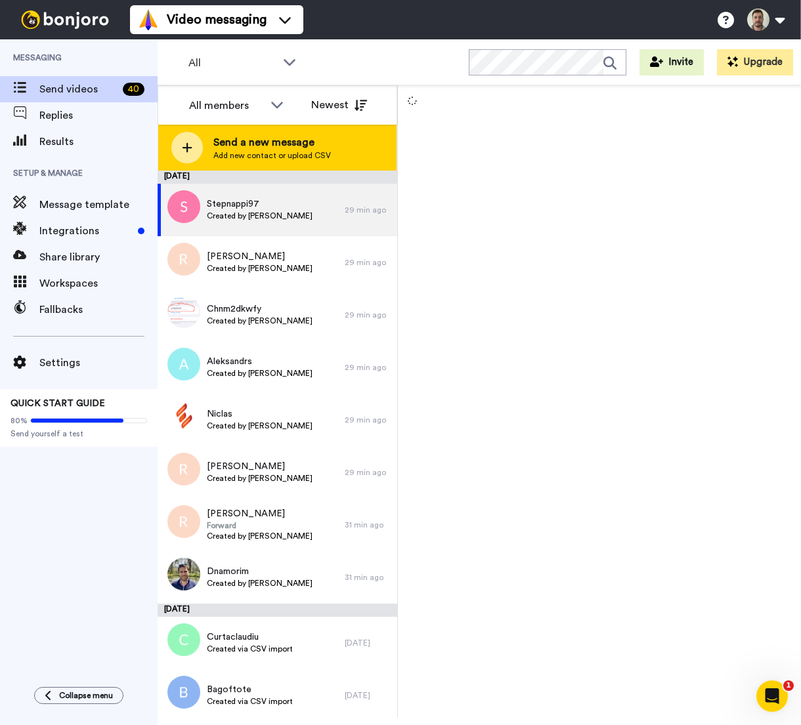
click at [270, 138] on span "Send a new message" at bounding box center [272, 143] width 118 height 16
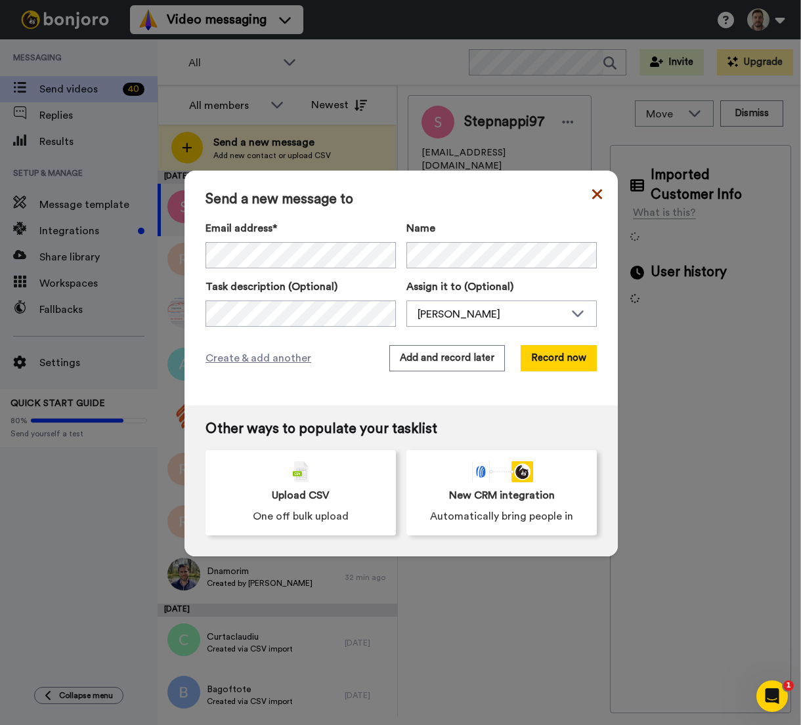
click at [595, 190] on icon at bounding box center [597, 194] width 10 height 10
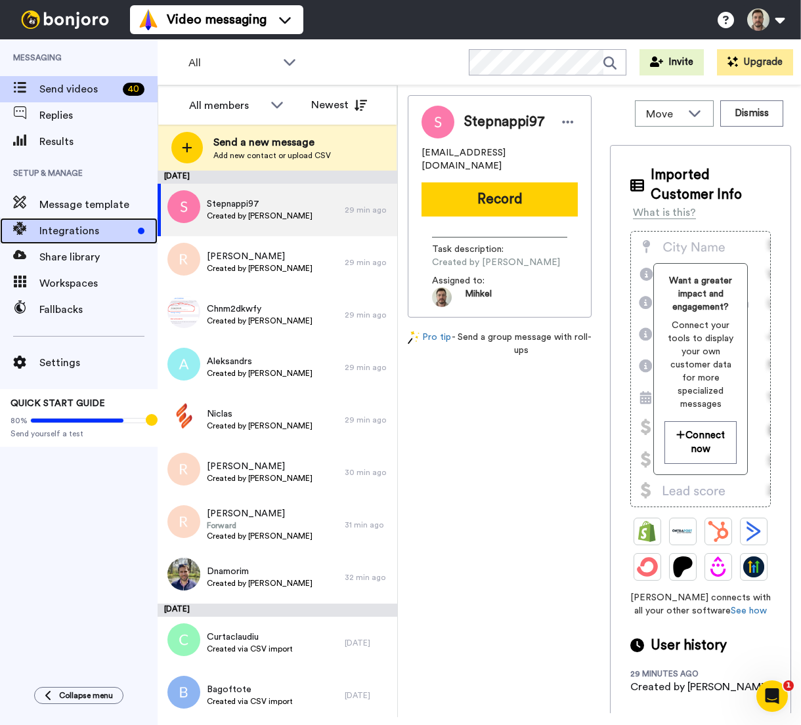
click at [87, 229] on span "Integrations" at bounding box center [85, 231] width 93 height 16
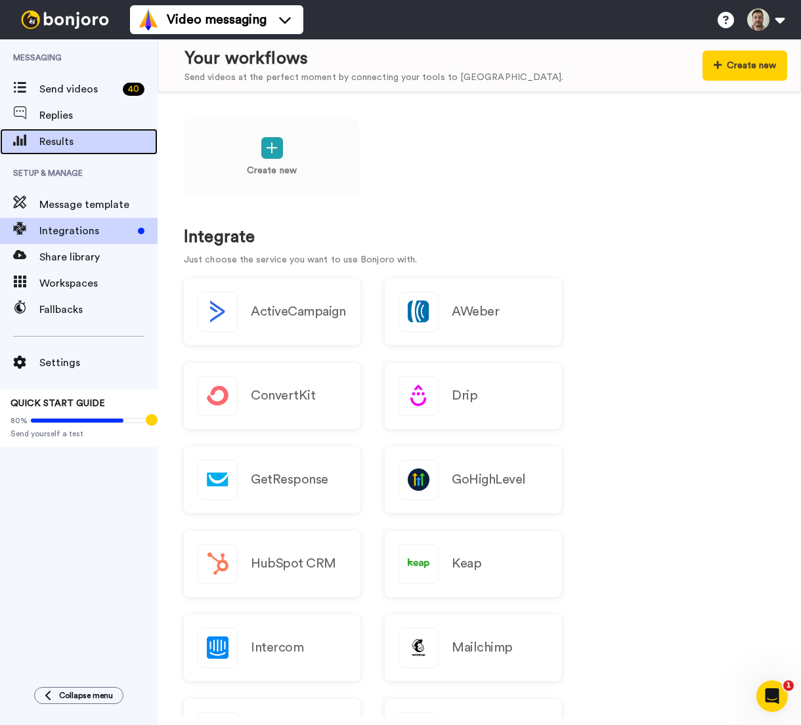
click at [100, 145] on span "Results" at bounding box center [98, 142] width 118 height 16
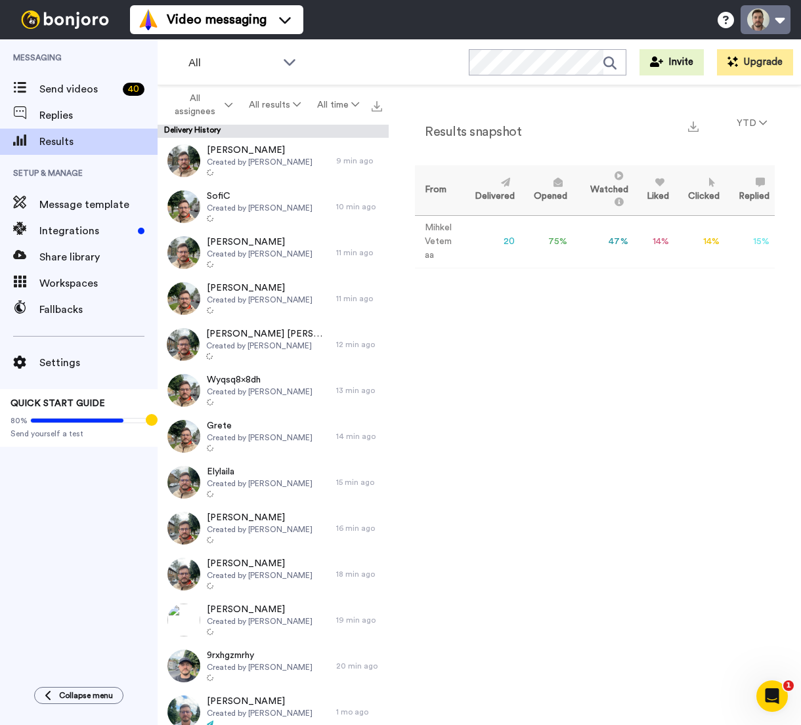
click at [775, 29] on button at bounding box center [766, 19] width 50 height 29
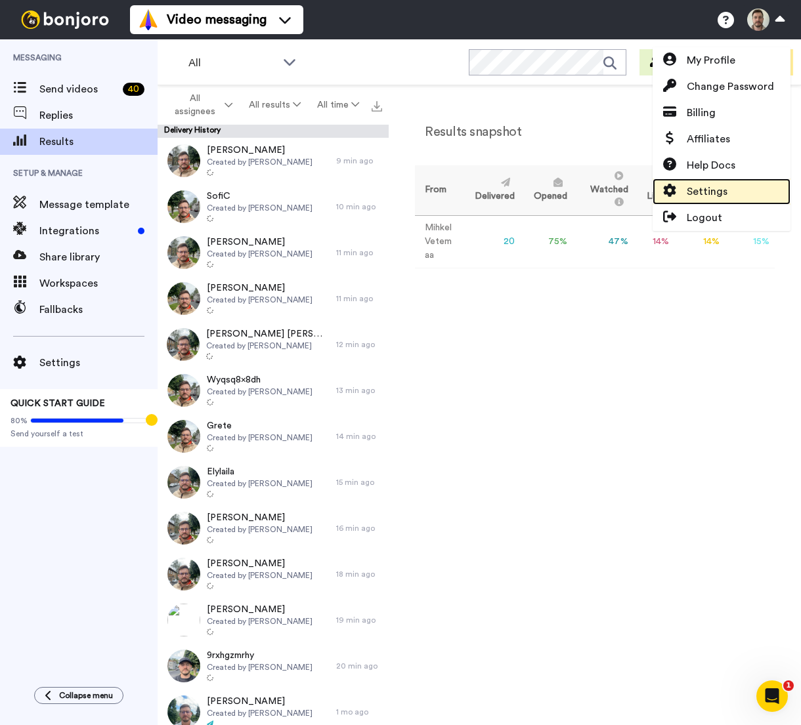
click at [736, 192] on link "Settings" at bounding box center [722, 192] width 138 height 26
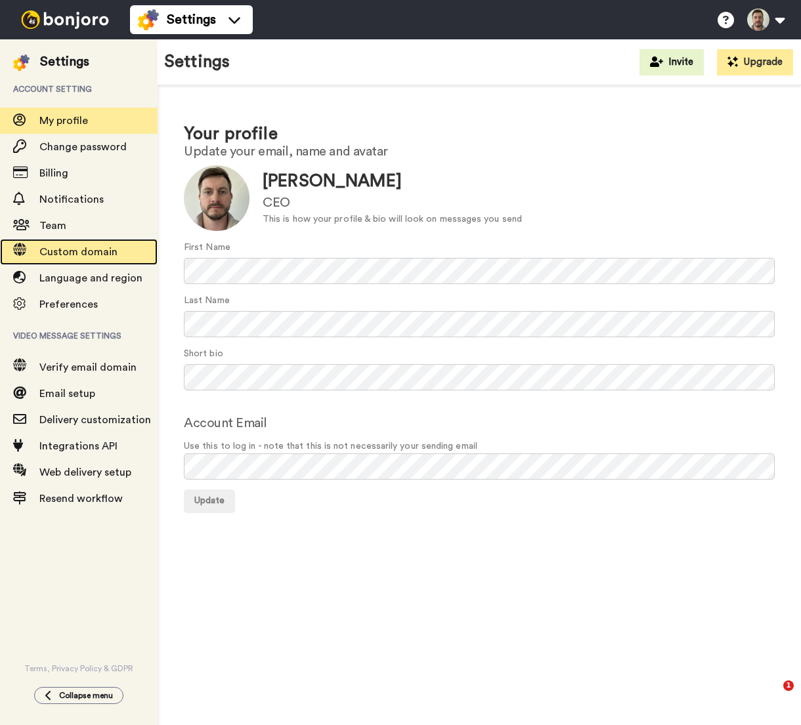
click at [102, 255] on span "Custom domain" at bounding box center [78, 252] width 78 height 11
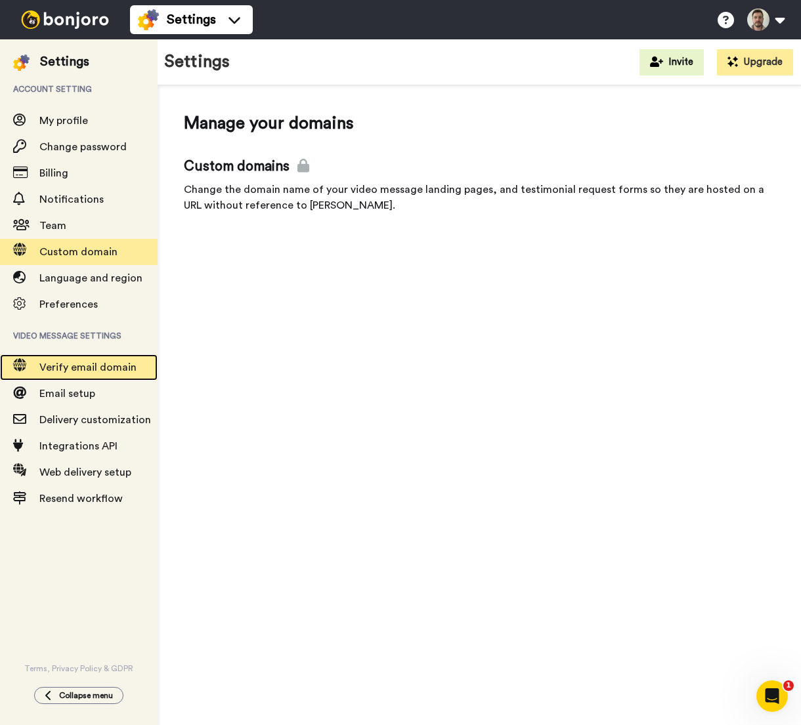
click at [98, 372] on span "Verify email domain" at bounding box center [87, 367] width 97 height 11
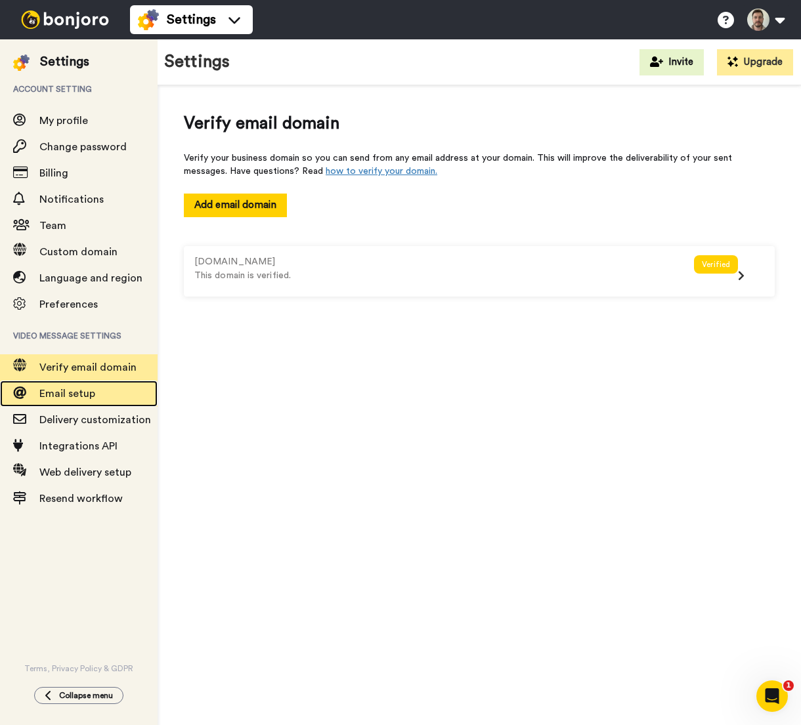
click at [53, 401] on span "Email setup" at bounding box center [98, 394] width 118 height 16
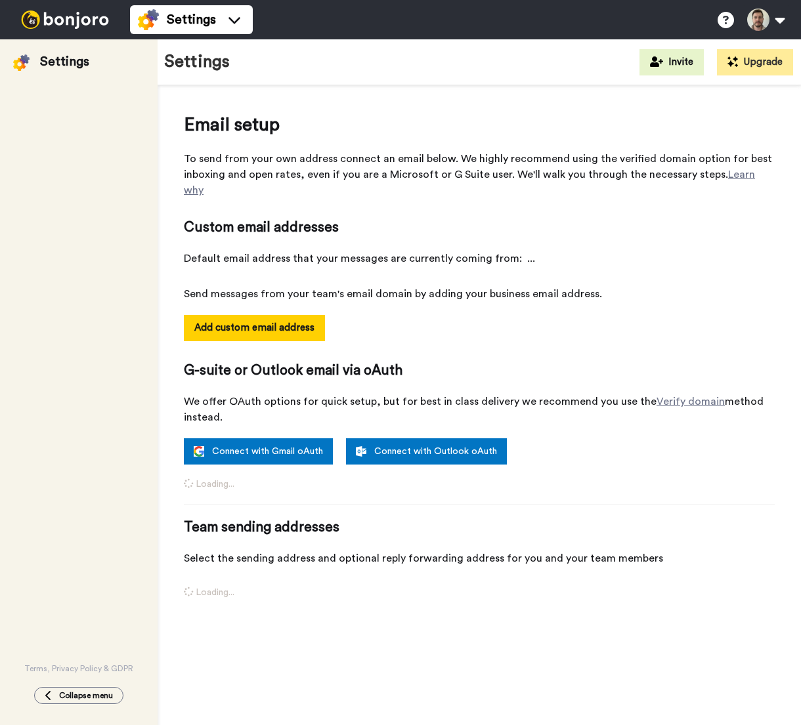
select select "163535"
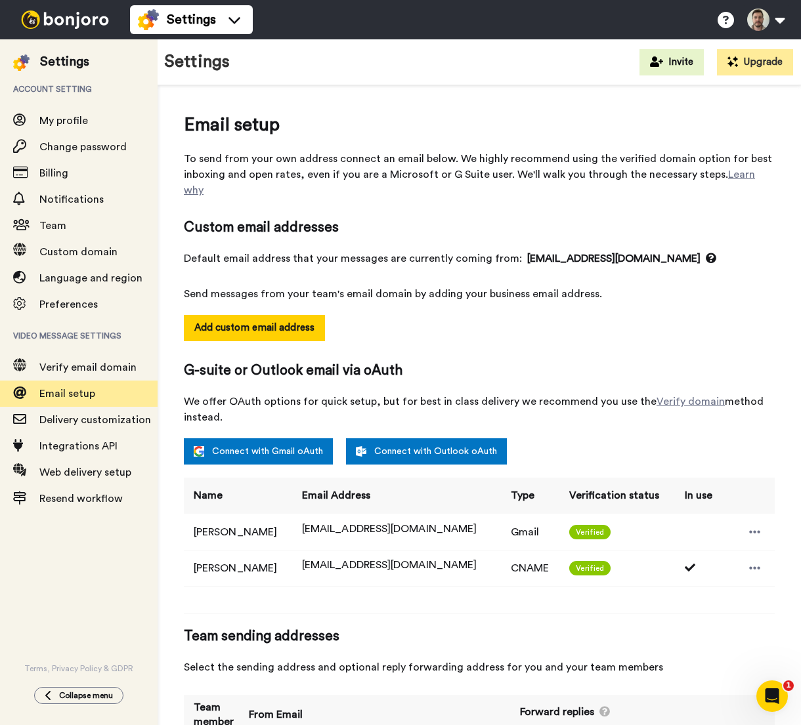
scroll to position [69, 0]
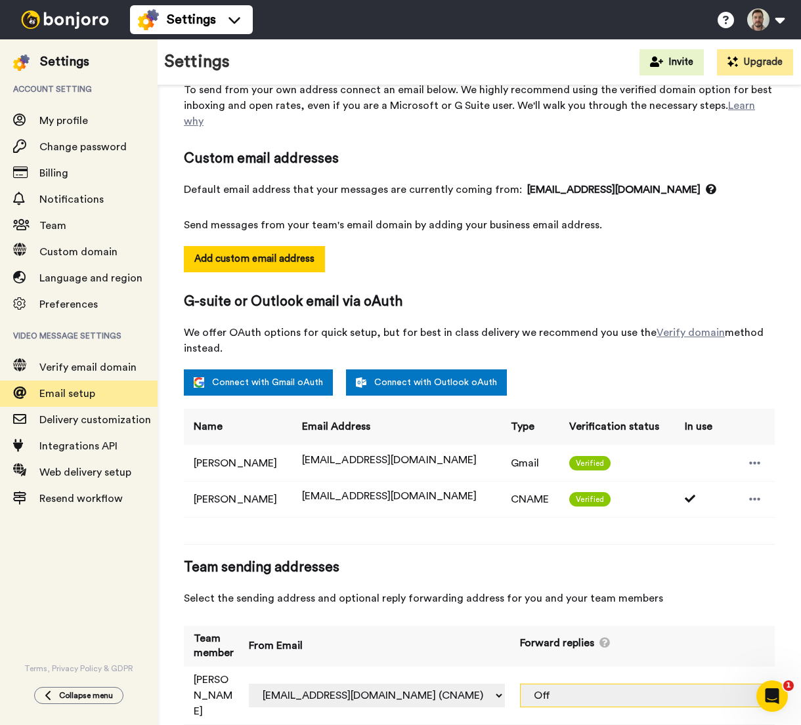
click at [751, 684] on select "Off mihkel@bilanceapp.com (Gmail) mihkel@bilanceapp.com (CNAME)" at bounding box center [648, 696] width 256 height 24
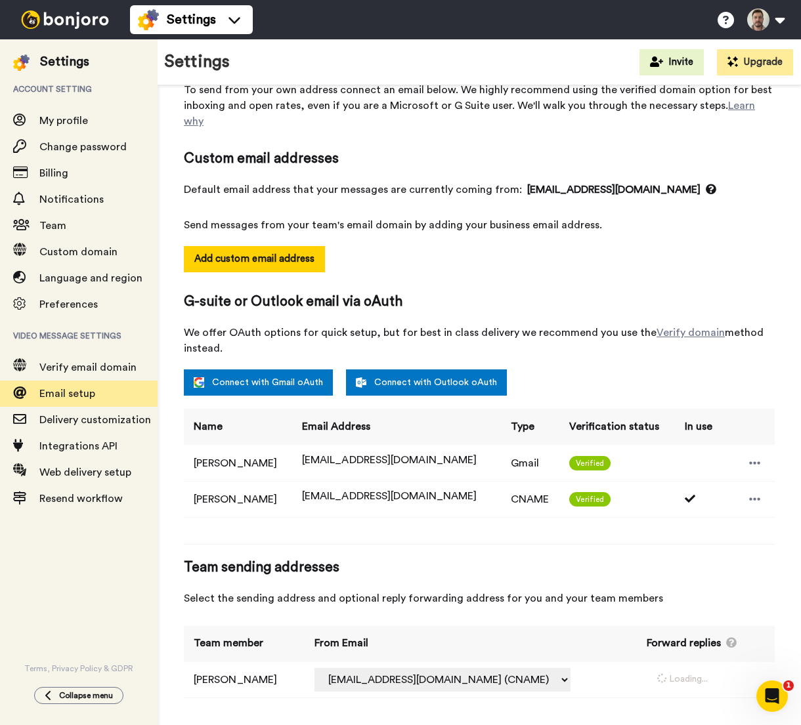
select select "162616"
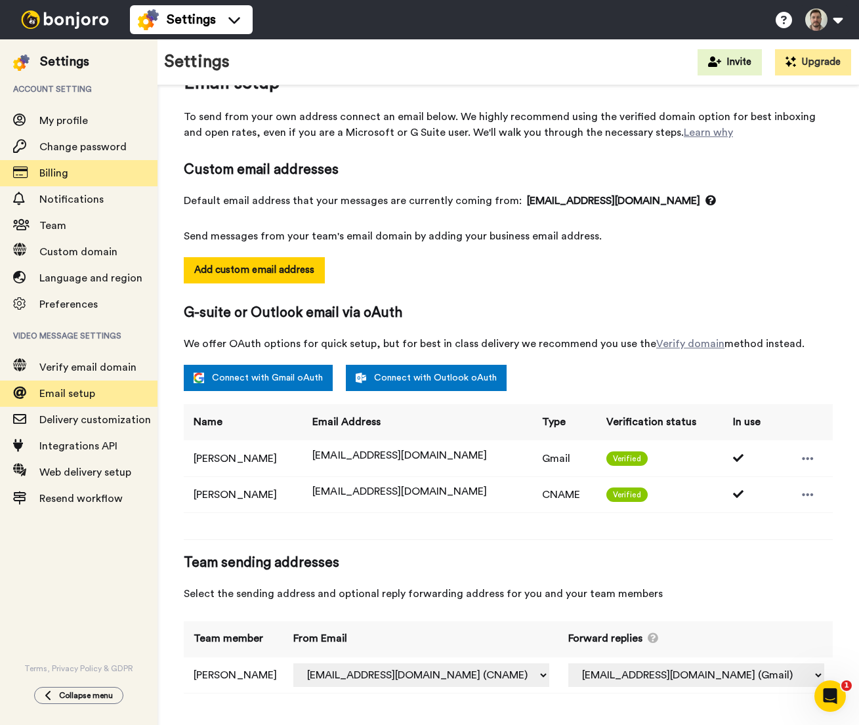
scroll to position [43, 0]
click at [59, 15] on img at bounding box center [65, 20] width 98 height 18
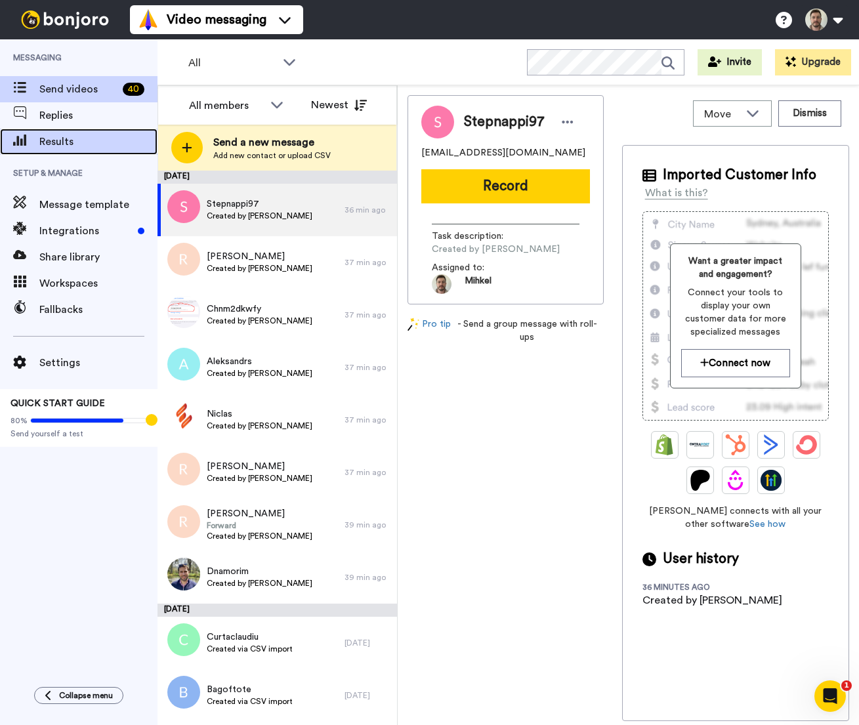
click at [74, 132] on div "Results" at bounding box center [79, 142] width 158 height 26
click at [87, 122] on span "Replies" at bounding box center [98, 116] width 118 height 16
click at [86, 117] on span "Replies" at bounding box center [98, 116] width 118 height 16
click at [82, 146] on span "Results" at bounding box center [98, 142] width 118 height 16
